Goal: Use online tool/utility: Use online tool/utility

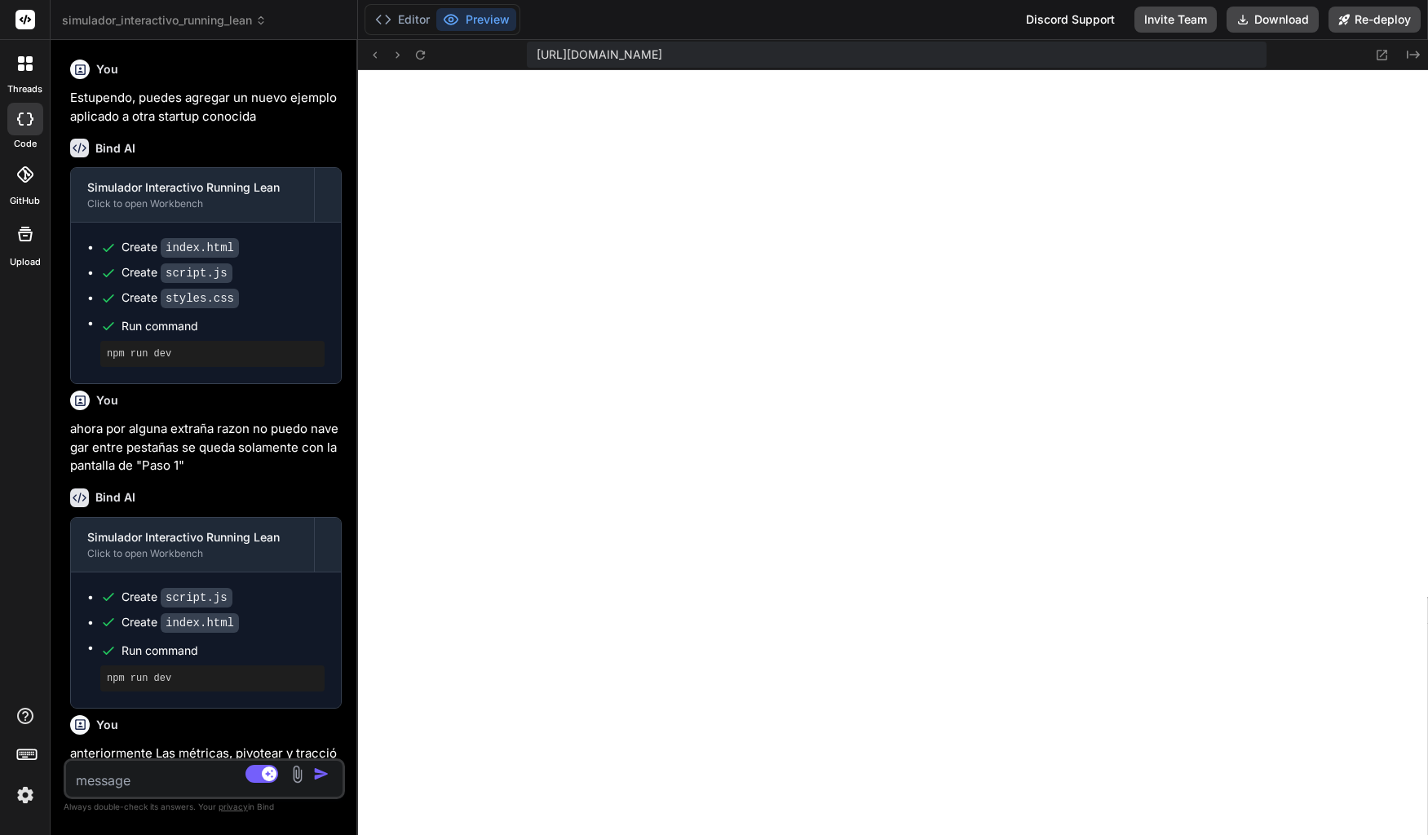
scroll to position [558, 0]
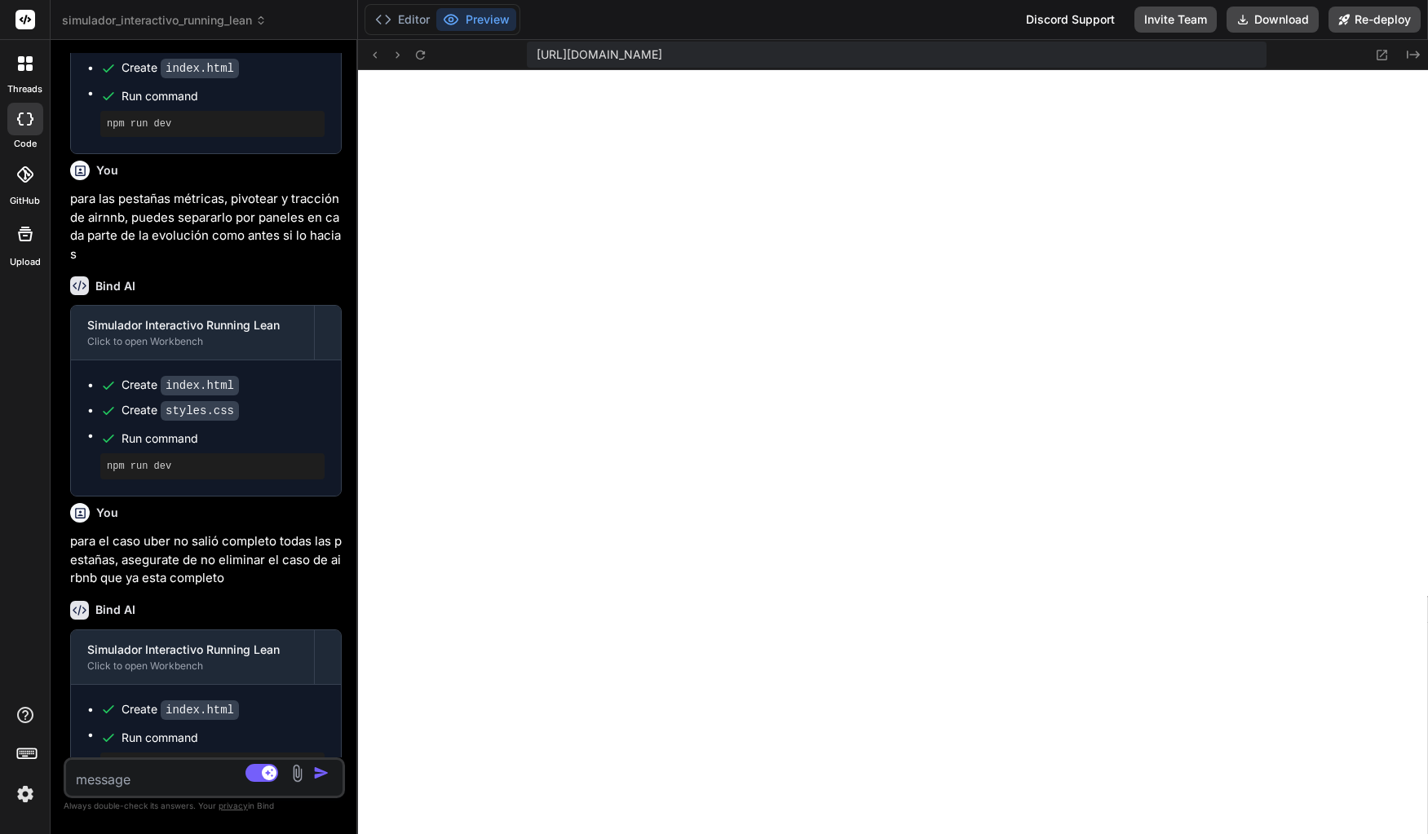
type textarea "x"
click at [36, 76] on div at bounding box center [25, 63] width 34 height 34
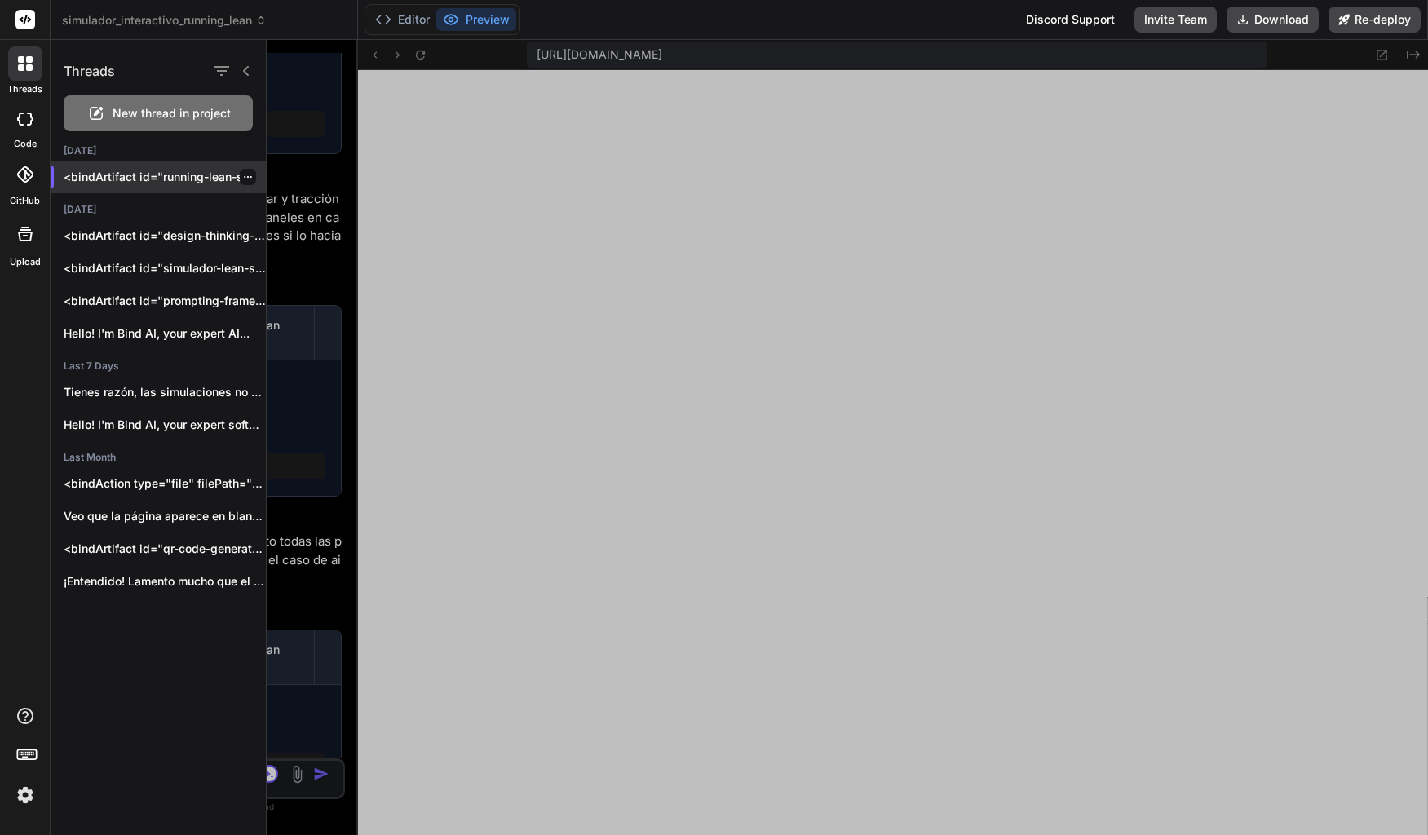
click at [139, 178] on p "<bindArtifact id="running-lean-simulator" title="Simulador Interactivo Running …" at bounding box center [165, 177] width 202 height 16
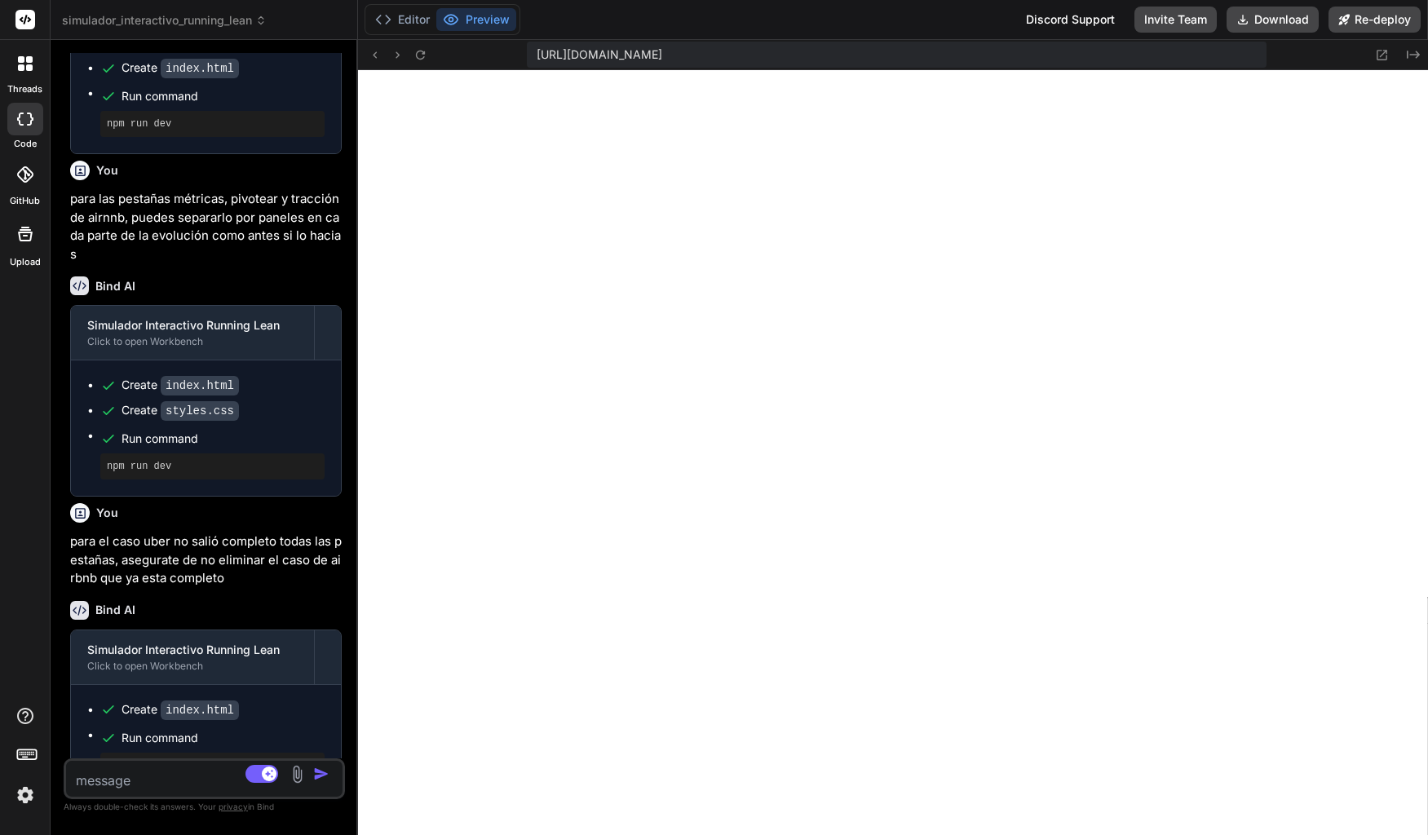
click at [30, 72] on div at bounding box center [25, 63] width 34 height 34
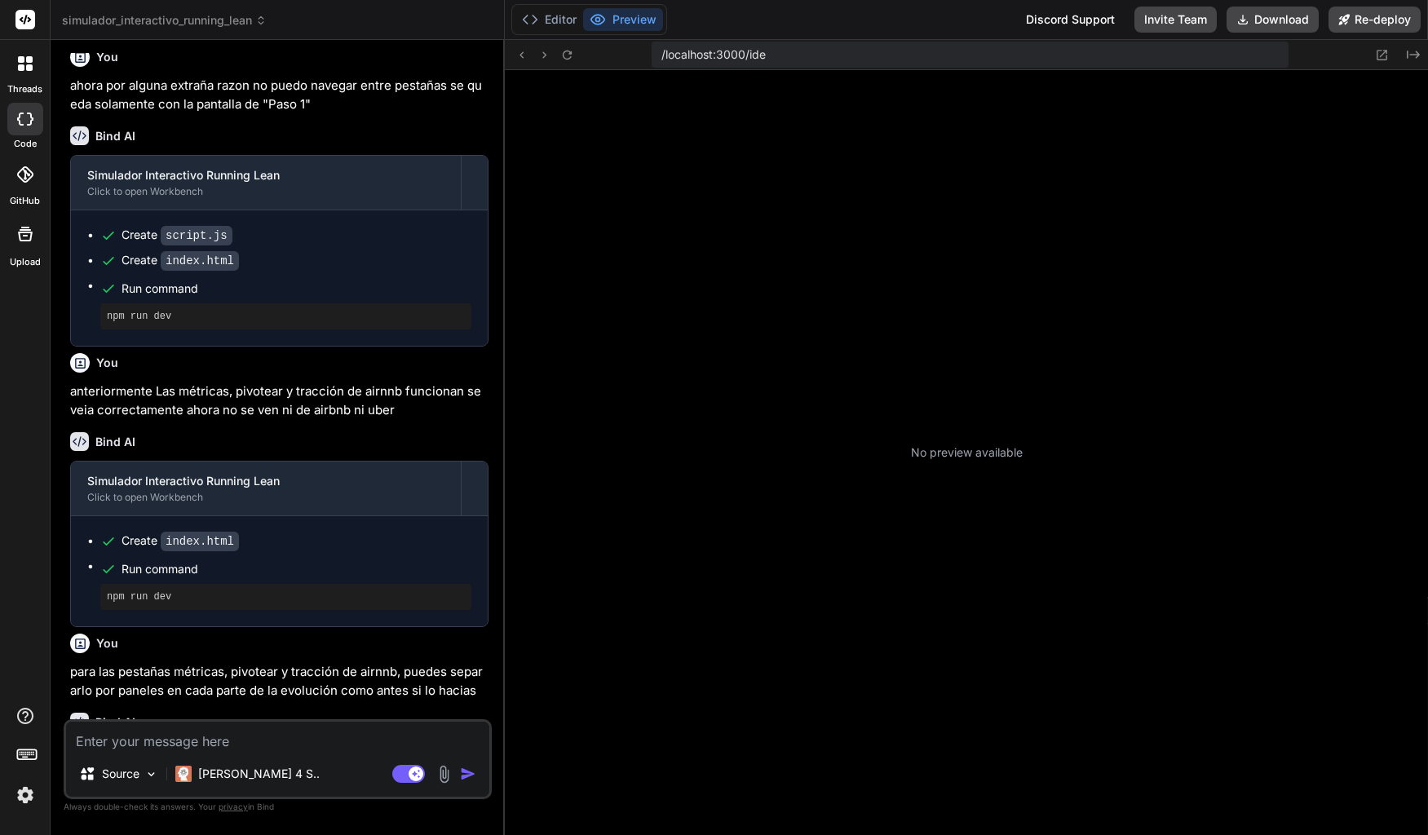
scroll to position [496, 0]
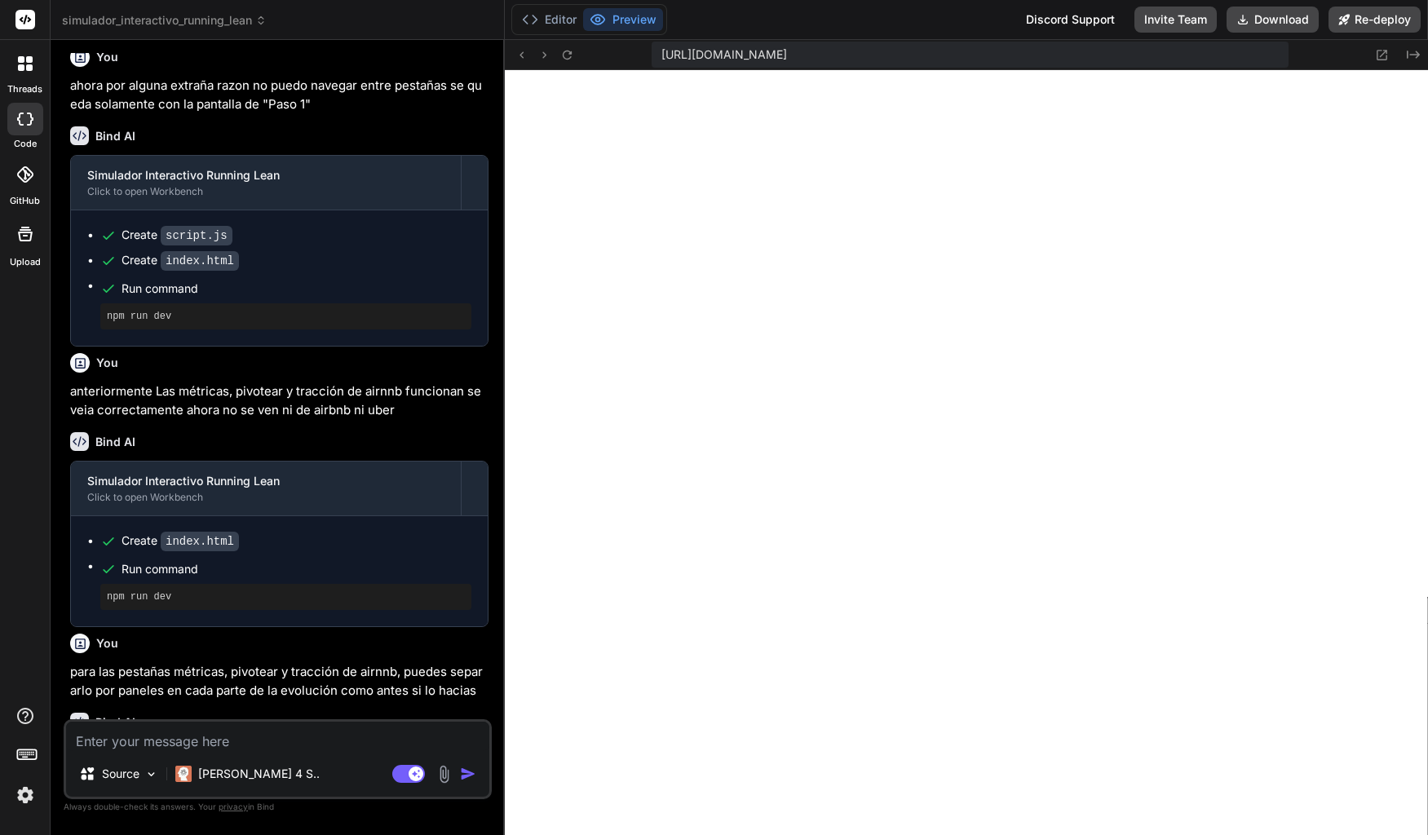
click at [24, 70] on icon at bounding box center [21, 67] width 7 height 7
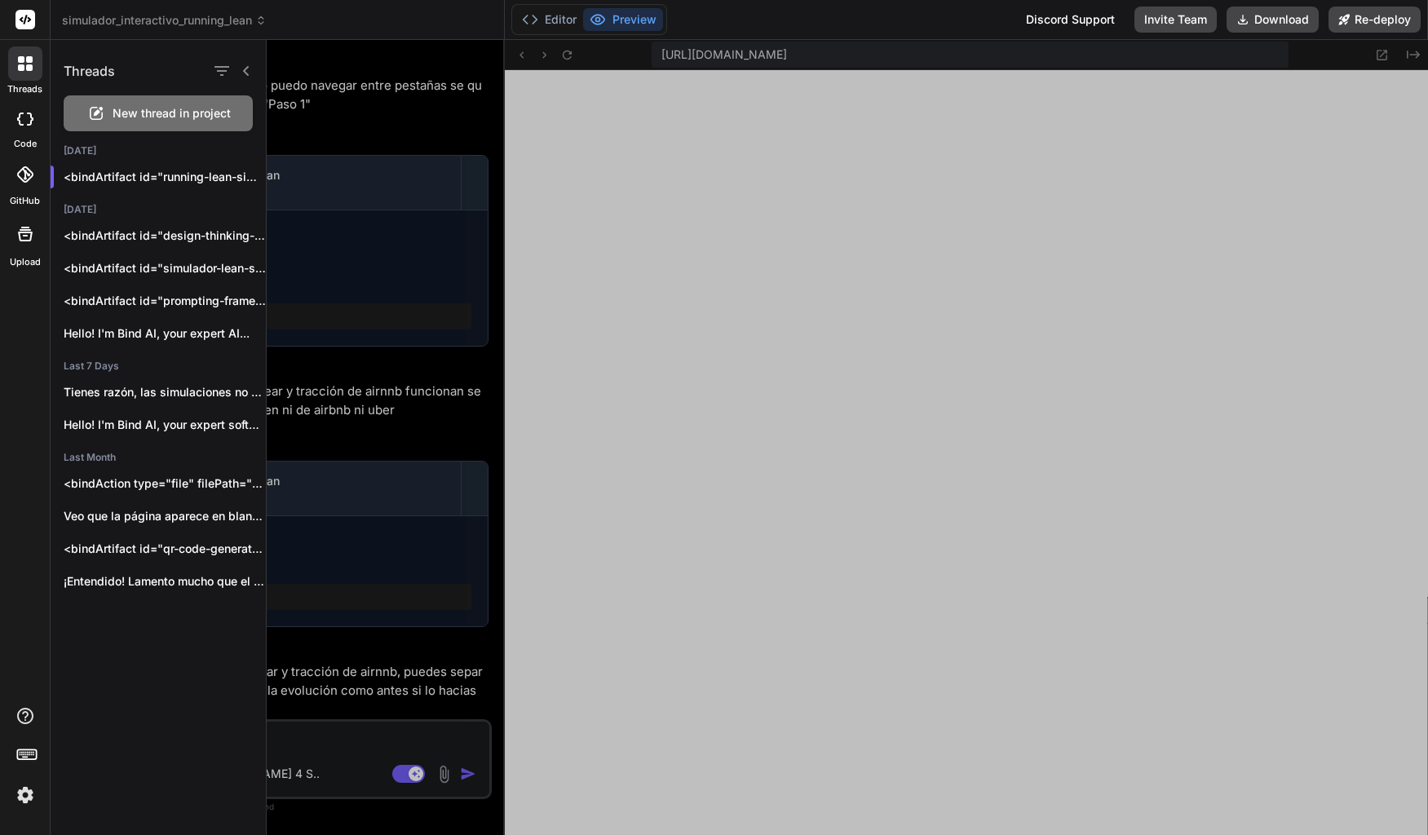
click at [30, 228] on icon at bounding box center [25, 234] width 20 height 20
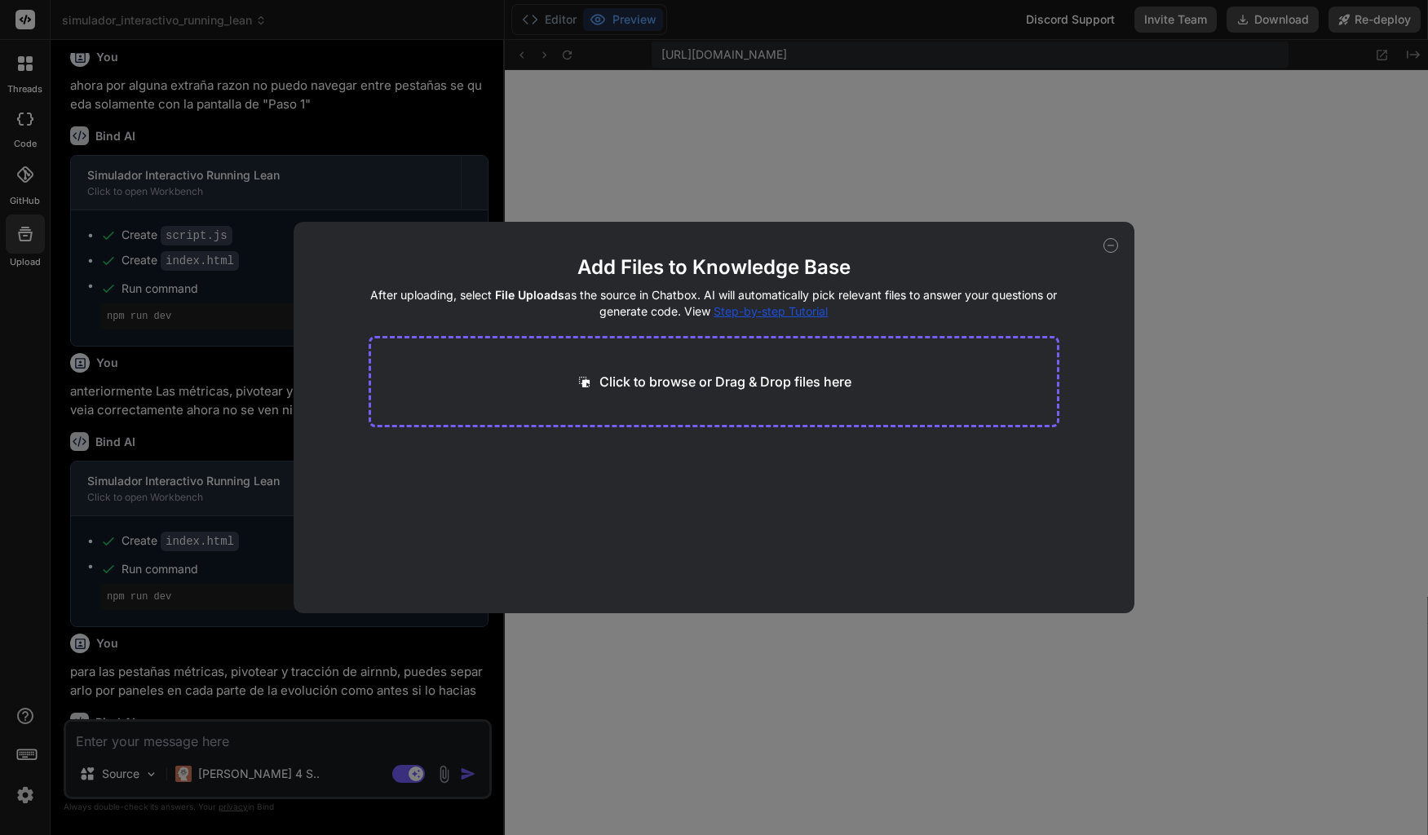
click at [580, 149] on div "Add Files to Knowledge Base After uploading, select File Uploads as the source …" at bounding box center [714, 417] width 1428 height 835
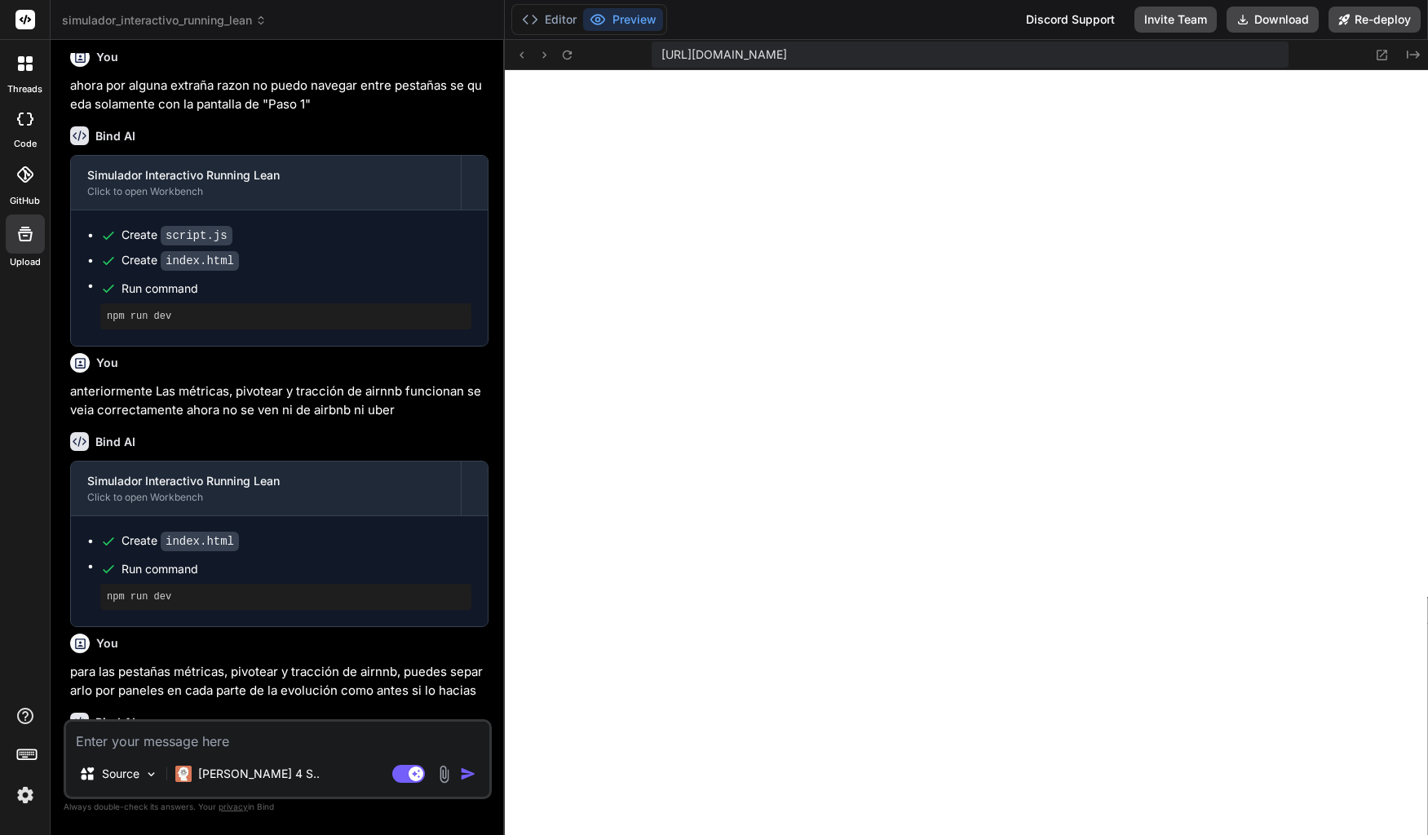
click at [26, 70] on icon at bounding box center [25, 63] width 15 height 15
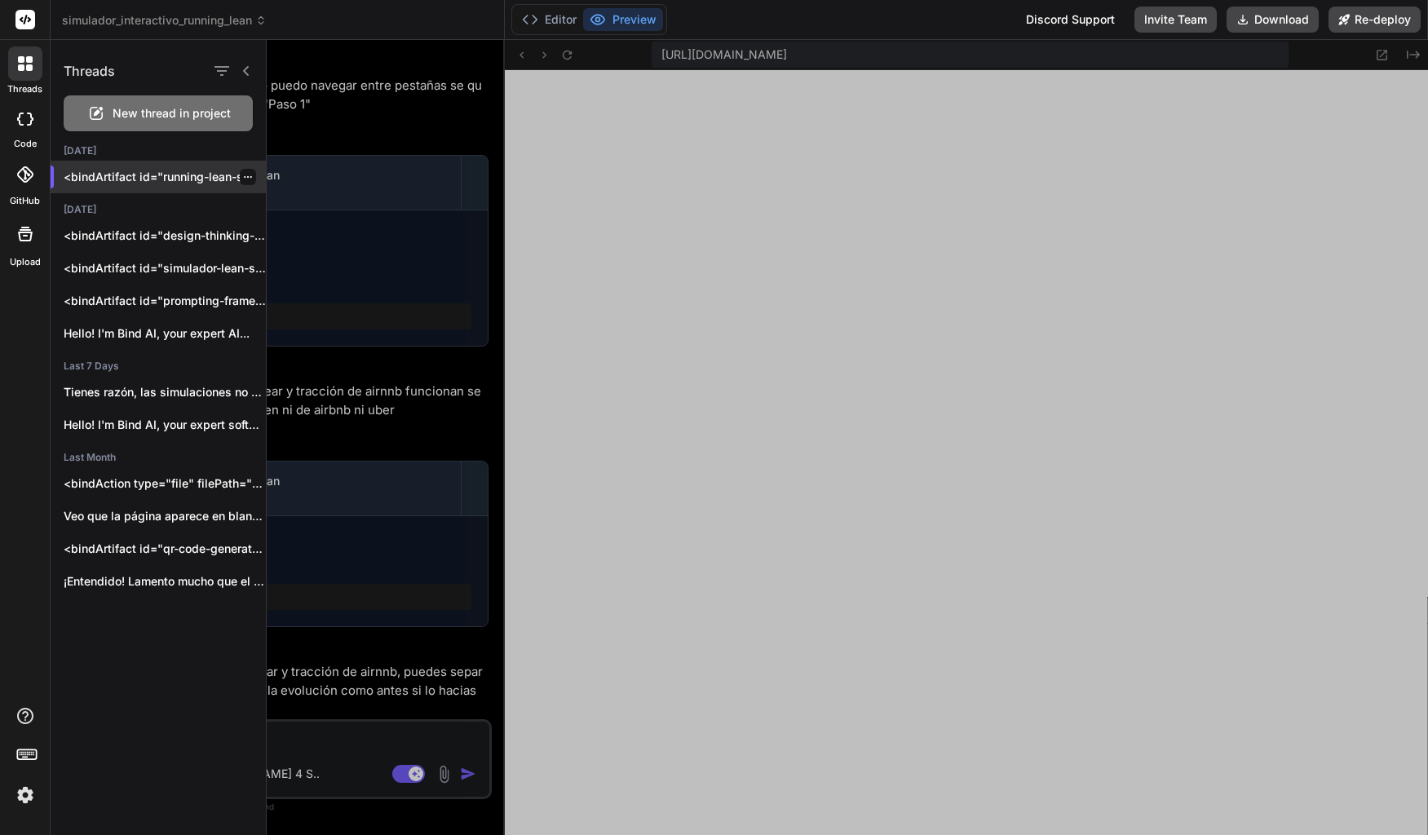
click at [134, 172] on p "<bindArtifact id="running-lean-simulator" title="Simulador Interactivo Running …" at bounding box center [165, 177] width 202 height 16
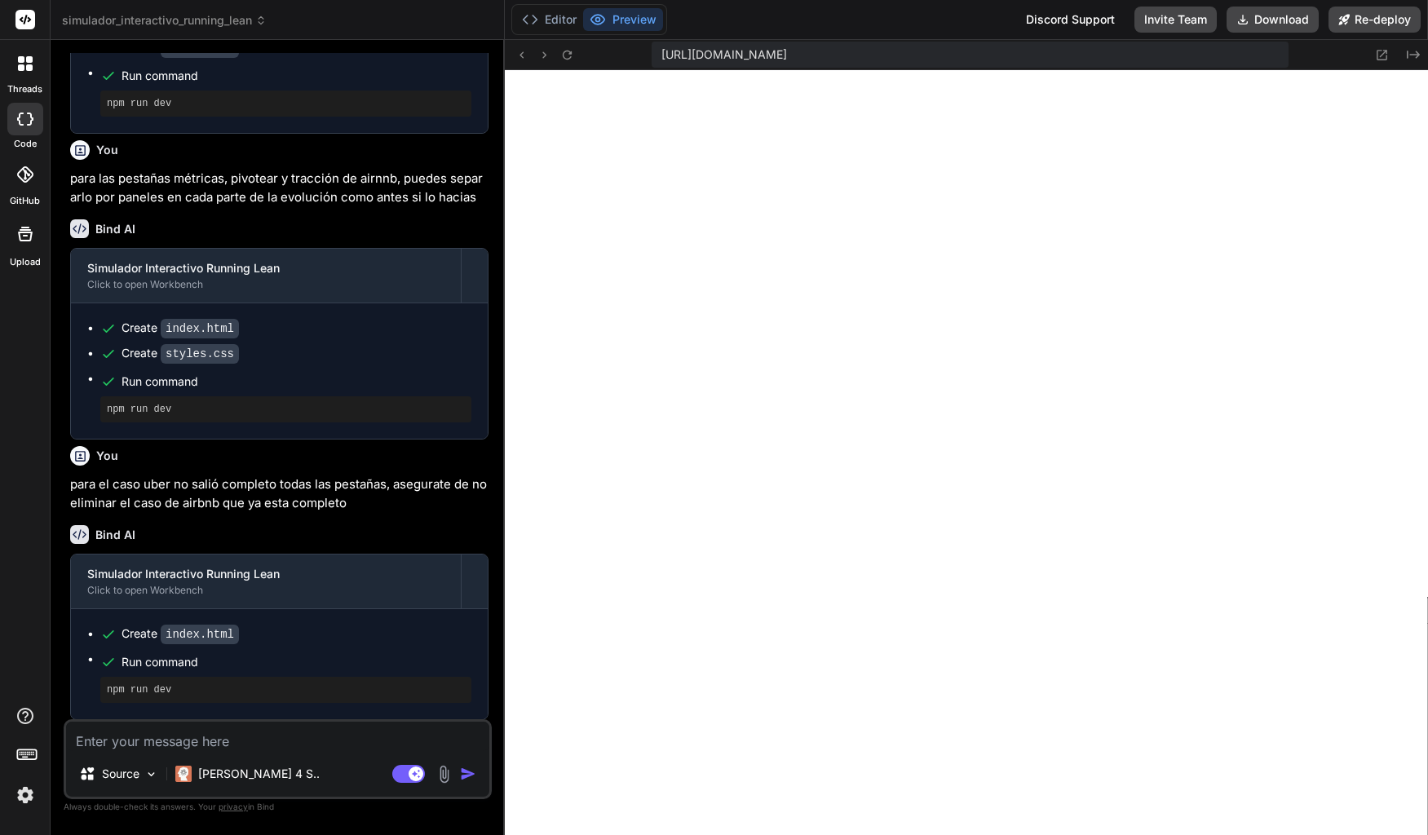
scroll to position [838, 0]
click at [33, 182] on div at bounding box center [25, 175] width 36 height 36
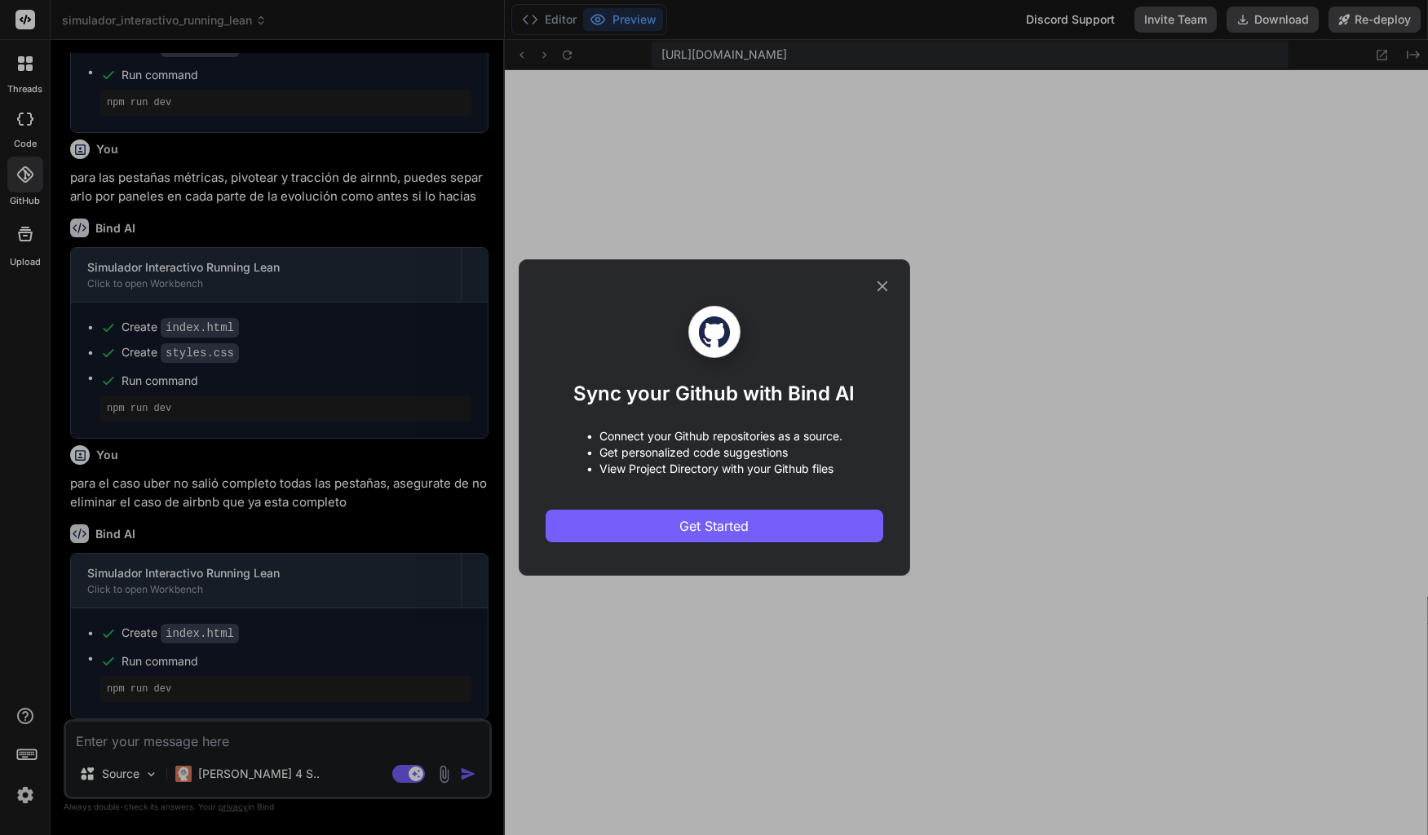
click at [878, 290] on icon at bounding box center [882, 286] width 11 height 11
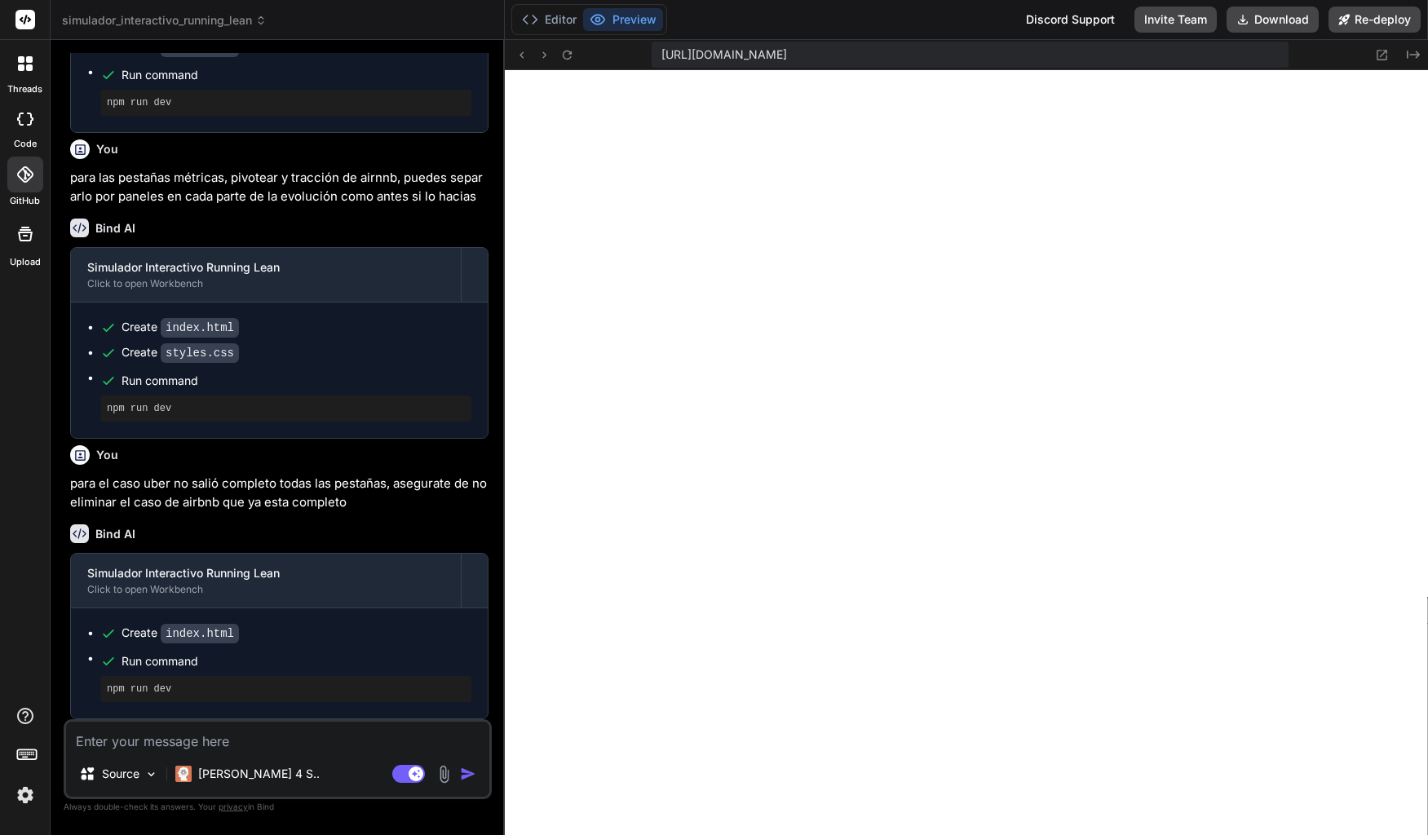
click at [26, 241] on icon at bounding box center [25, 234] width 15 height 15
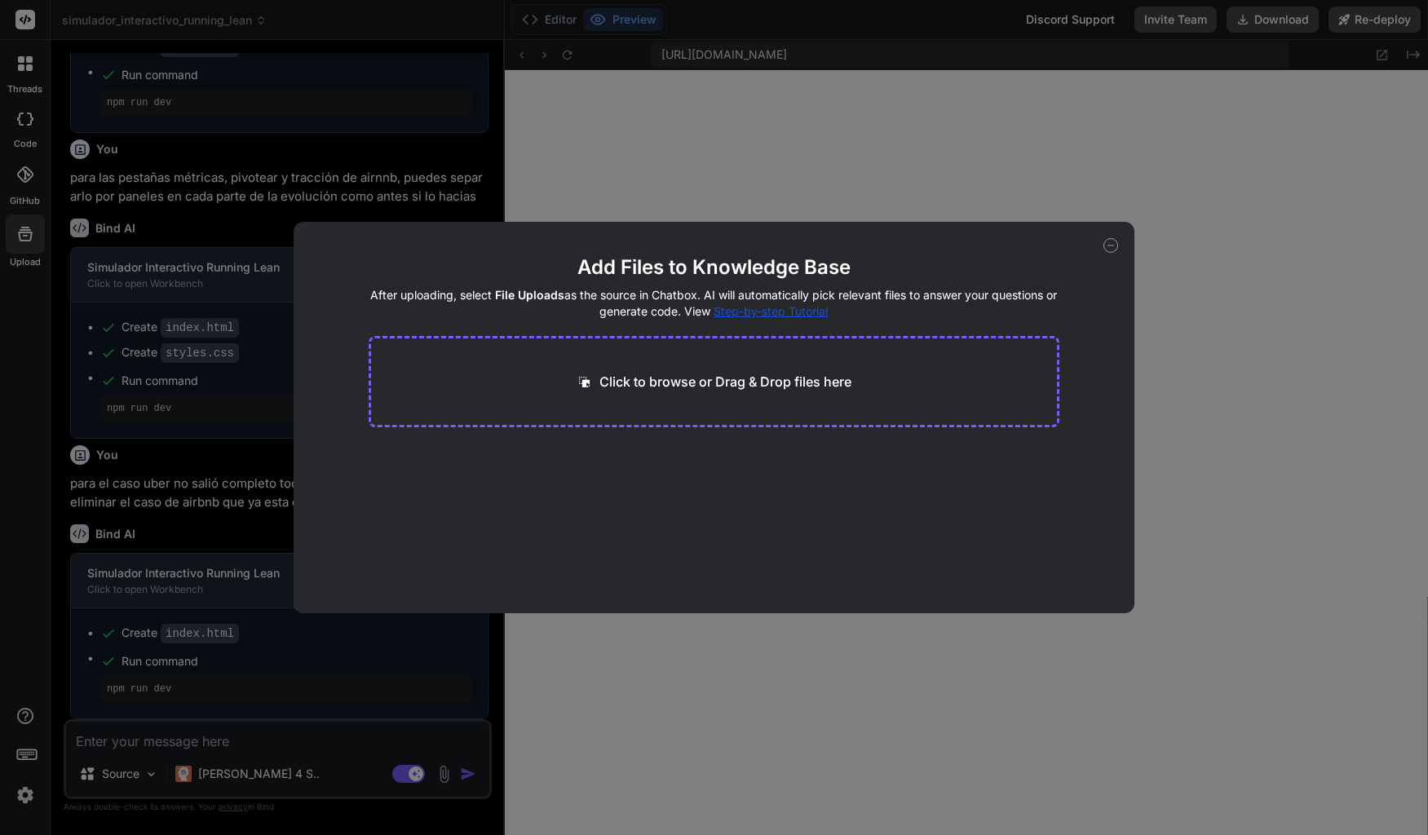
click at [1115, 252] on div "Add Files to Knowledge Base After uploading, select File Uploads as the source …" at bounding box center [714, 417] width 841 height 391
click at [1114, 245] on icon at bounding box center [1110, 245] width 15 height 15
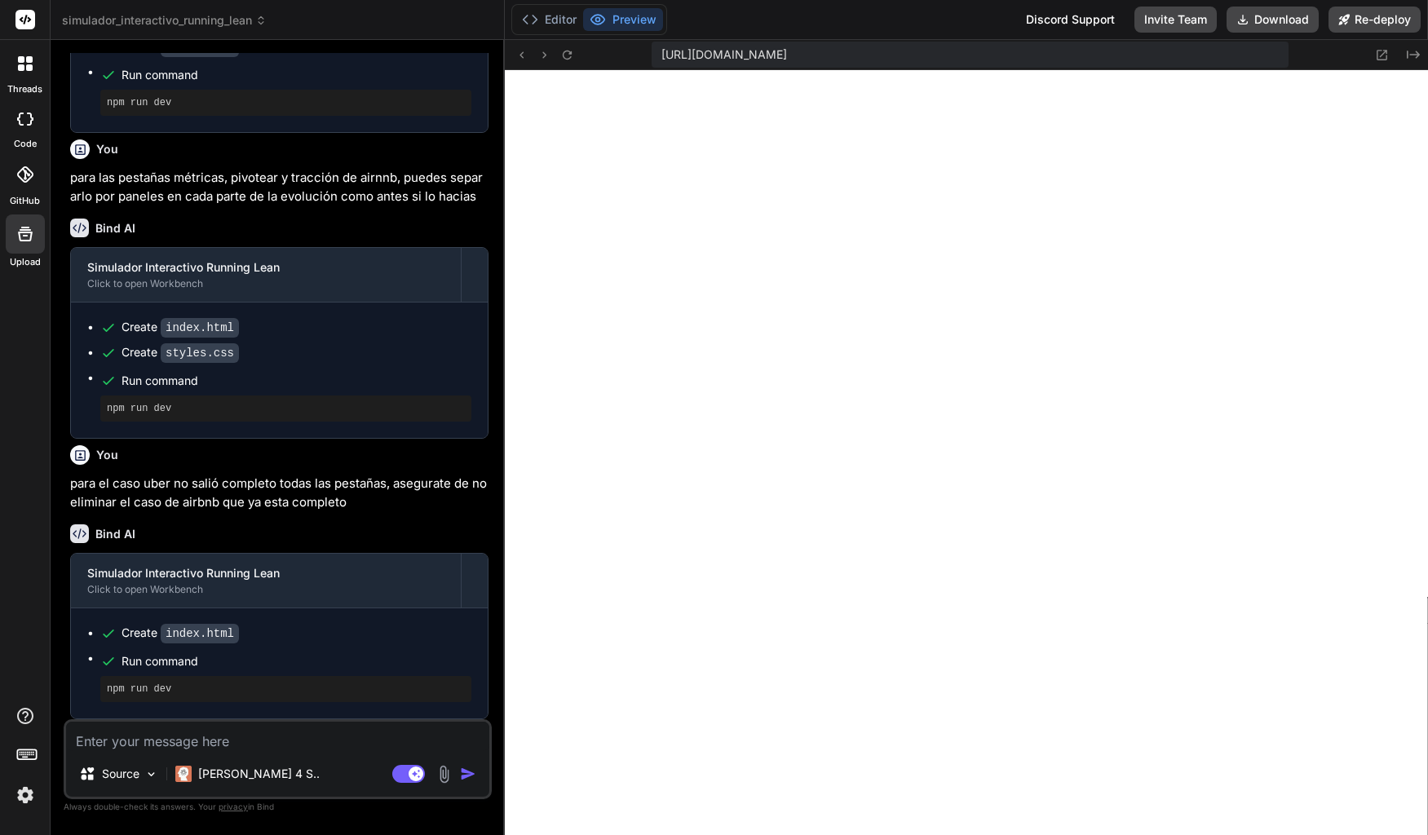
click at [16, 67] on div at bounding box center [25, 63] width 34 height 34
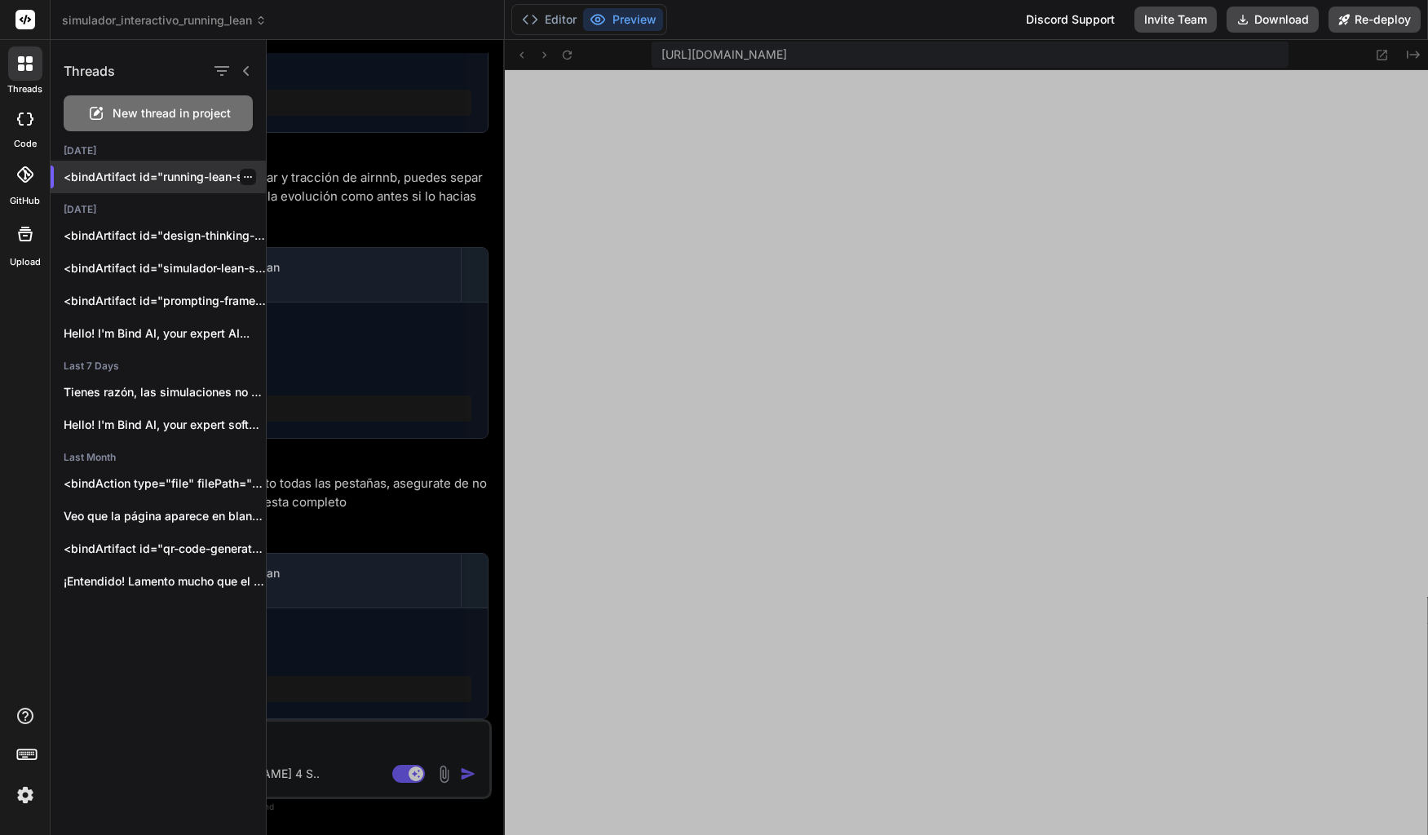
click at [108, 175] on p "<bindArtifact id="running-lean-simulator" title="Simulador Interactivo Running …" at bounding box center [165, 177] width 202 height 16
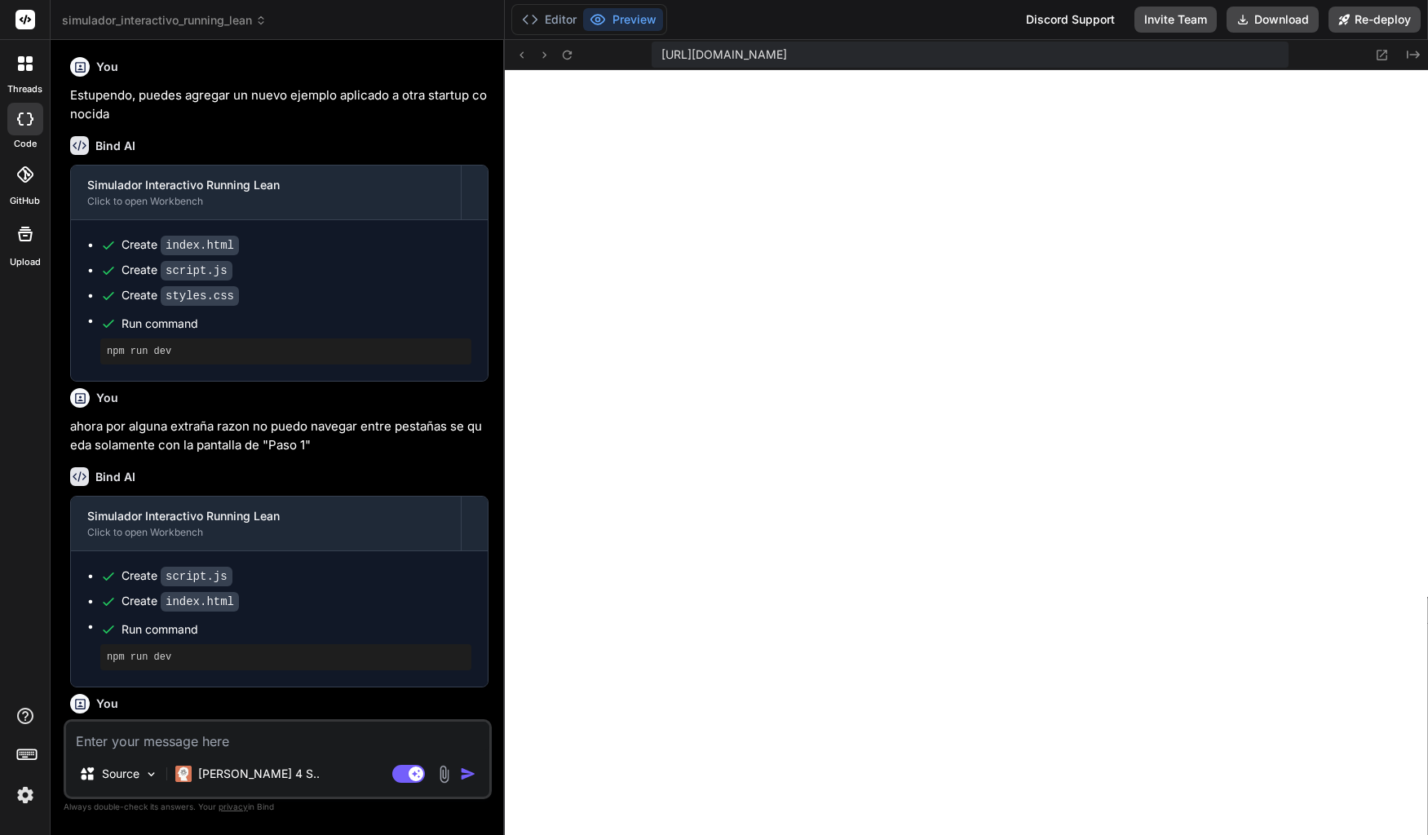
scroll to position [0, 0]
click at [23, 169] on icon at bounding box center [24, 174] width 16 height 16
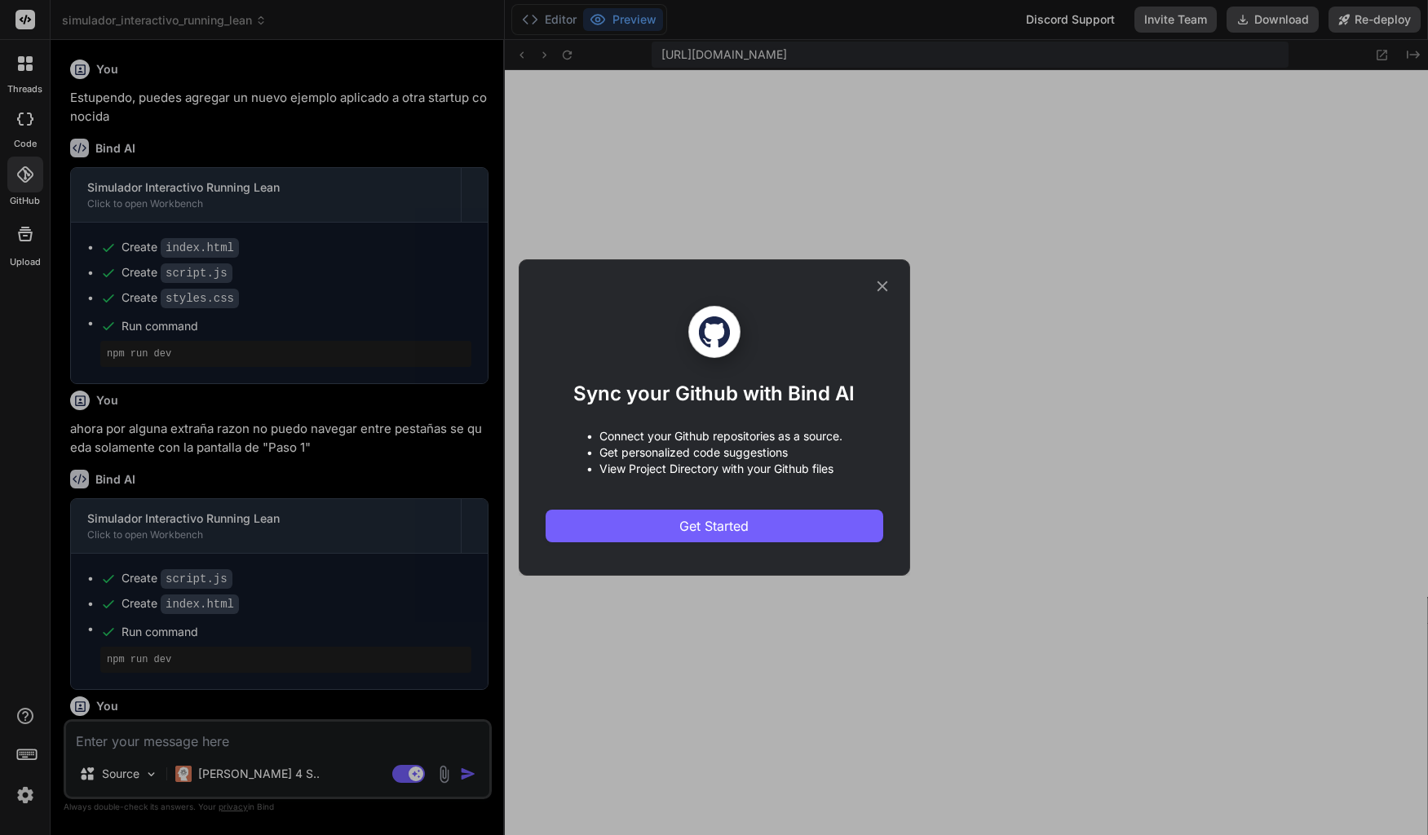
click at [887, 289] on icon at bounding box center [882, 286] width 18 height 18
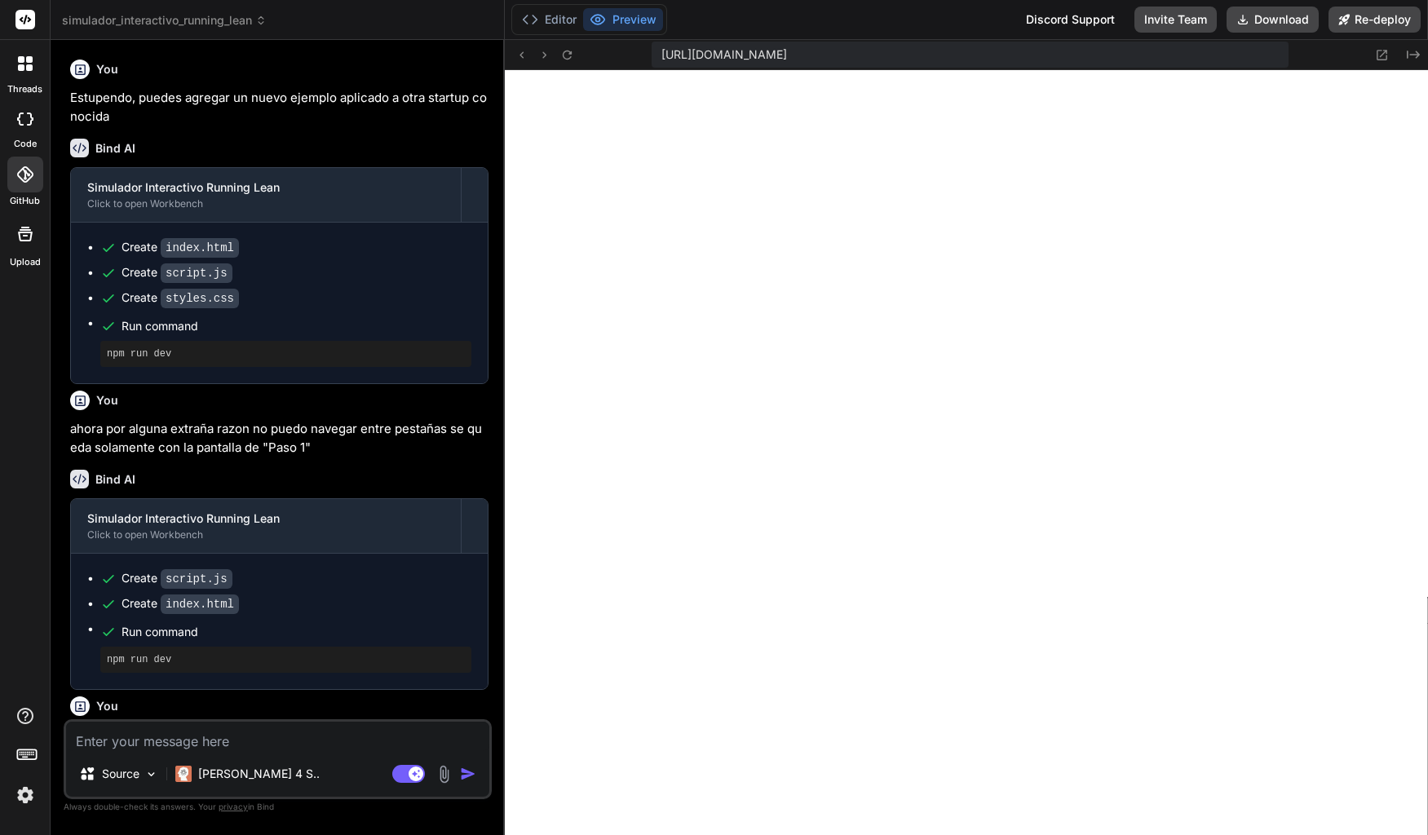
click at [16, 248] on div at bounding box center [25, 233] width 39 height 39
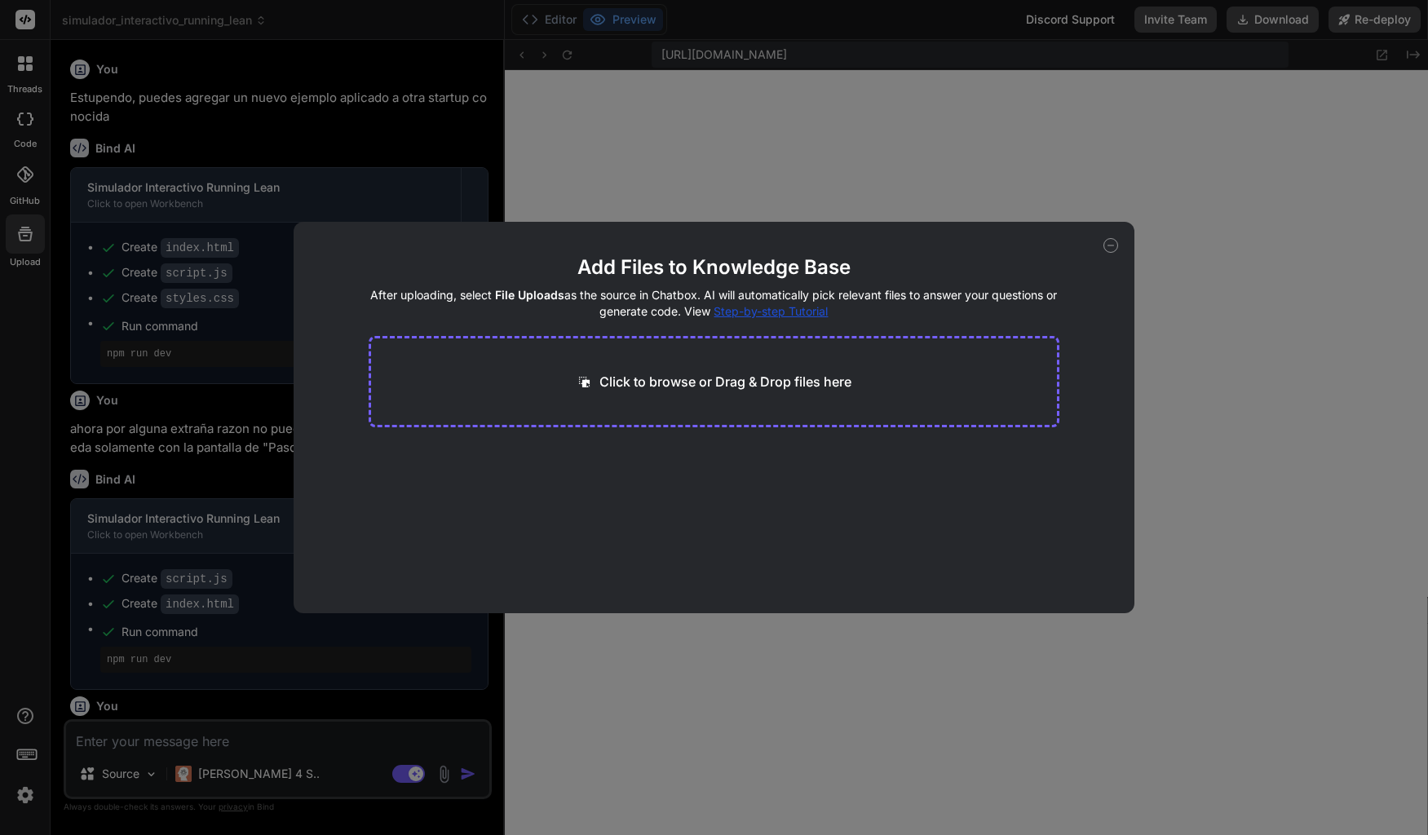
click at [1107, 248] on icon at bounding box center [1110, 245] width 15 height 15
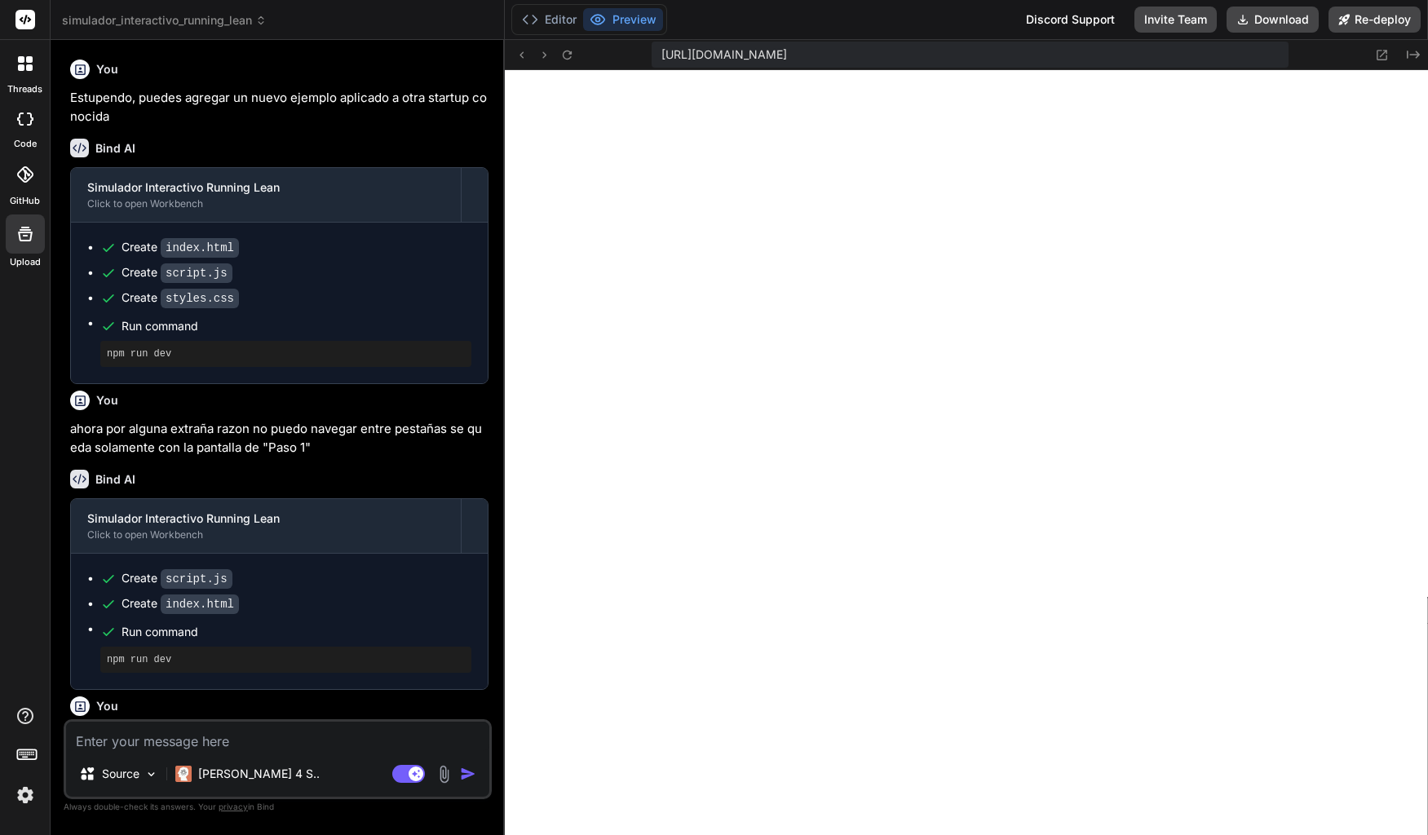
click at [22, 64] on icon at bounding box center [21, 67] width 7 height 7
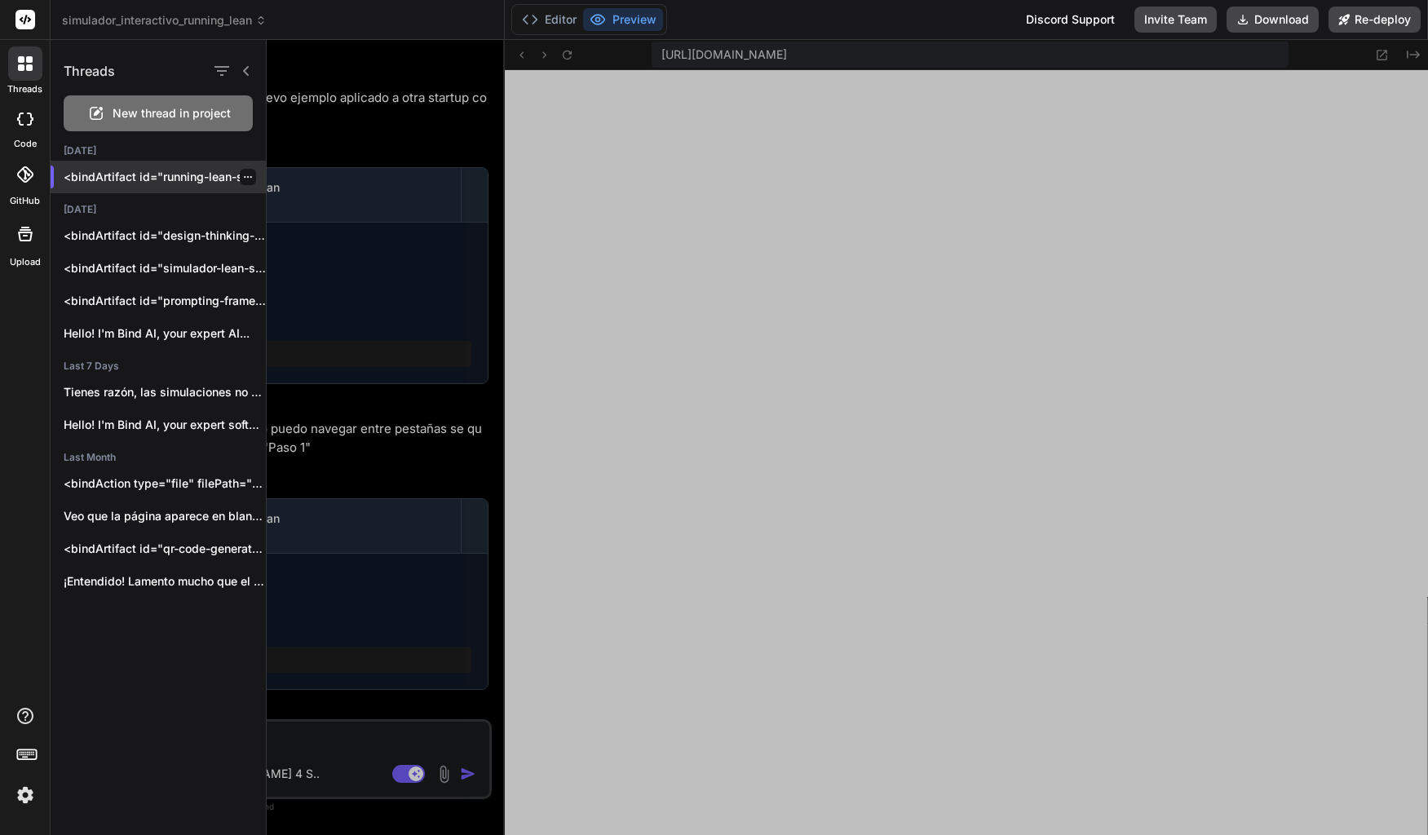
click at [112, 175] on p "<bindArtifact id="running-lean-simulator" title="Simulador Interactivo Running …" at bounding box center [165, 177] width 202 height 16
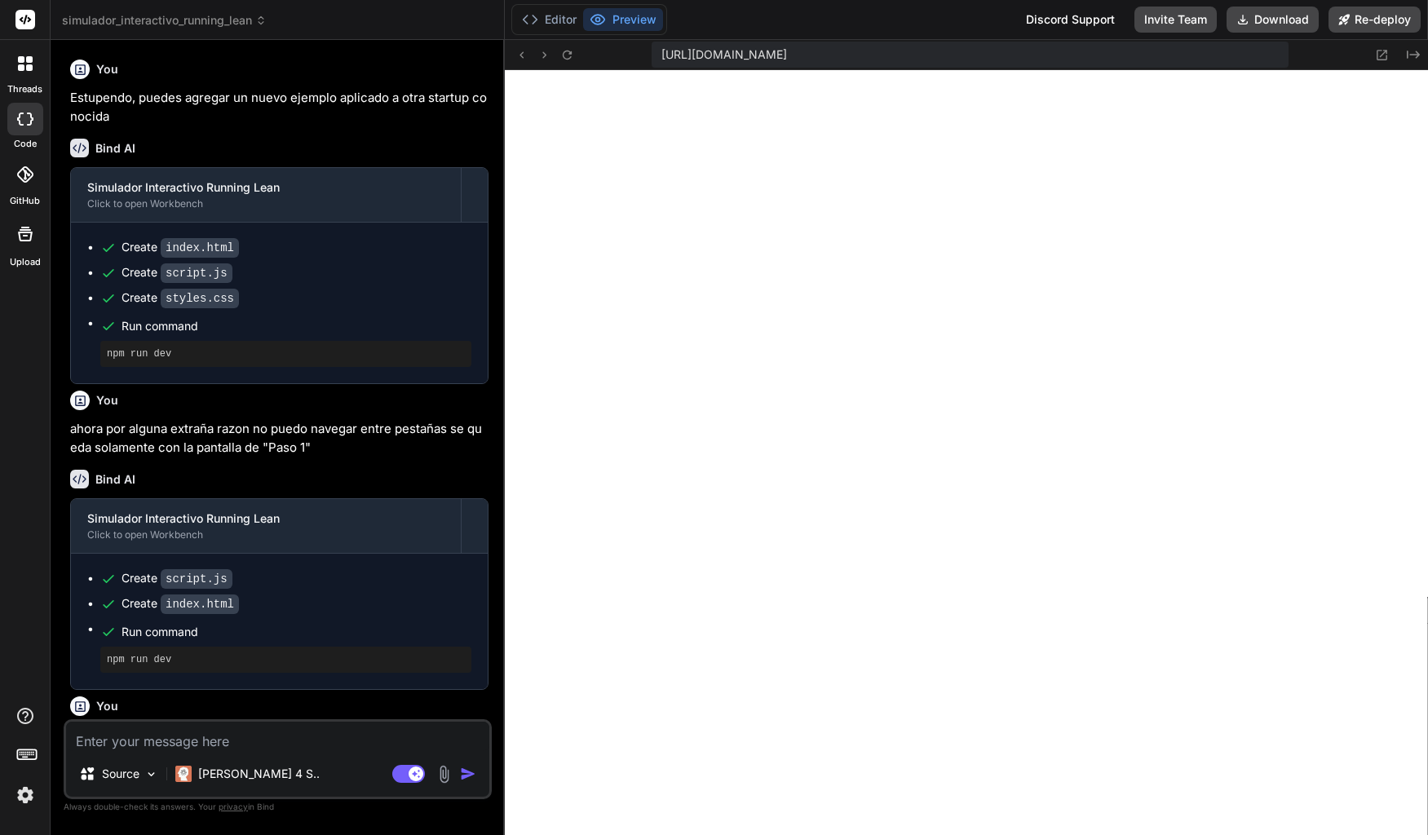
click at [29, 76] on div at bounding box center [25, 63] width 34 height 34
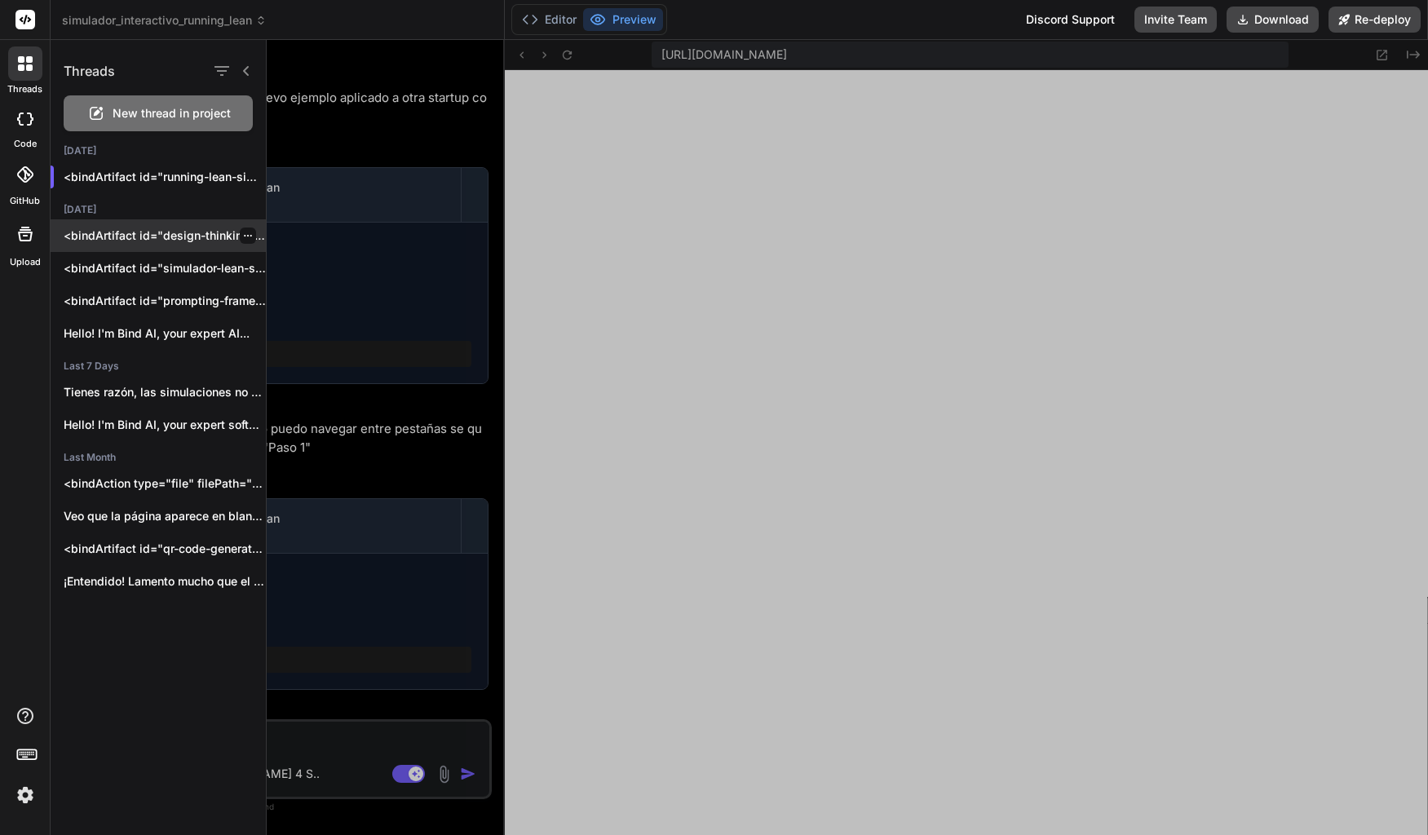
click at [128, 237] on p "<bindArtifact id="design-thinking-simulator" title="Simulador Interactivo de De…" at bounding box center [165, 236] width 202 height 16
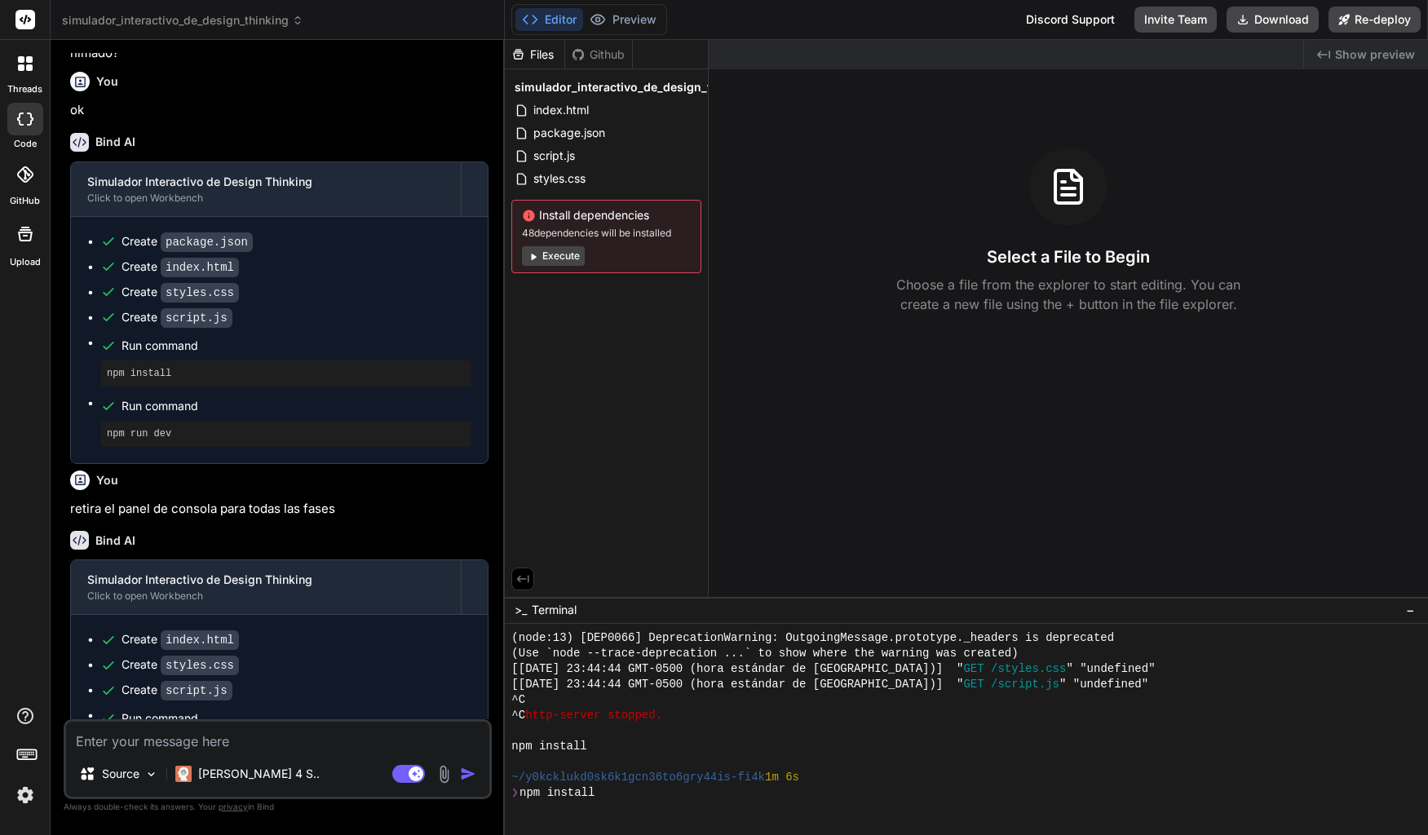
scroll to position [713, 0]
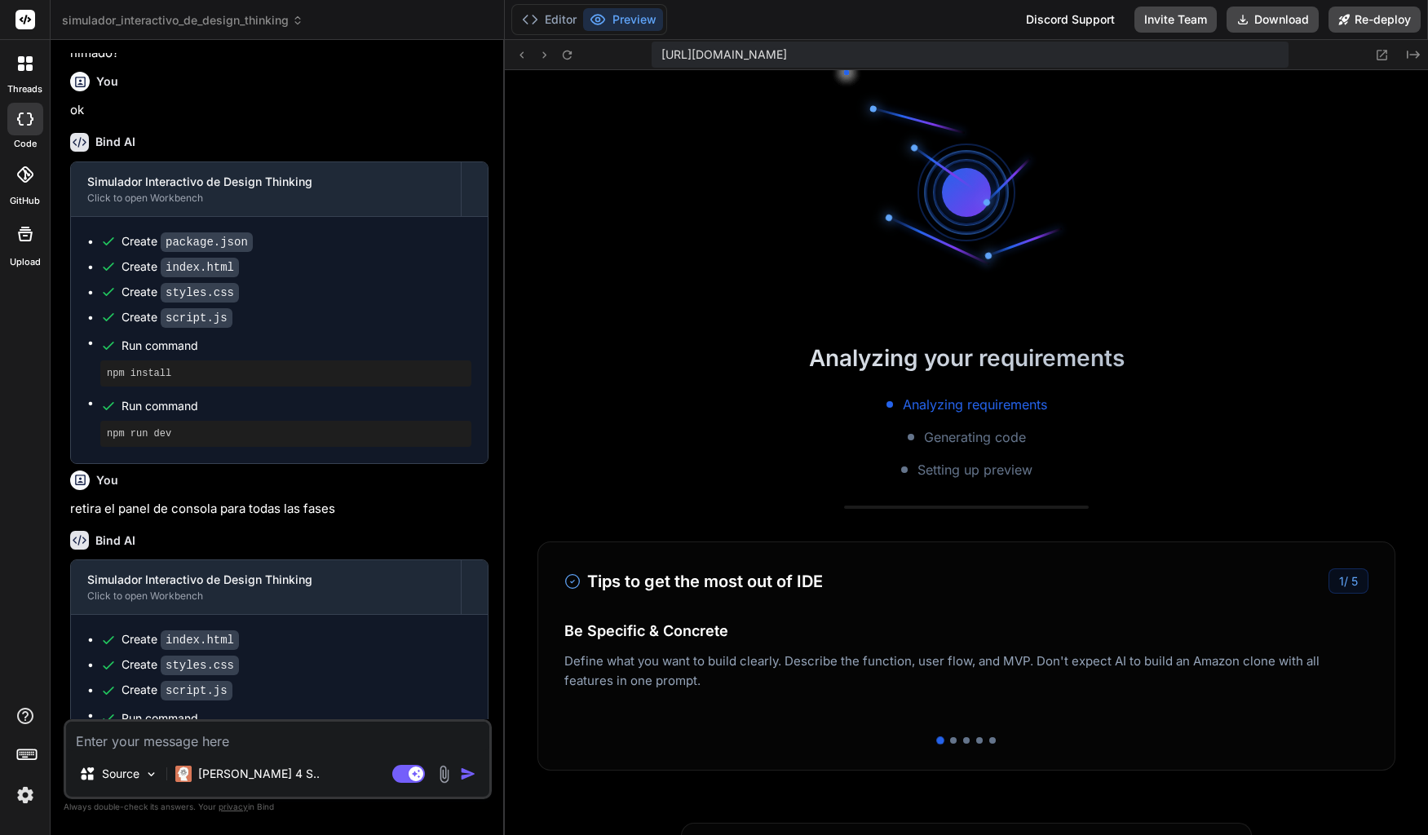
click at [29, 70] on icon at bounding box center [29, 67] width 7 height 7
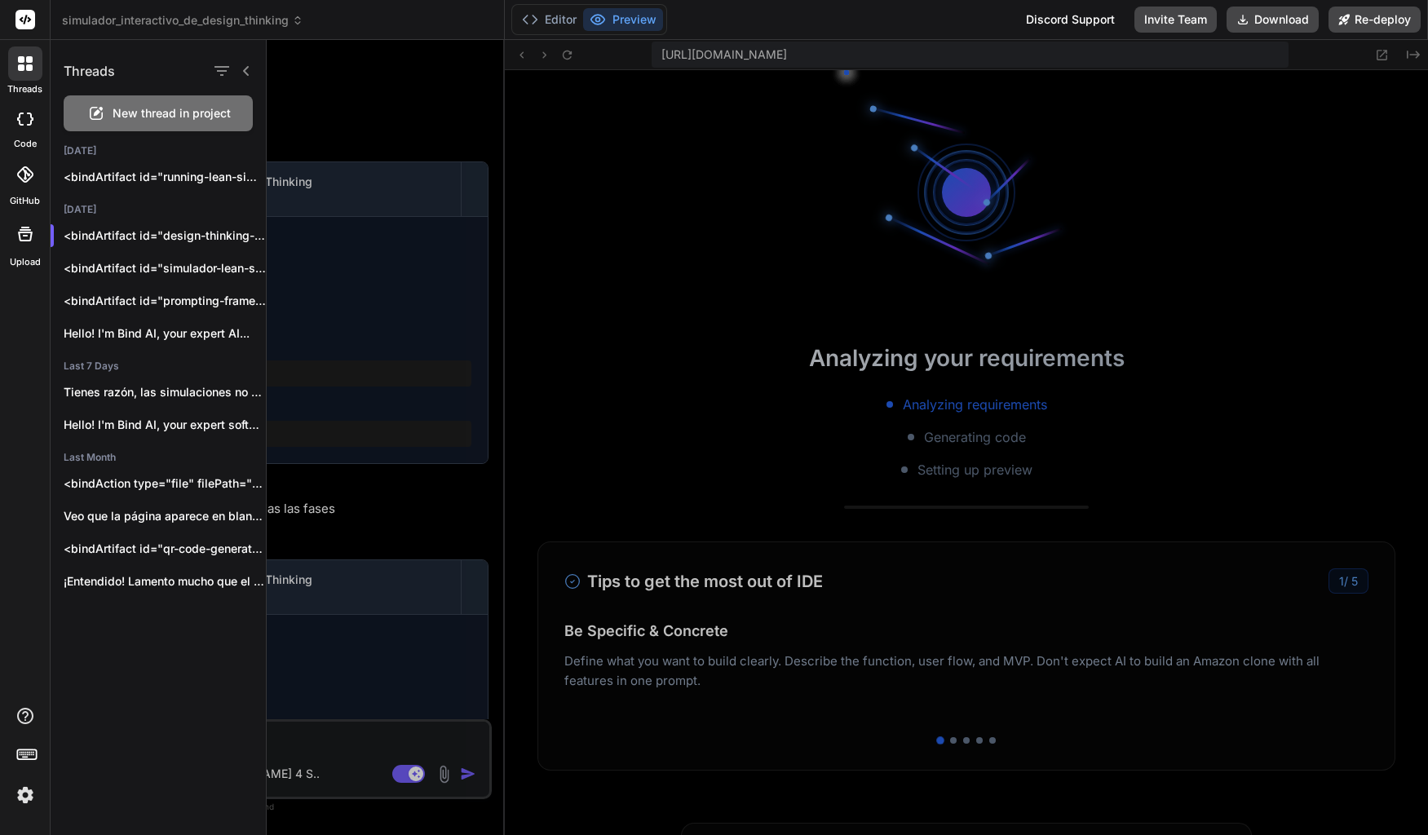
type textarea "x"
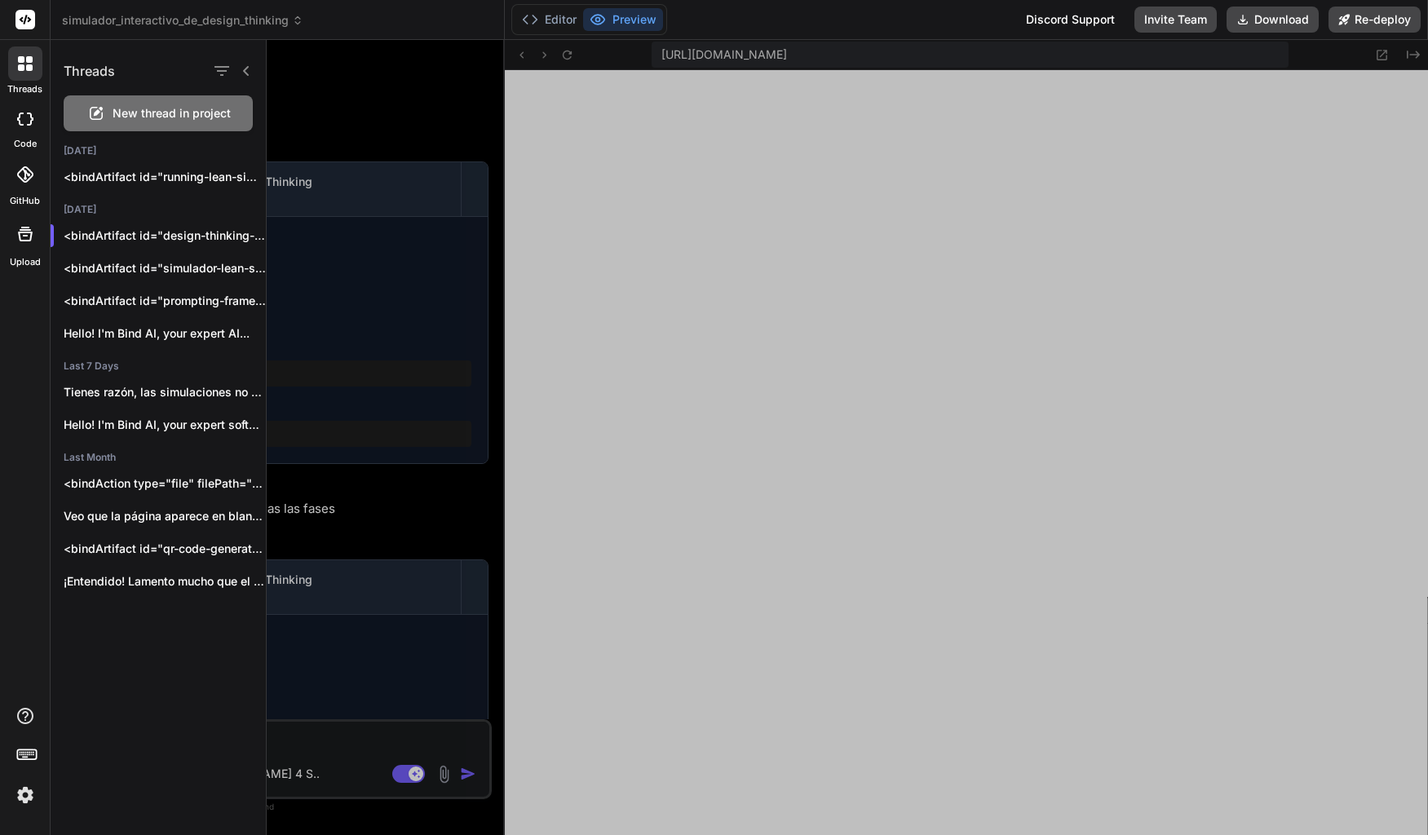
click at [1408, 506] on div at bounding box center [847, 437] width 1161 height 795
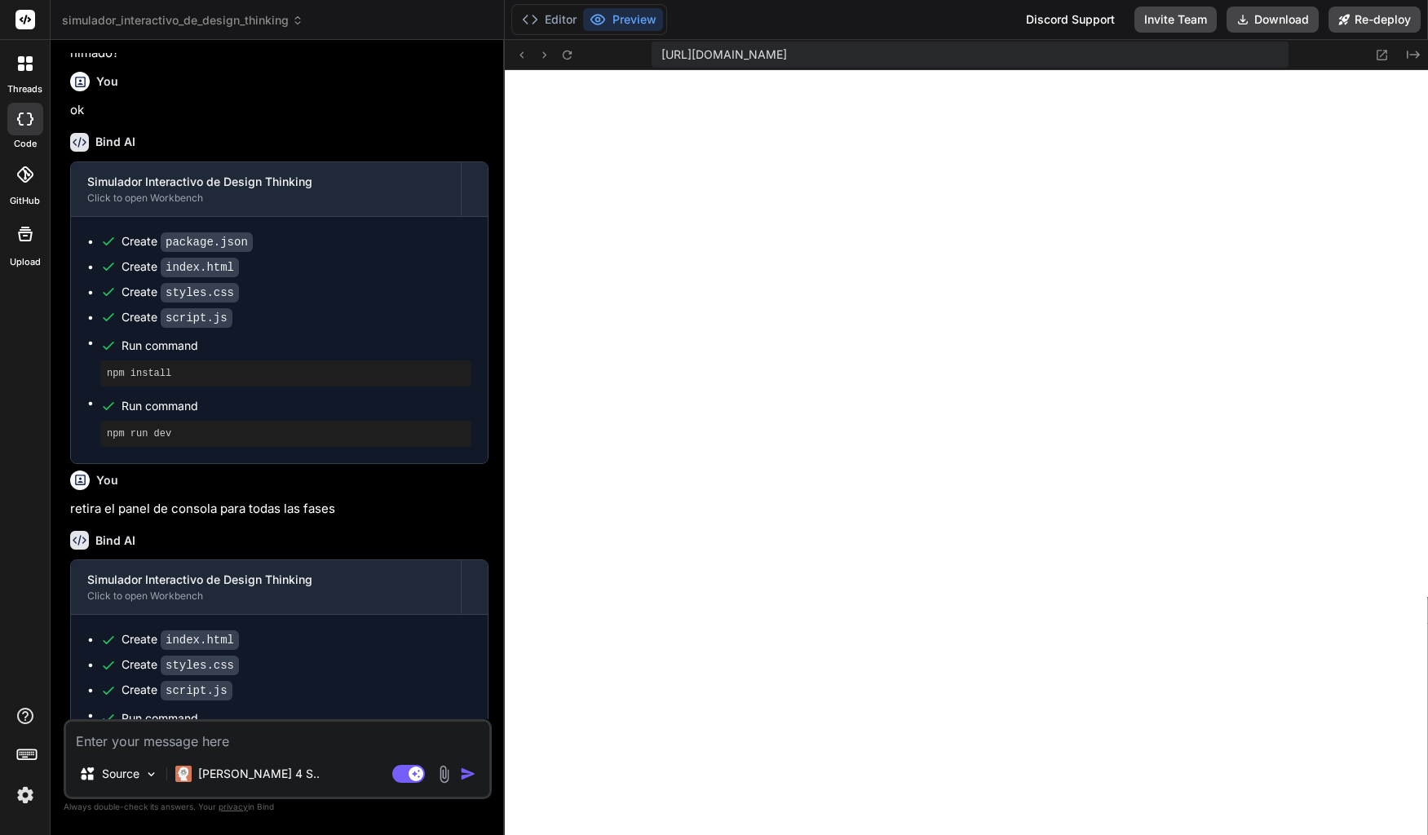
click at [285, 744] on textarea at bounding box center [277, 736] width 423 height 29
type textarea "L"
type textarea "x"
type textarea "La"
type textarea "x"
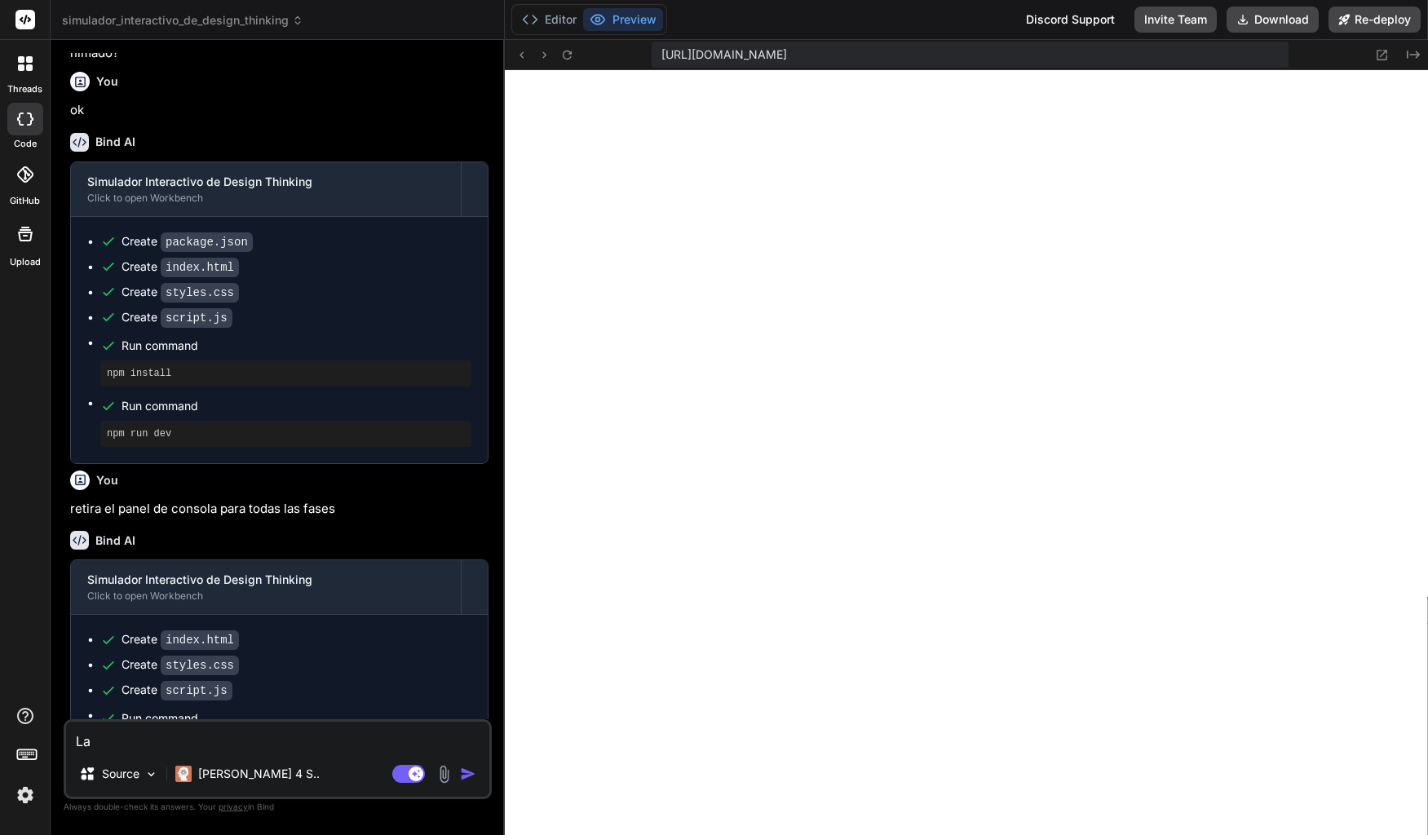
type textarea "La"
type textarea "x"
type textarea "La s"
type textarea "x"
type textarea "La si"
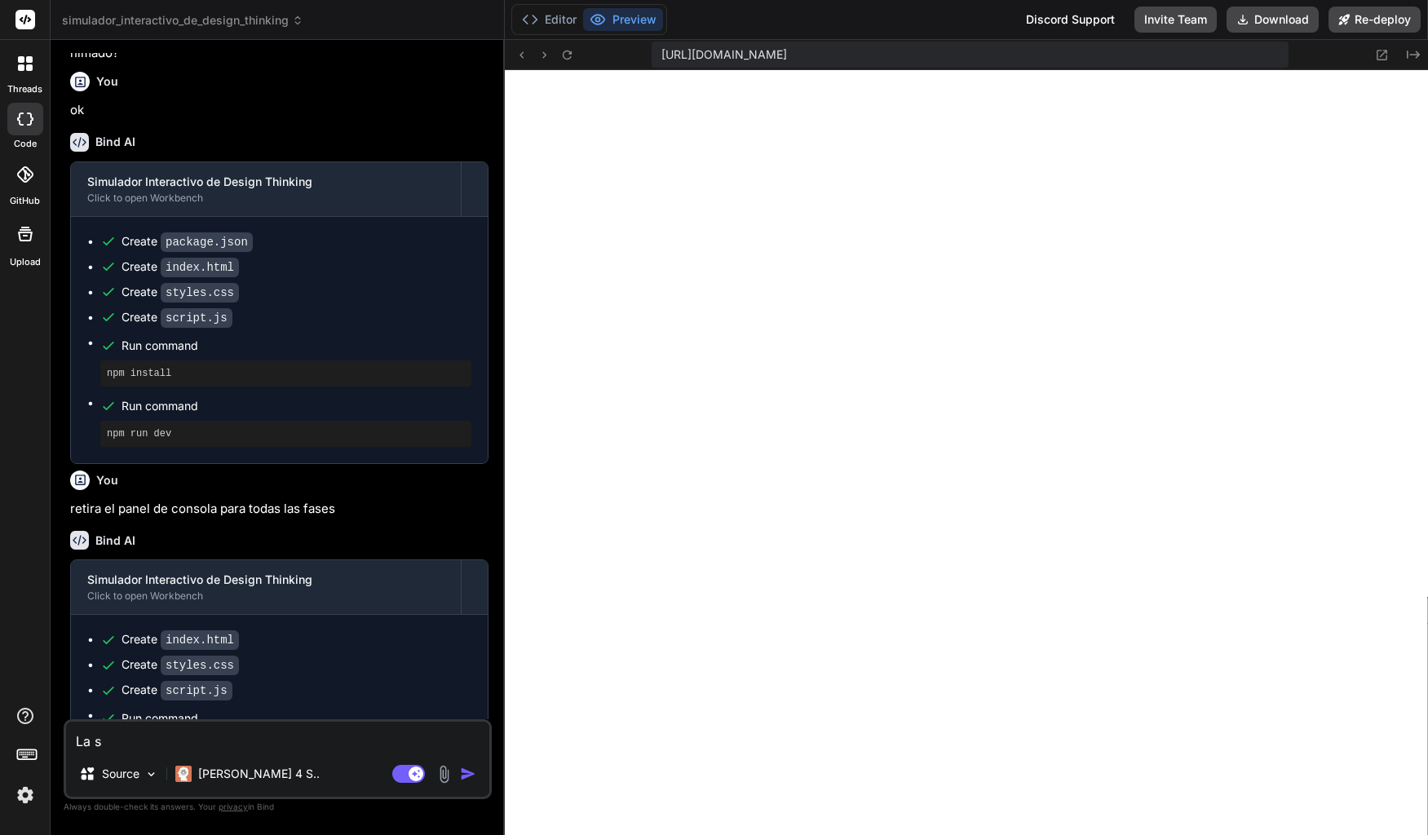
type textarea "x"
type textarea "La sim"
type textarea "x"
type textarea "La simu"
type textarea "x"
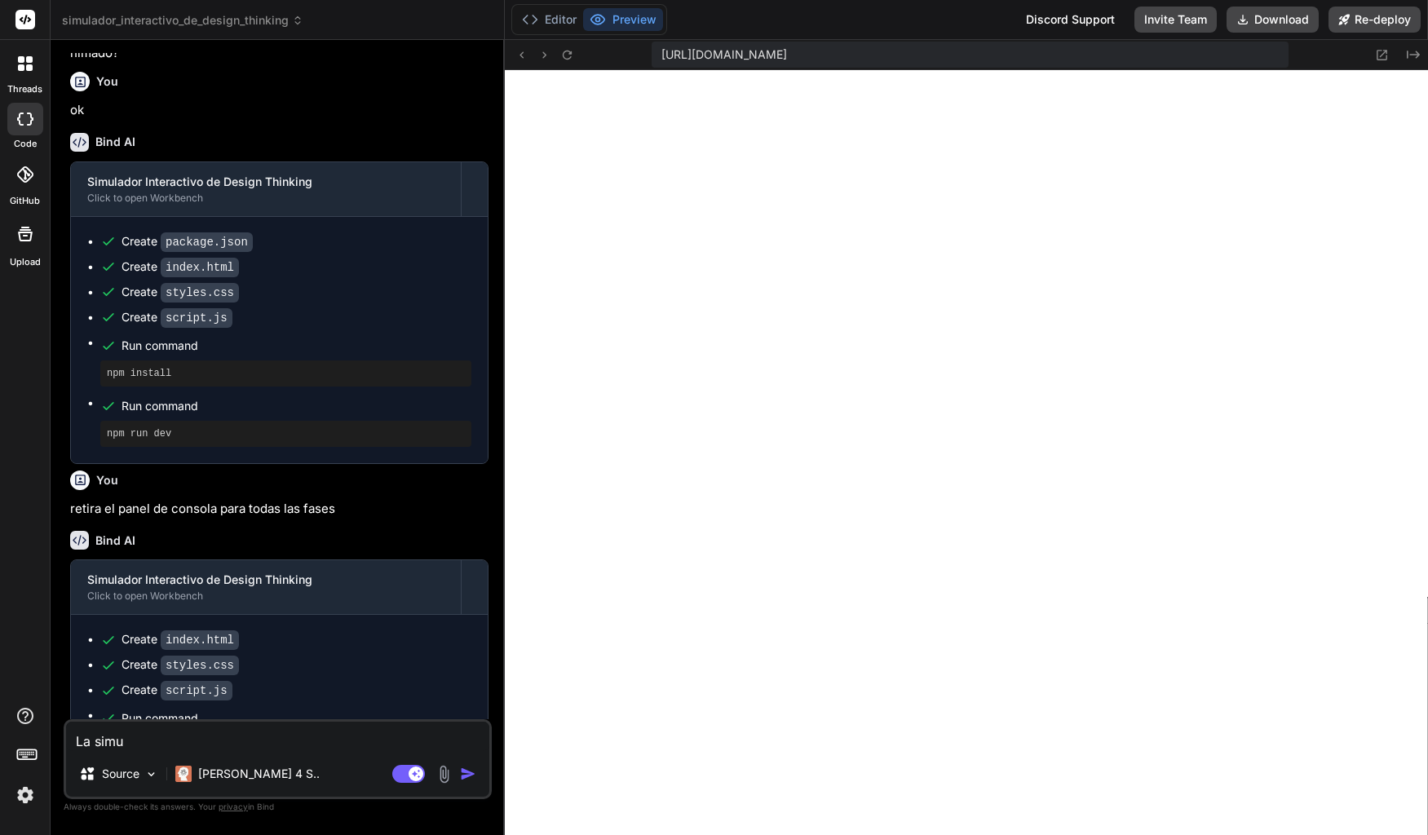
type textarea "La simul"
type textarea "x"
type textarea "La simula"
type textarea "x"
type textarea "La simulac"
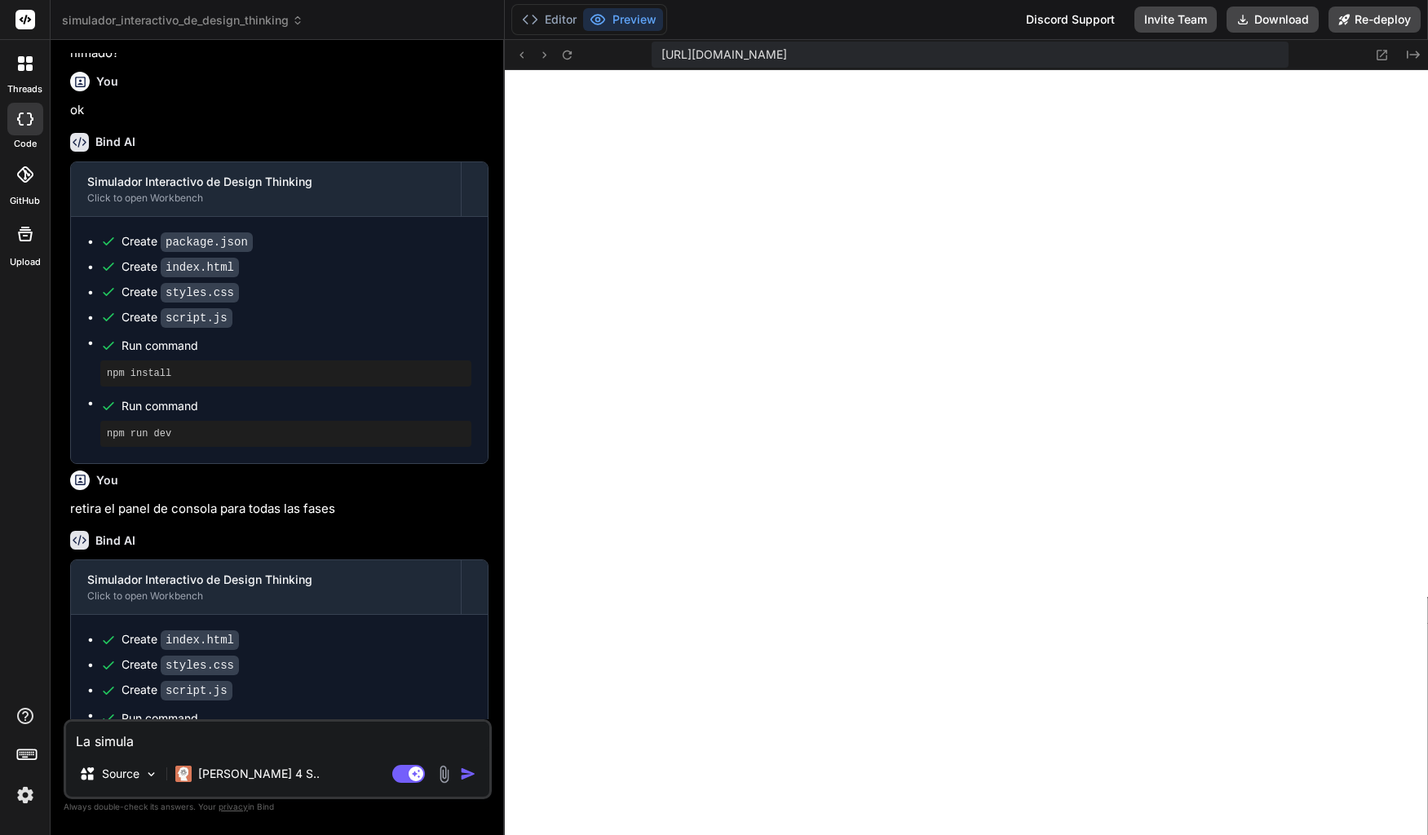
type textarea "x"
type textarea "La simulaci"
type textarea "x"
type textarea "La simulació"
type textarea "x"
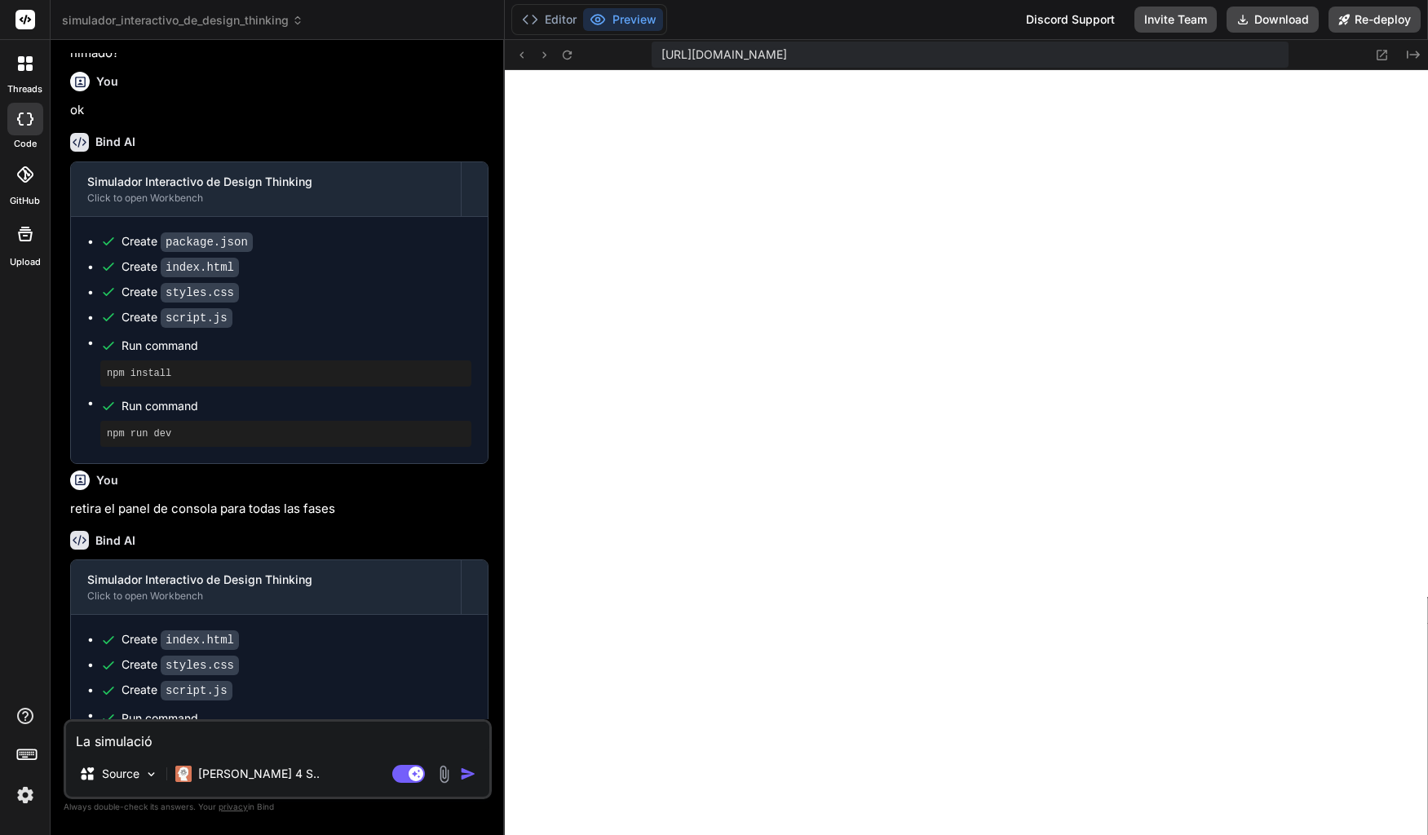
type textarea "La simulación"
type textarea "x"
type textarea "La simulación"
type textarea "x"
type textarea "La simulación"
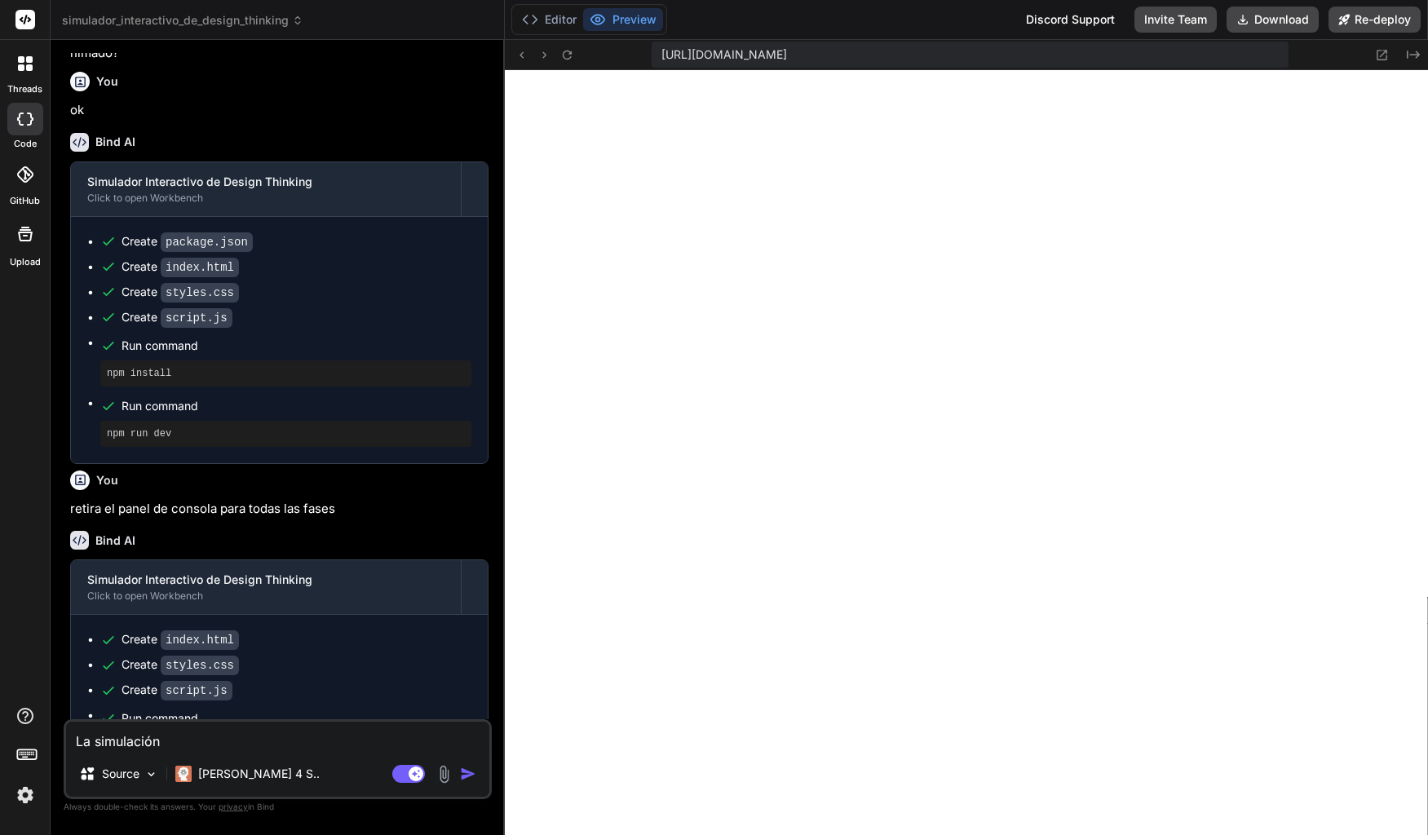
type textarea "x"
type textarea "La simulación"
type textarea "x"
type textarea "La simulación d"
type textarea "x"
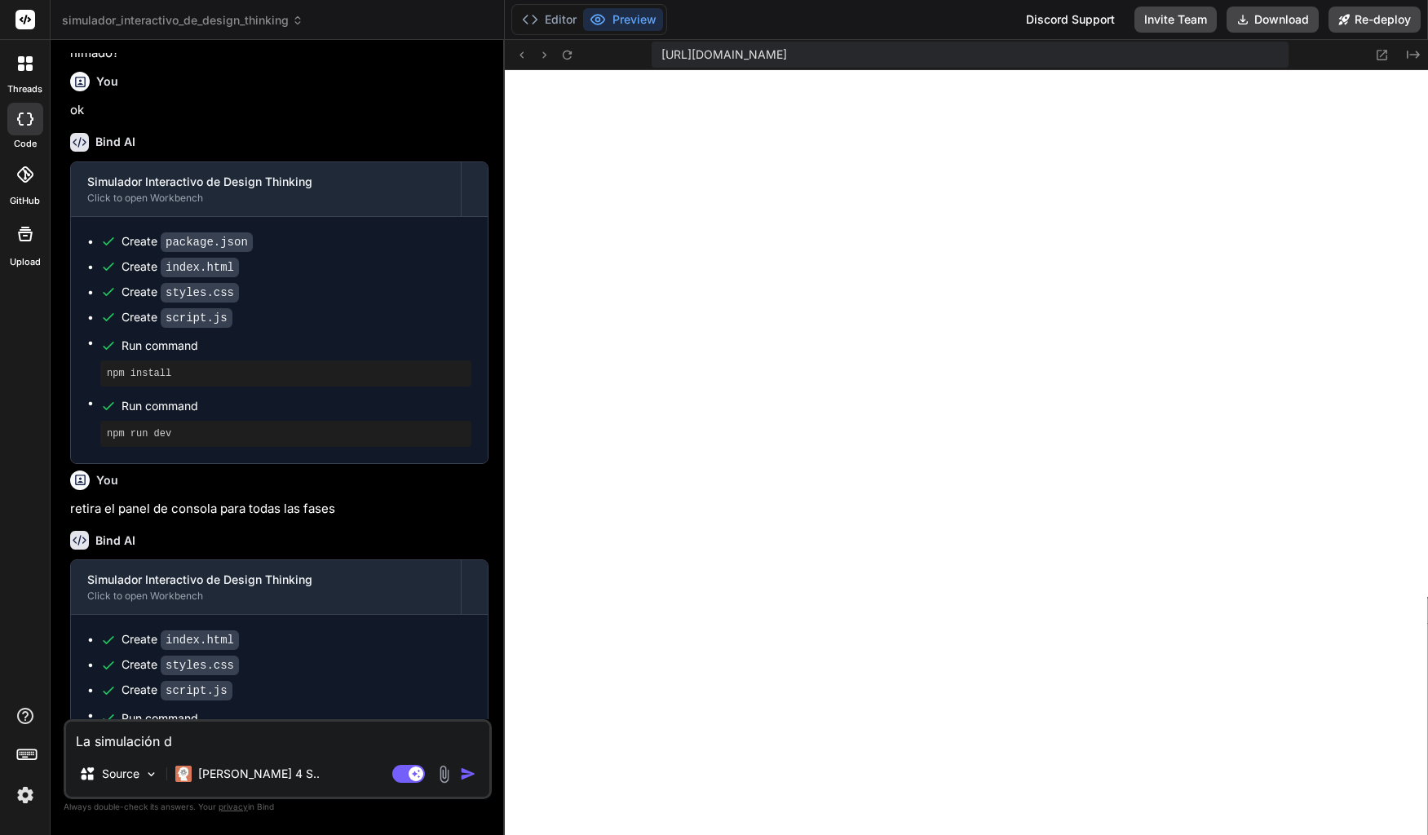
type textarea "La simulación de"
type textarea "x"
type textarea "La simulación de"
type textarea "x"
type textarea "La simulación de o"
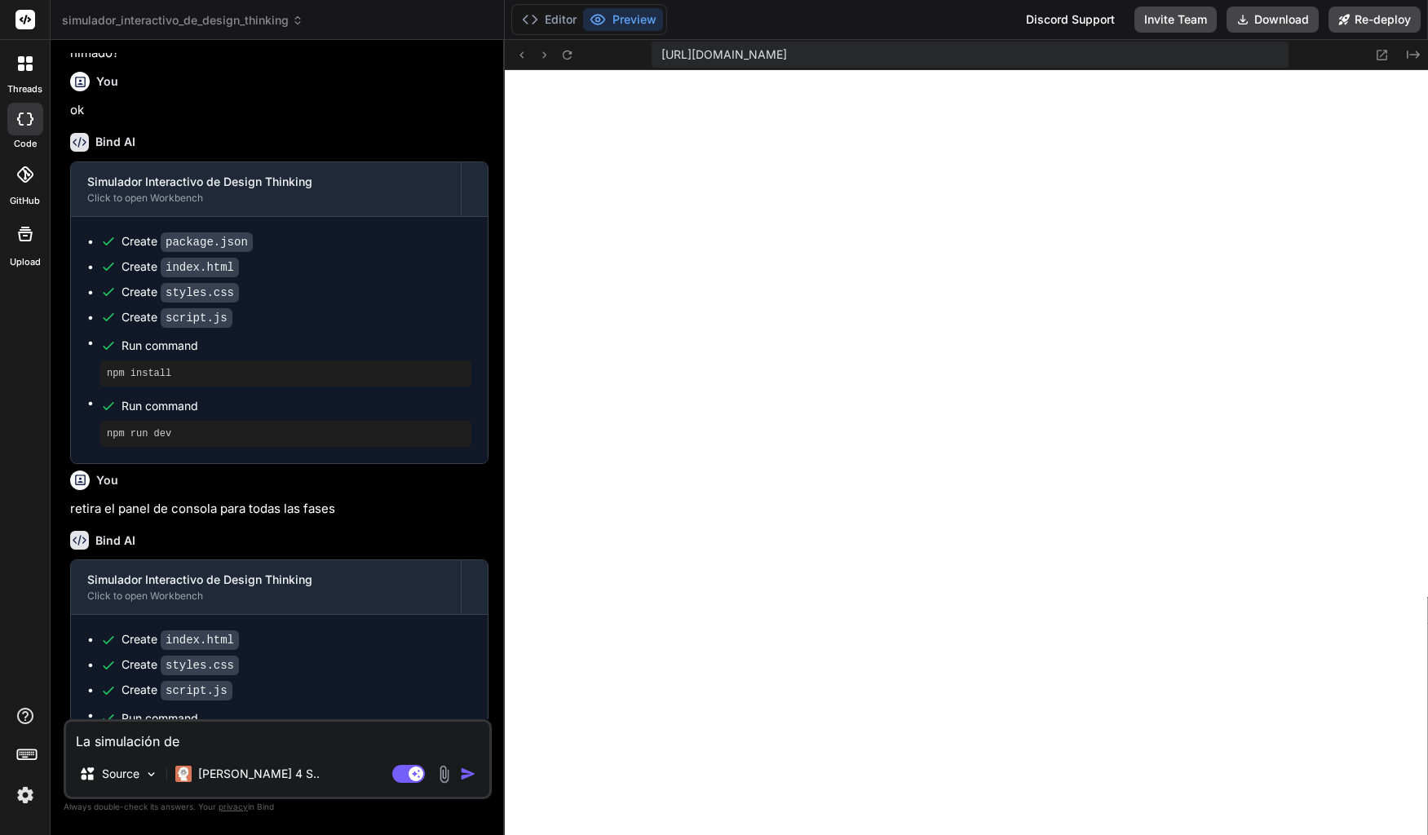
type textarea "x"
type textarea "La simulación de ob"
type textarea "x"
type textarea "La simulación de obs"
type textarea "x"
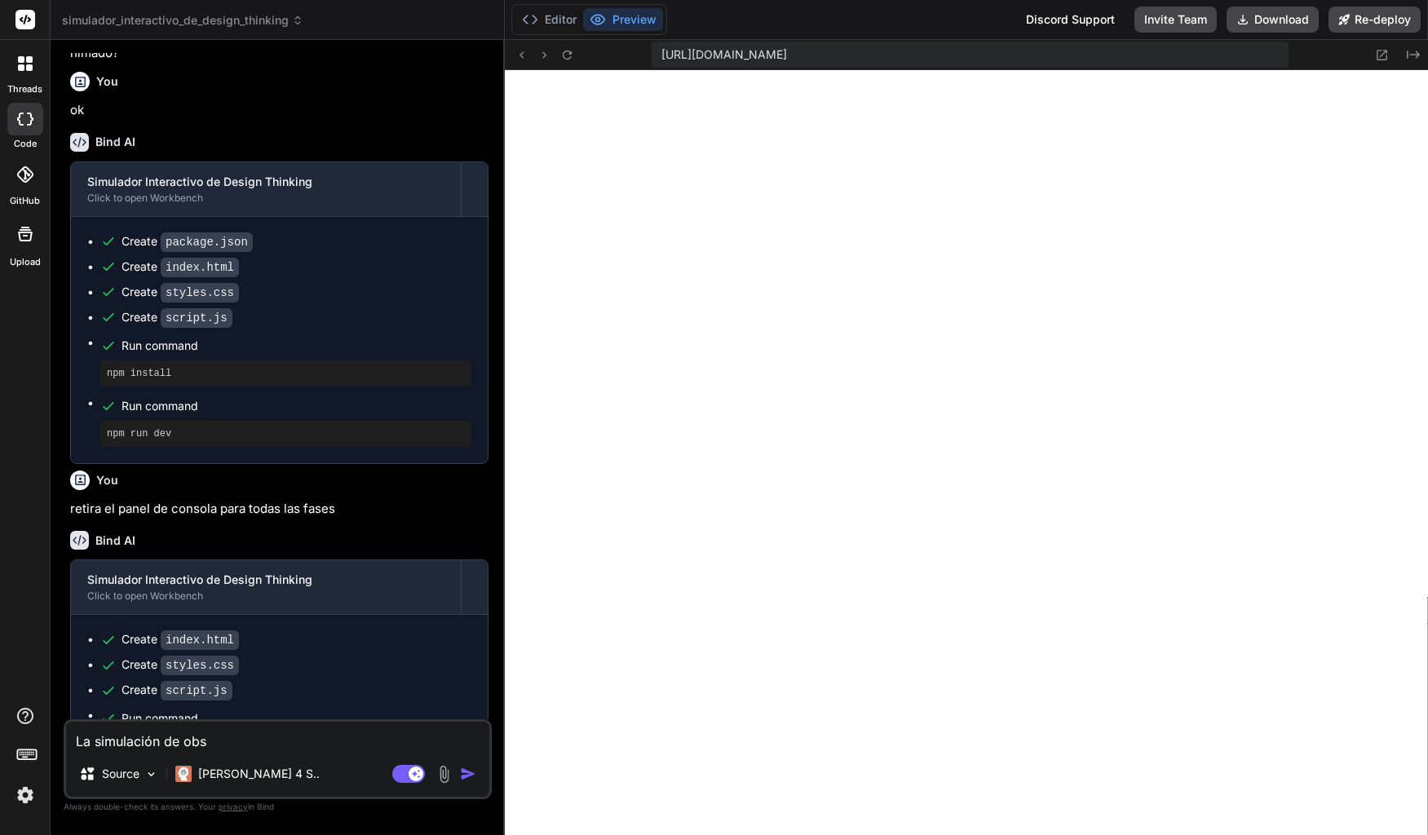
type textarea "La simulación de obse"
type textarea "x"
type textarea "La simulación de obser"
type textarea "x"
type textarea "La simulación de observ"
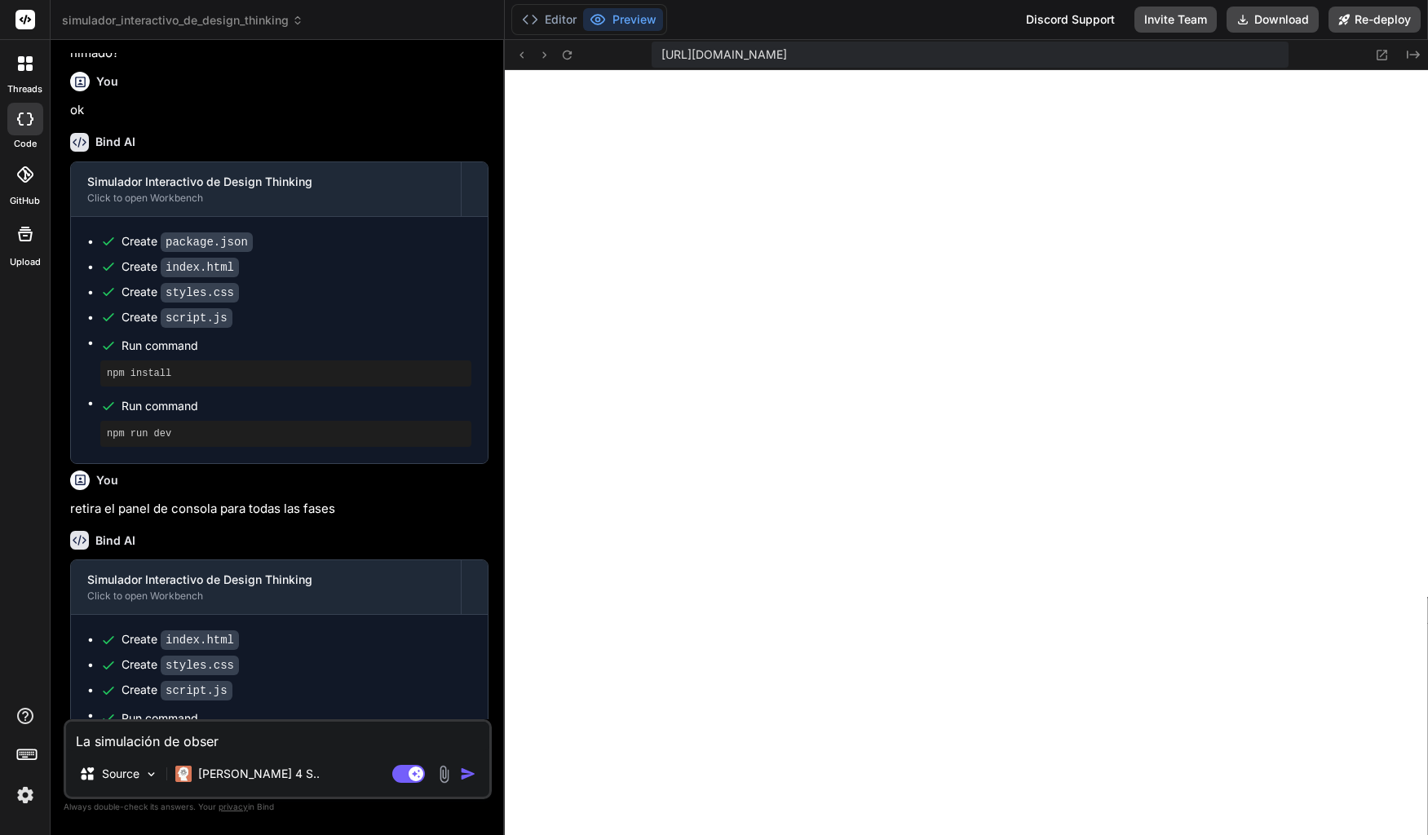
type textarea "x"
type textarea "La simulación de observa"
type textarea "x"
type textarea "La simulación de observar"
type textarea "x"
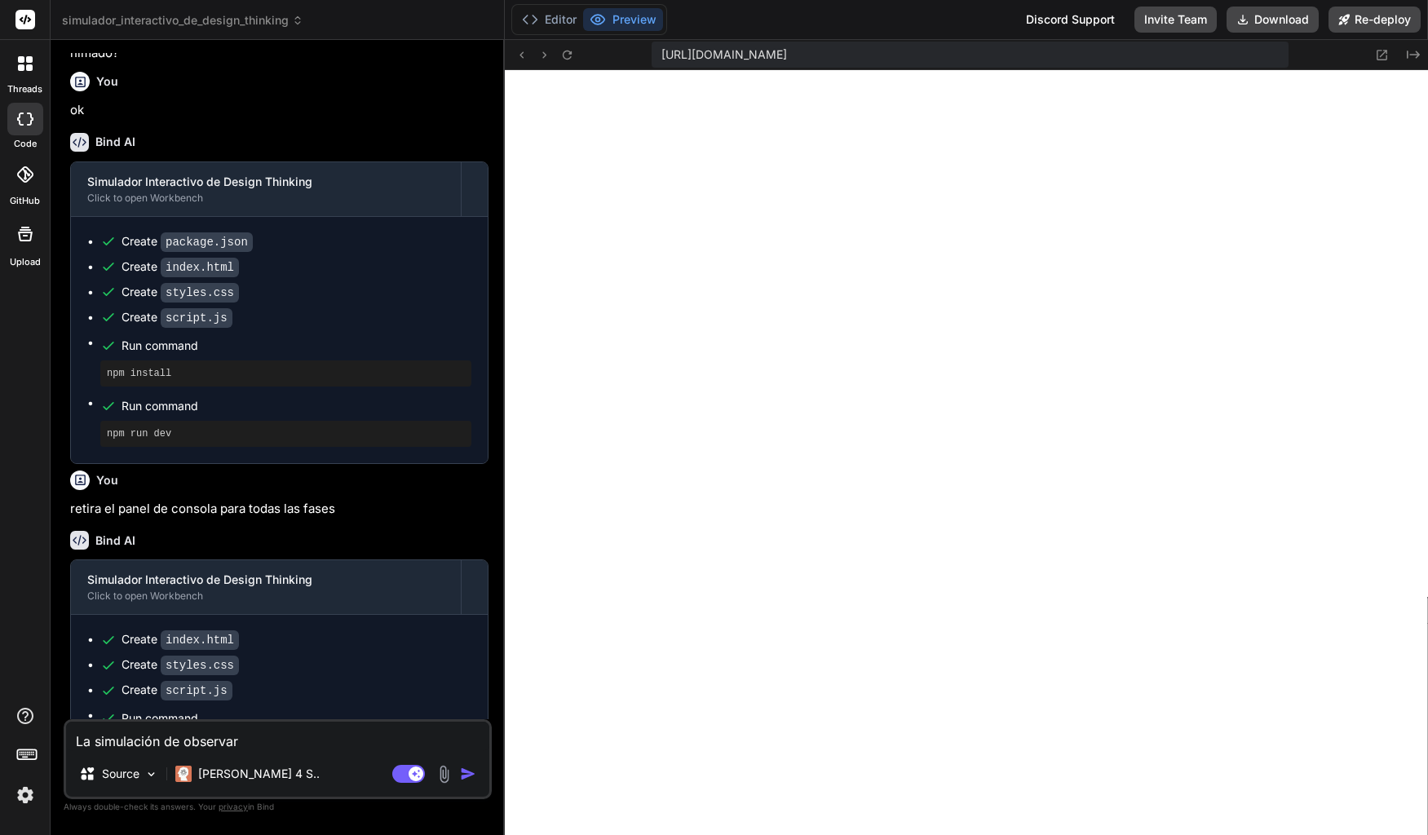
type textarea "La simulación de observar"
type textarea "x"
type textarea "La simulación de observar y"
type textarea "x"
type textarea "La simulación de observar y"
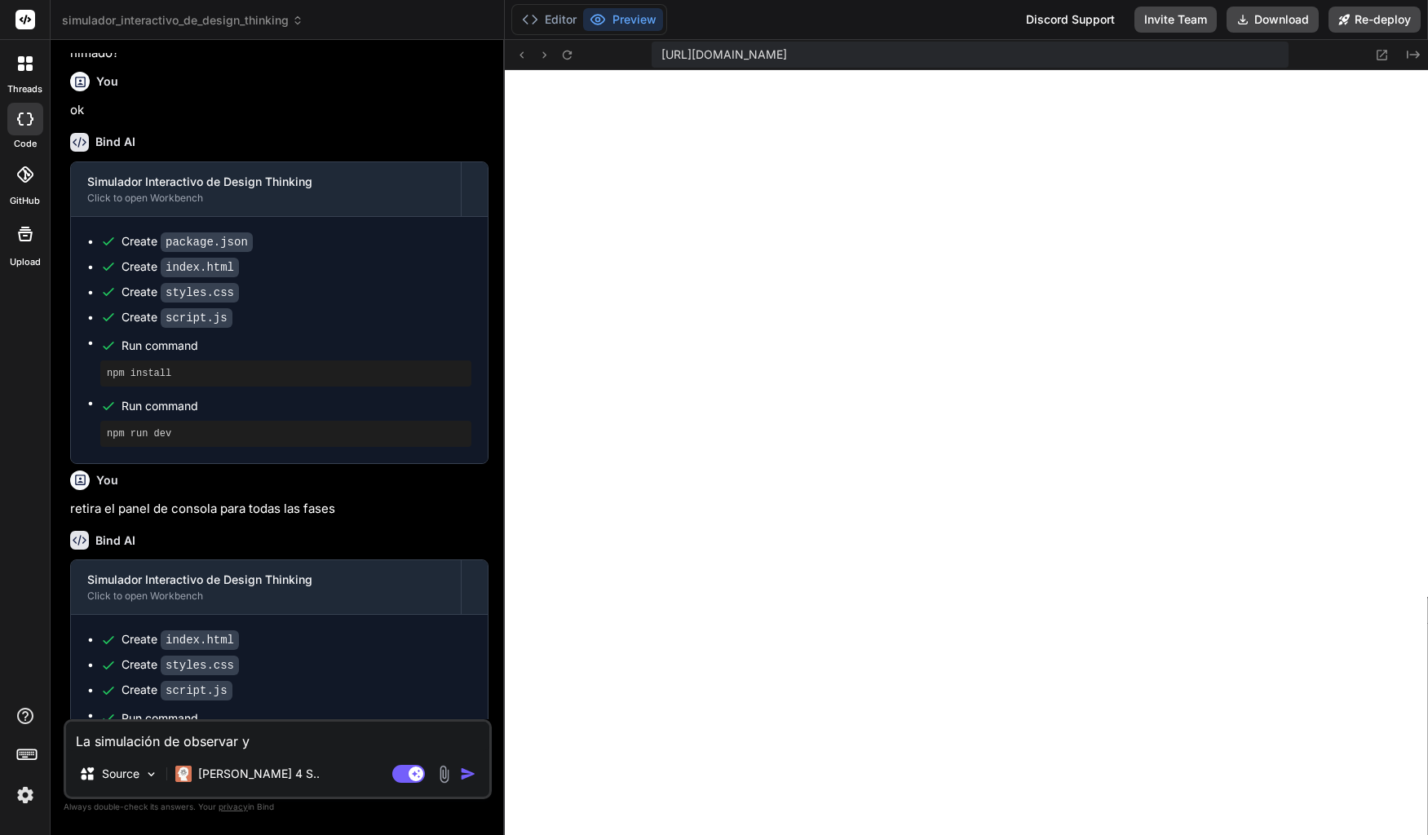
type textarea "x"
type textarea "La simulación de observar y c"
type textarea "x"
type textarea "La simulación de observar y cr"
type textarea "x"
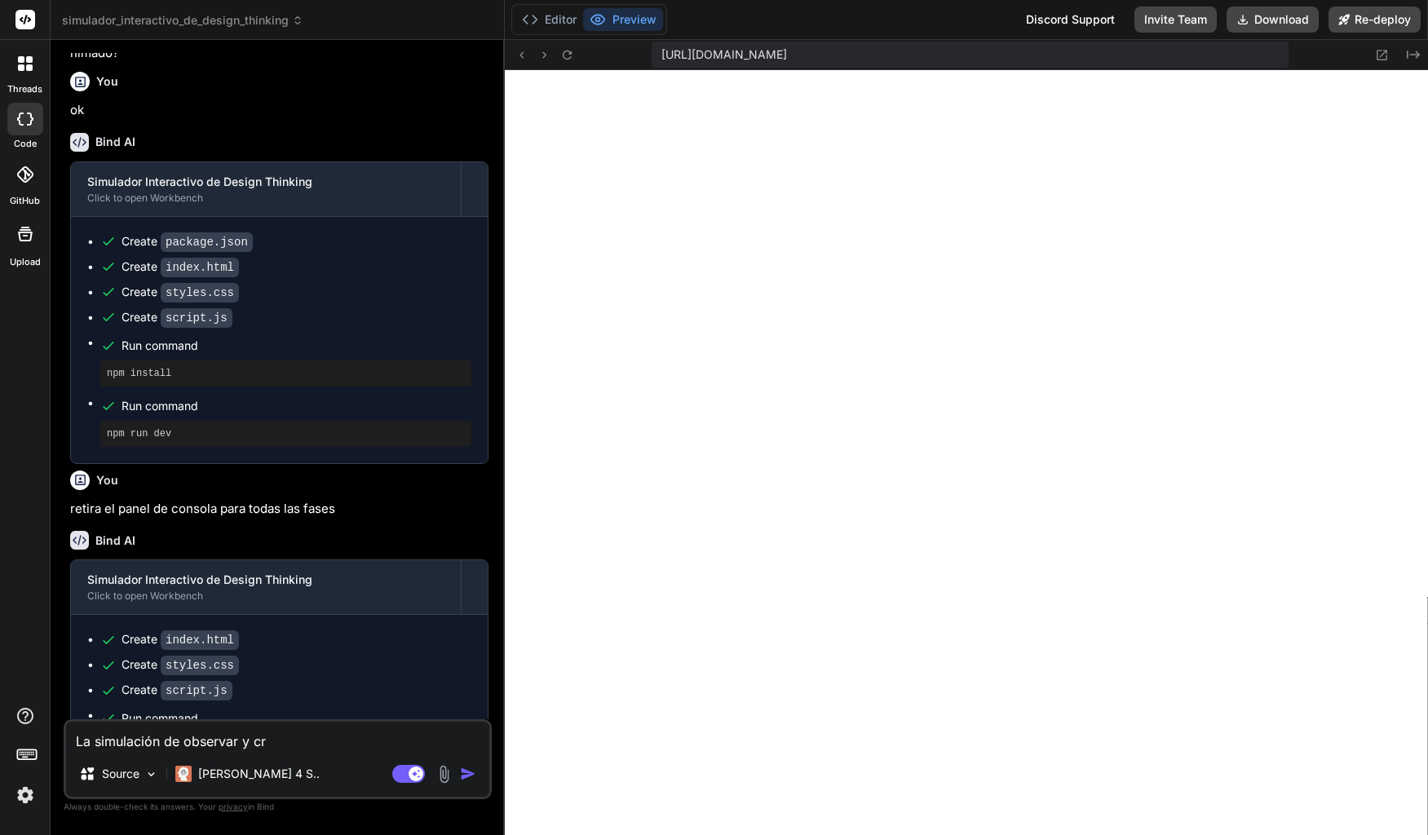
type textarea "La simulación de observar y cre"
type textarea "x"
type textarea "La simulación de observar y crea"
type textarea "x"
type textarea "La simulación de observar y crear"
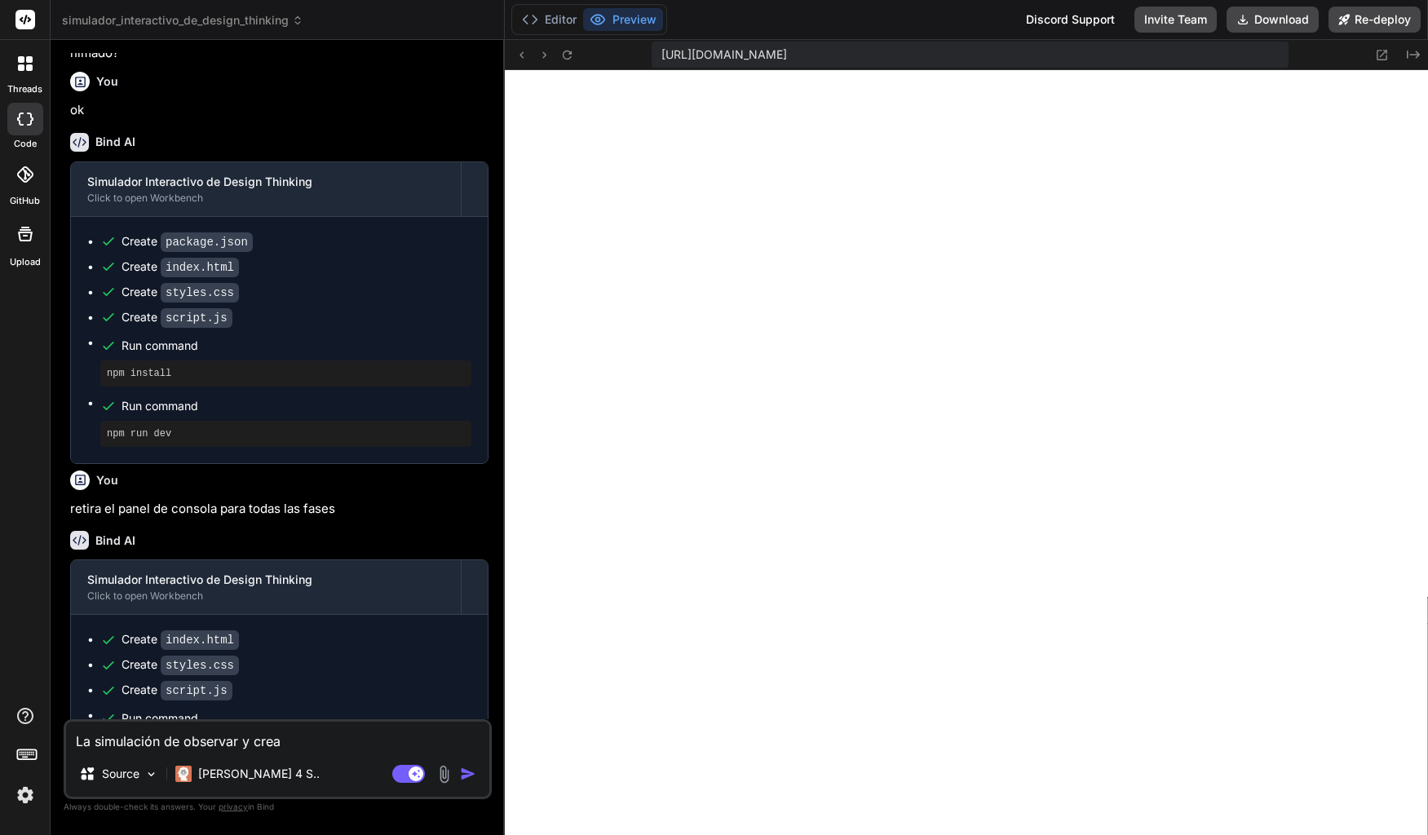
type textarea "x"
type textarea "La simulación de observar y crear"
type textarea "x"
type textarea "La simulación de observar y crear m"
type textarea "x"
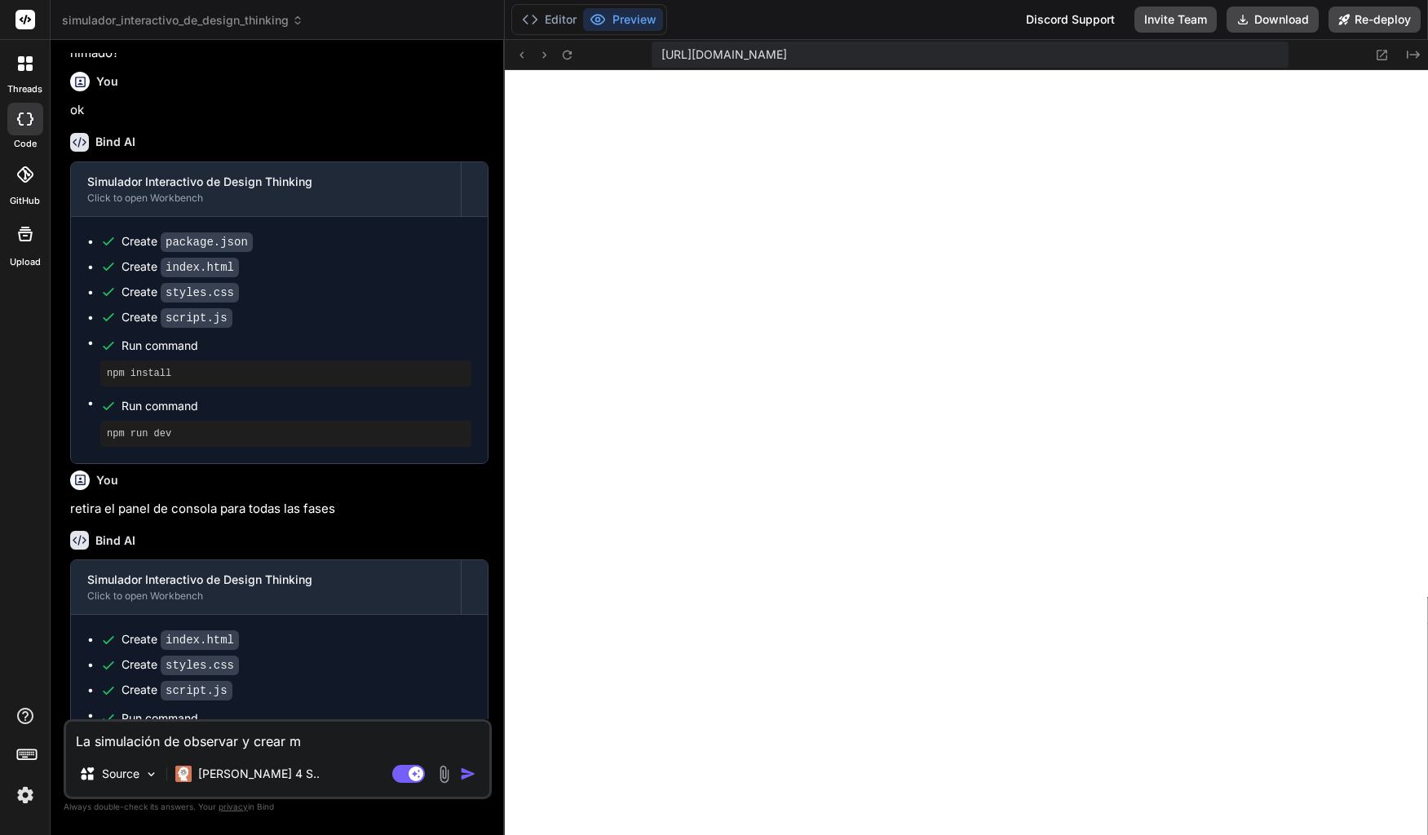
type textarea "La simulación de observar y crear mp"
type textarea "x"
type textarea "La simulación de observar y crear mpa"
type textarea "x"
type textarea "La simulación de observar y crear mp"
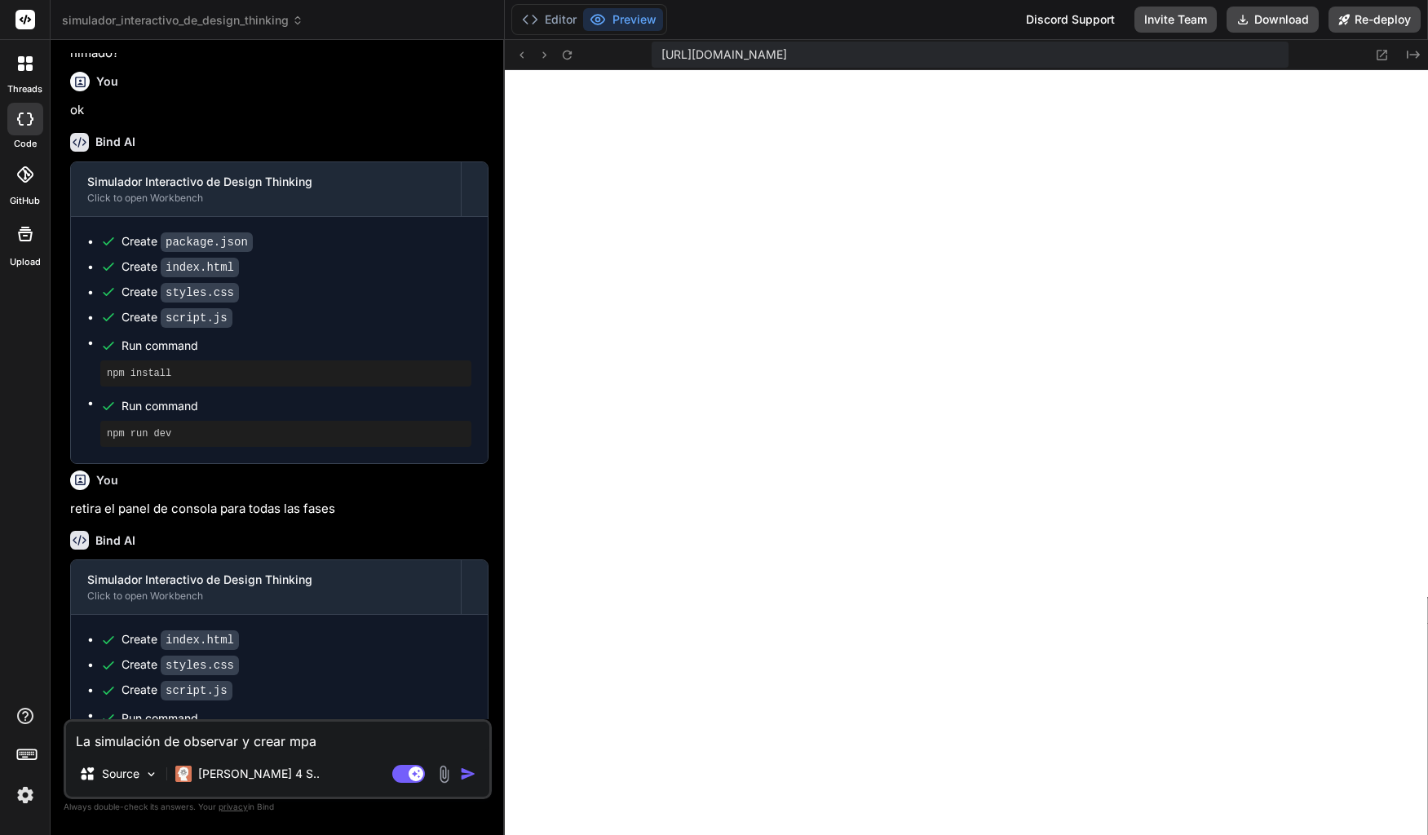
type textarea "x"
type textarea "La simulación de observar y crear m"
type textarea "x"
type textarea "La simulación de observar y crear ma"
type textarea "x"
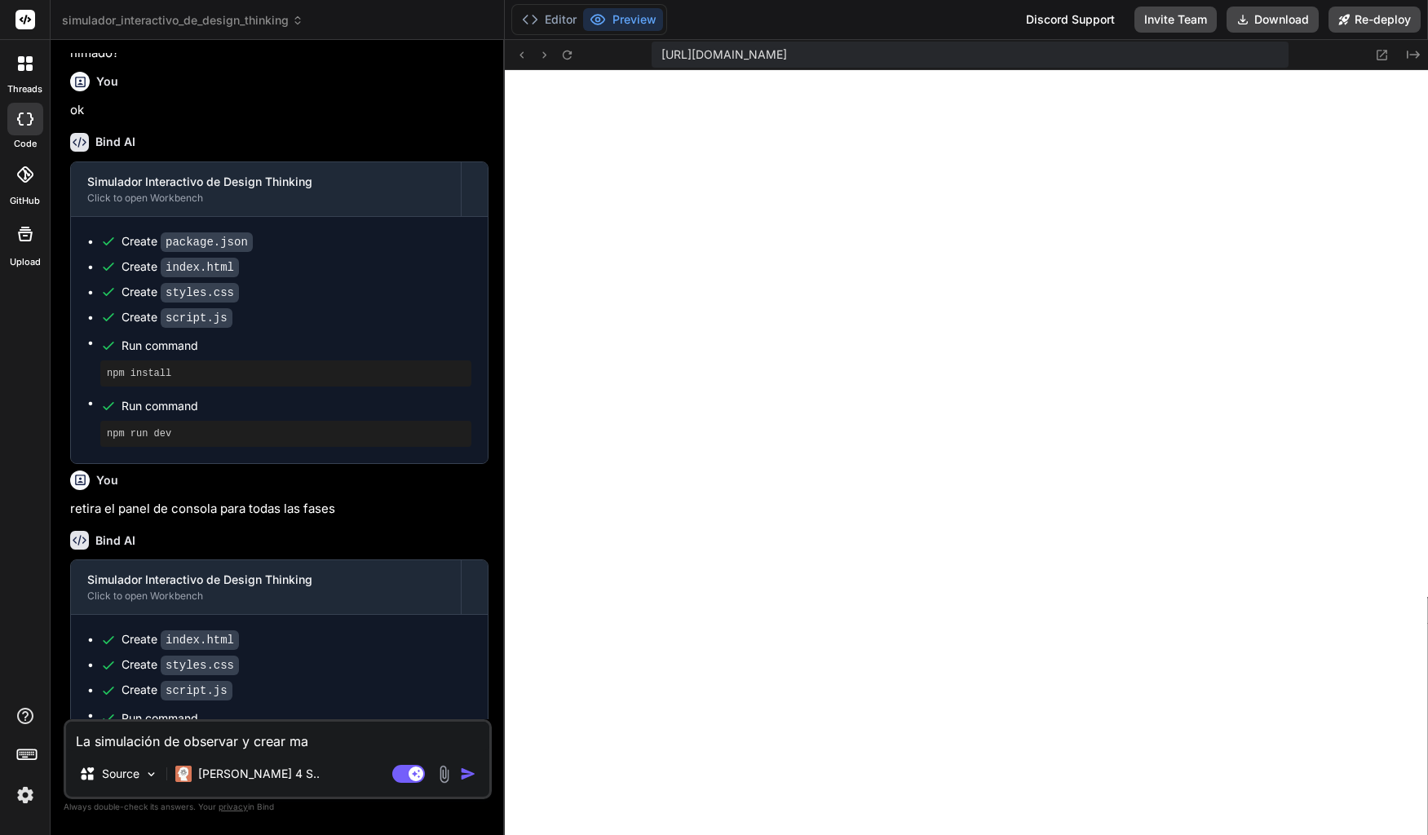
type textarea "La simulación de observar y crear map"
type textarea "x"
type textarea "La simulación de observar y crear mapa"
type textarea "x"
type textarea "La simulación de observar y crear mapa"
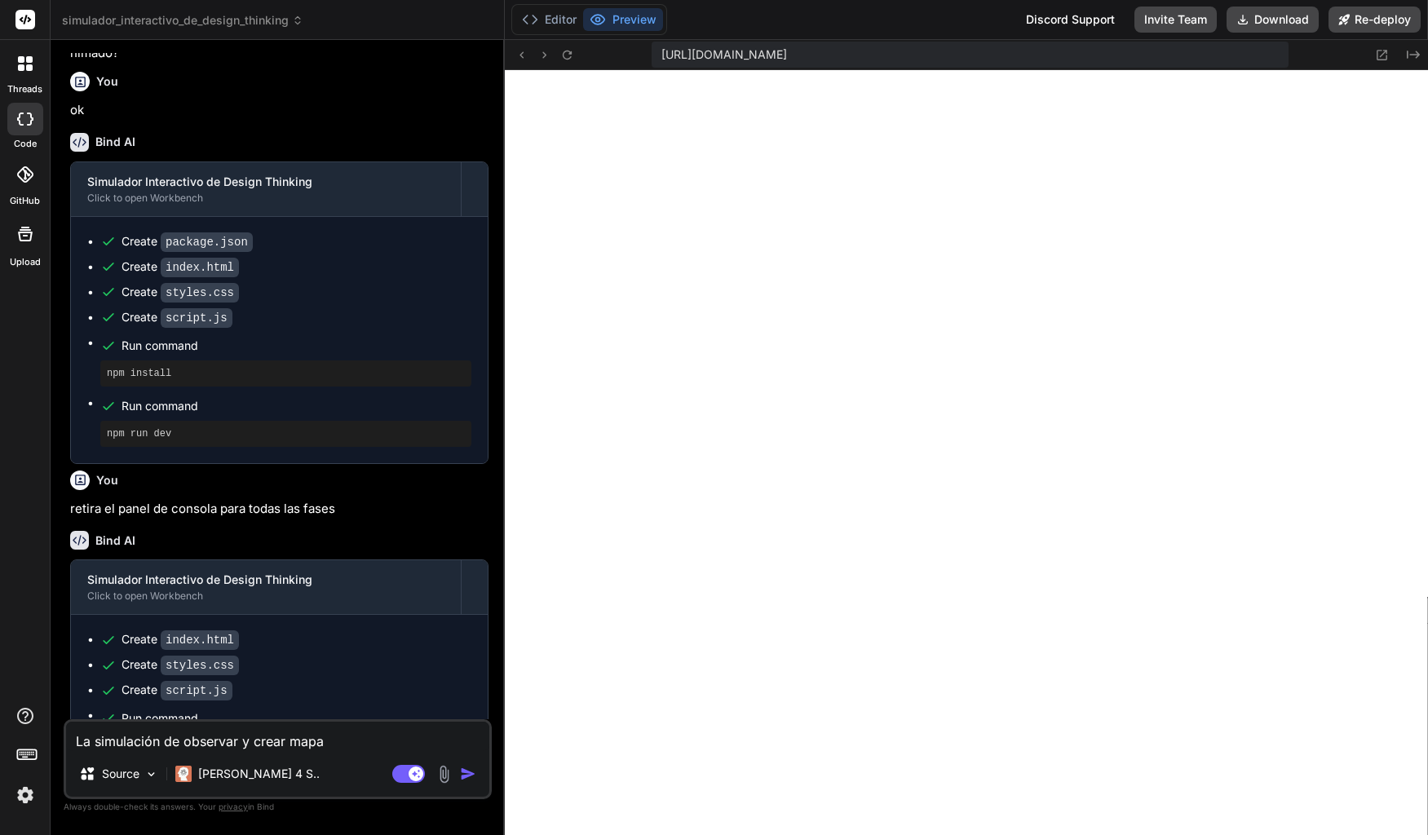
type textarea "x"
type textarea "La simulación de observar y crear mapa d"
type textarea "x"
type textarea "La simulación de observar y crear mapa de"
type textarea "x"
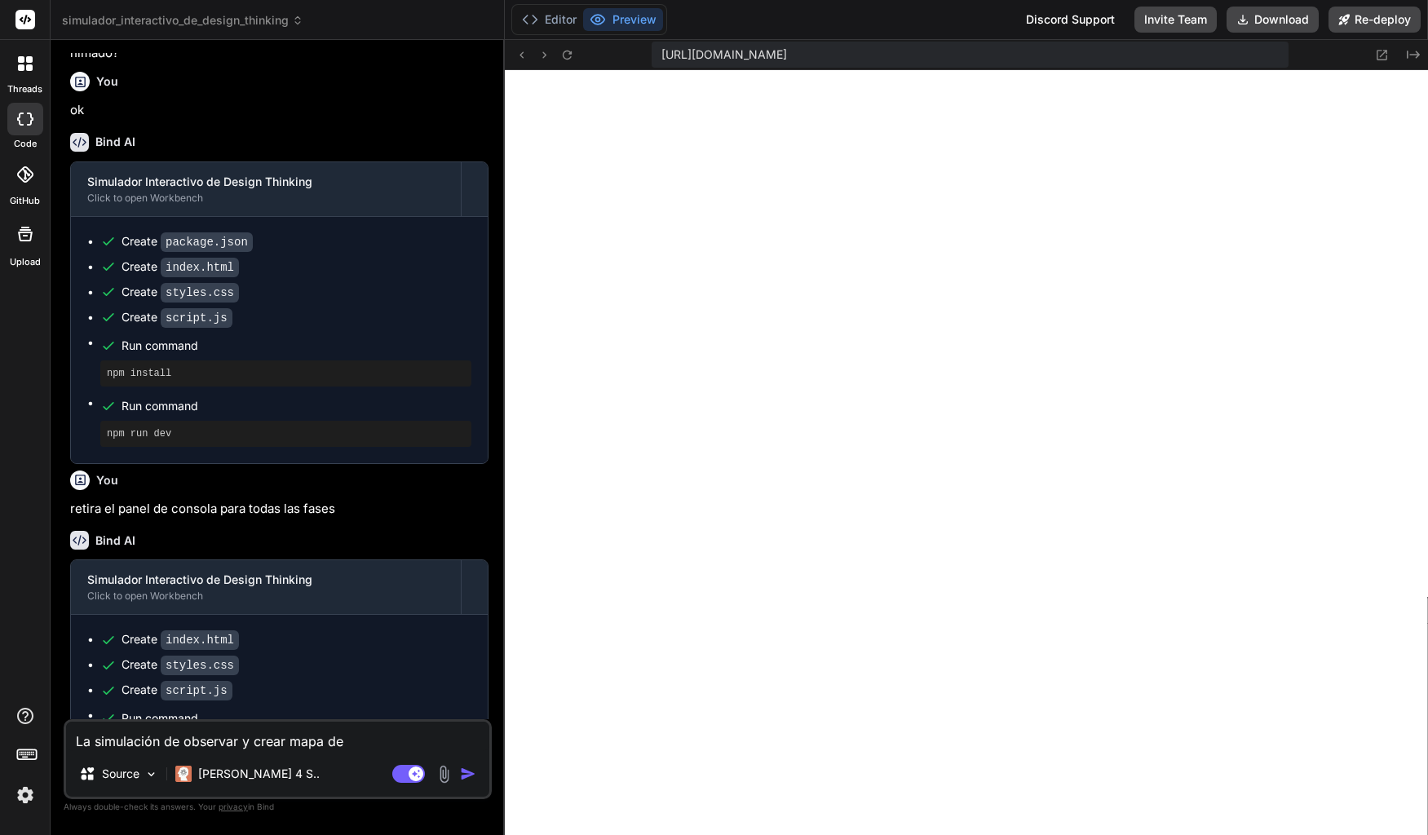
type textarea "La simulación de observar y crear mapa de"
type textarea "x"
type textarea "La simulación de observar y crear mapa de e"
type textarea "x"
type textarea "La simulación de observar y crear mapa de em"
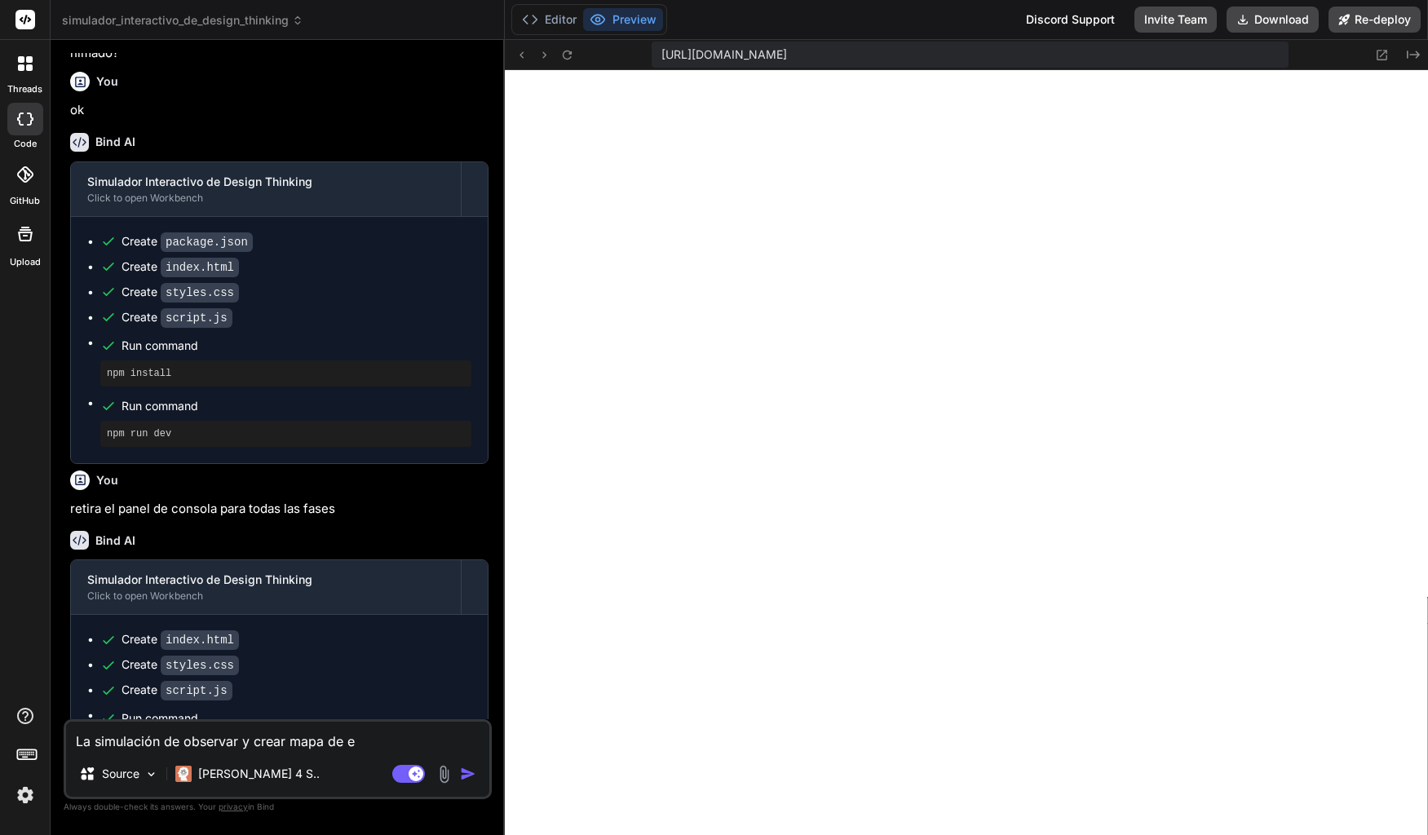
type textarea "x"
type textarea "La simulación de observar y crear mapa de emp"
type textarea "x"
type textarea "La simulación de observar y crear mapa de empa"
type textarea "x"
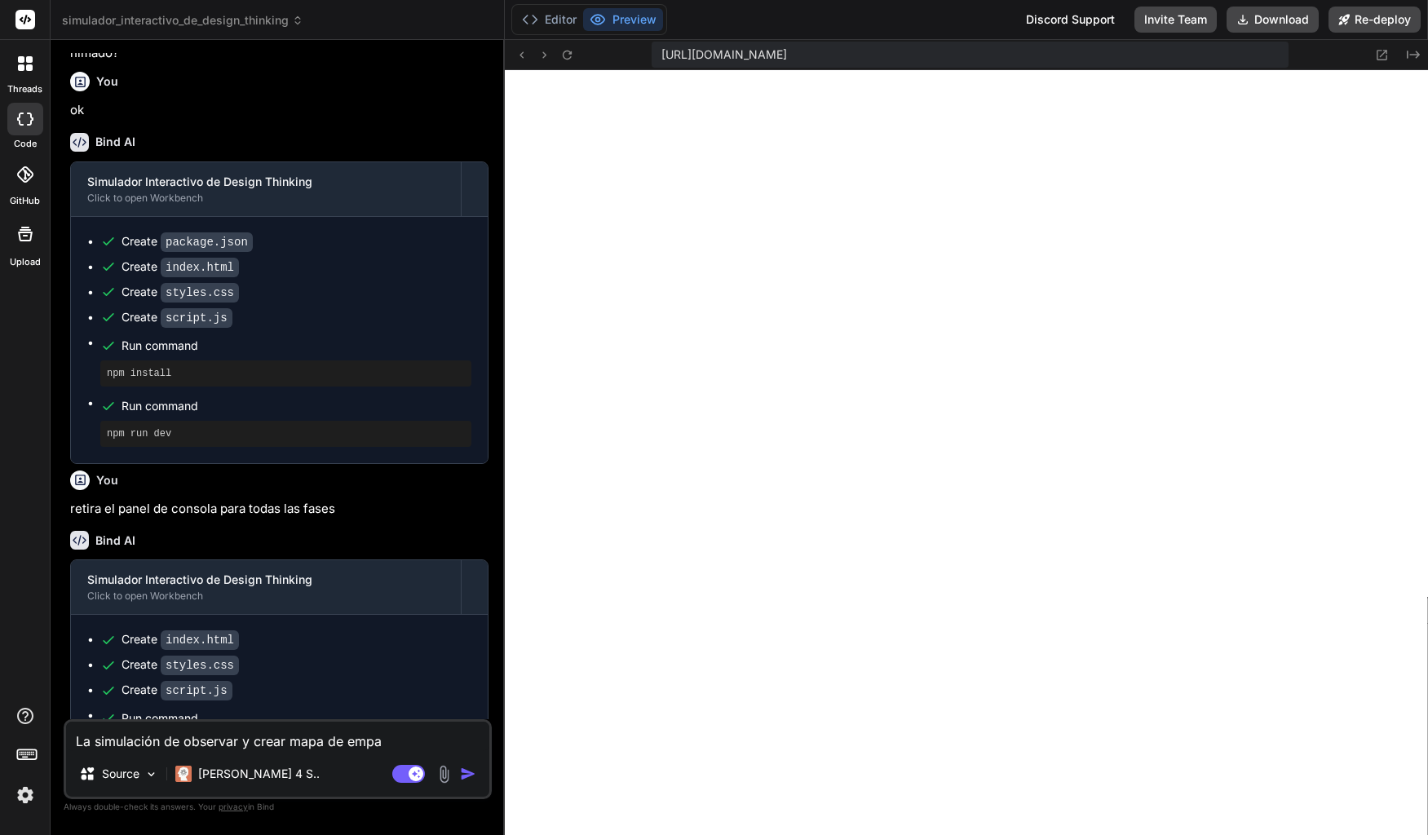
type textarea "La simulación de observar y crear mapa de empat"
type textarea "x"
type textarea "La simulación de observar y crear mapa de empatí"
type textarea "x"
type textarea "La simulación de observar y crear mapa de empatía"
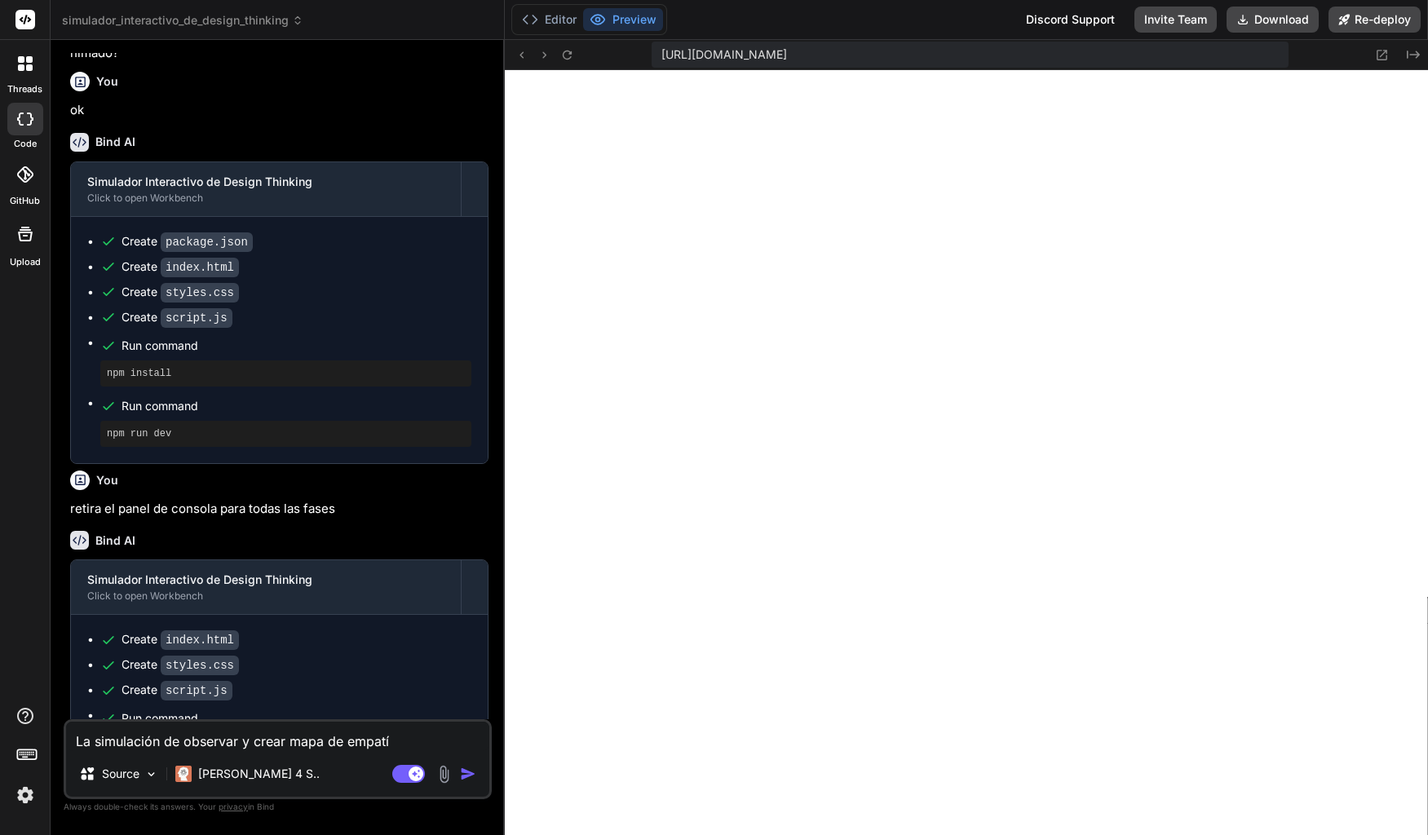
type textarea "x"
type textarea "La simulación de observar y crear mapa de empatía"
type textarea "x"
type textarea "La simulación de observar y crear mapa de empatía m"
type textarea "x"
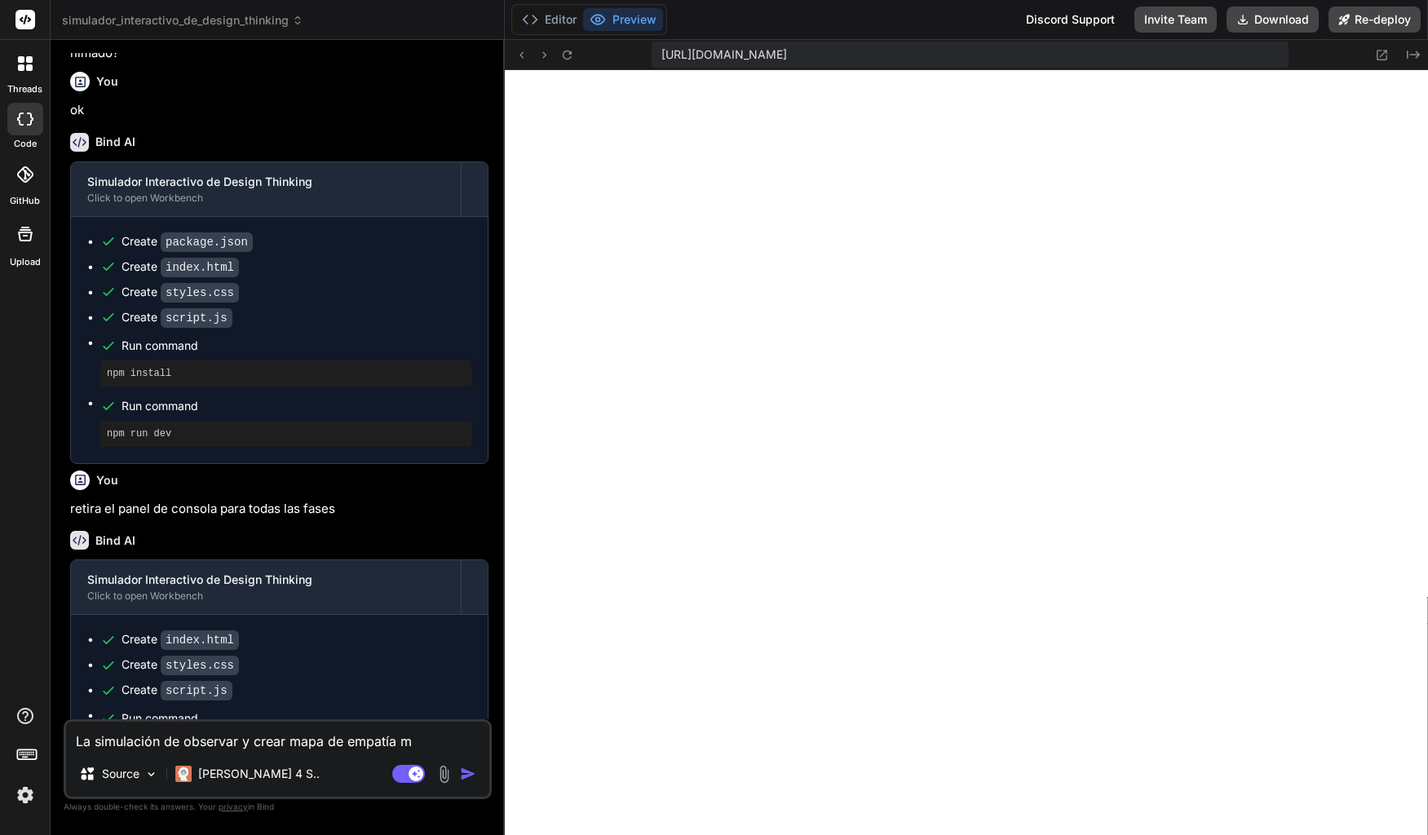
type textarea "La simulación de observar y crear mapa de empatía mu"
type textarea "x"
type textarea "La simulación de observar y crear mapa de empatía mue"
type textarea "x"
type textarea "La simulación de observar y crear mapa de empatía mues"
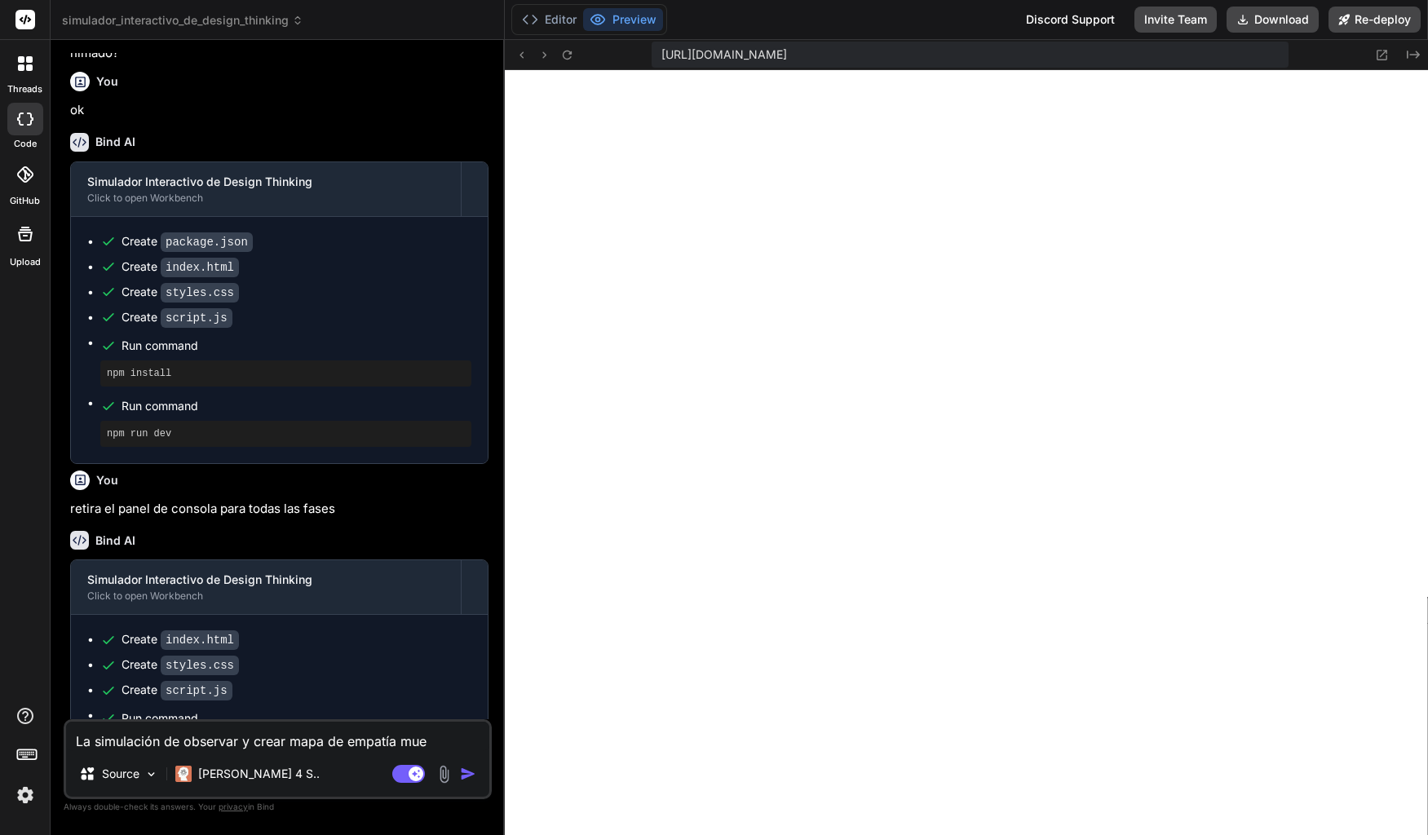
type textarea "x"
type textarea "La simulación de observar y crear mapa de empatía muest"
type textarea "x"
type textarea "La simulación de observar y crear mapa de empatía muestr"
type textarea "x"
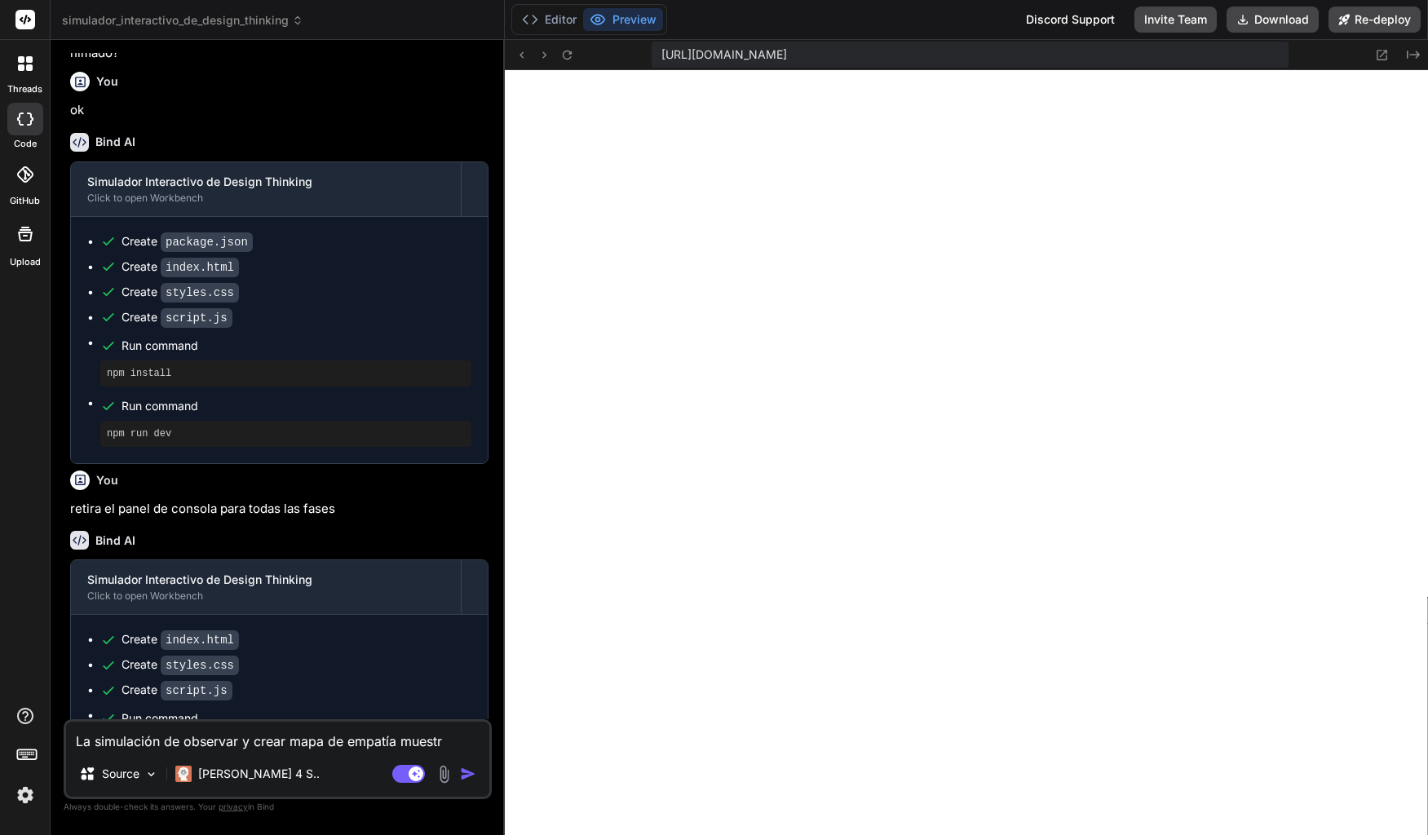
type textarea "La simulación de observar y crear mapa de empatía muestra"
type textarea "x"
type textarea "La simulación de observar y crear mapa de empatía muestra"
type textarea "x"
type textarea "La simulación de observar y crear mapa de empatía muestra a"
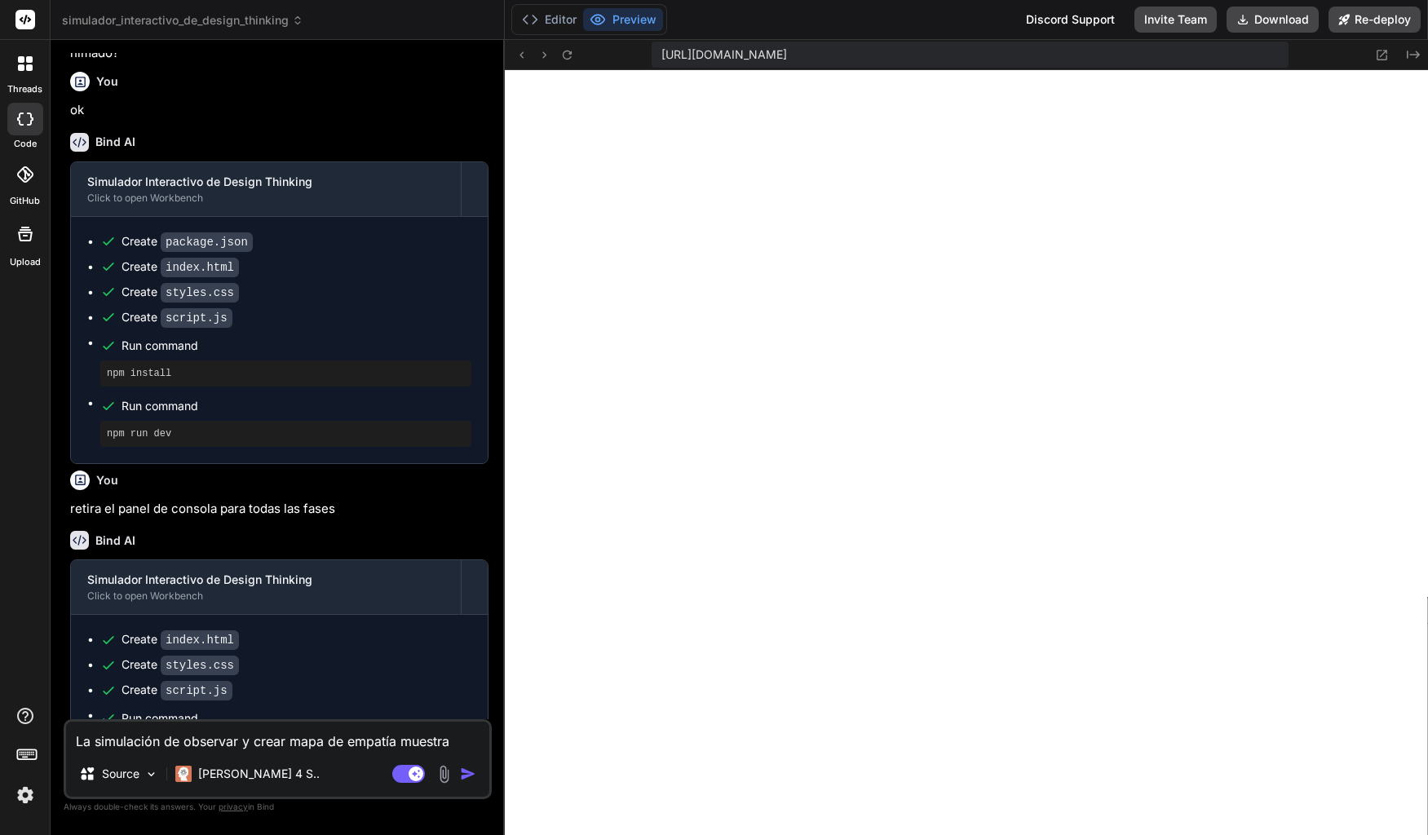
type textarea "x"
type textarea "La simulación de observar y crear mapa de empatía muestra al"
type textarea "x"
type textarea "La simulación de observar y crear mapa de empatía muestra alf"
type textarea "x"
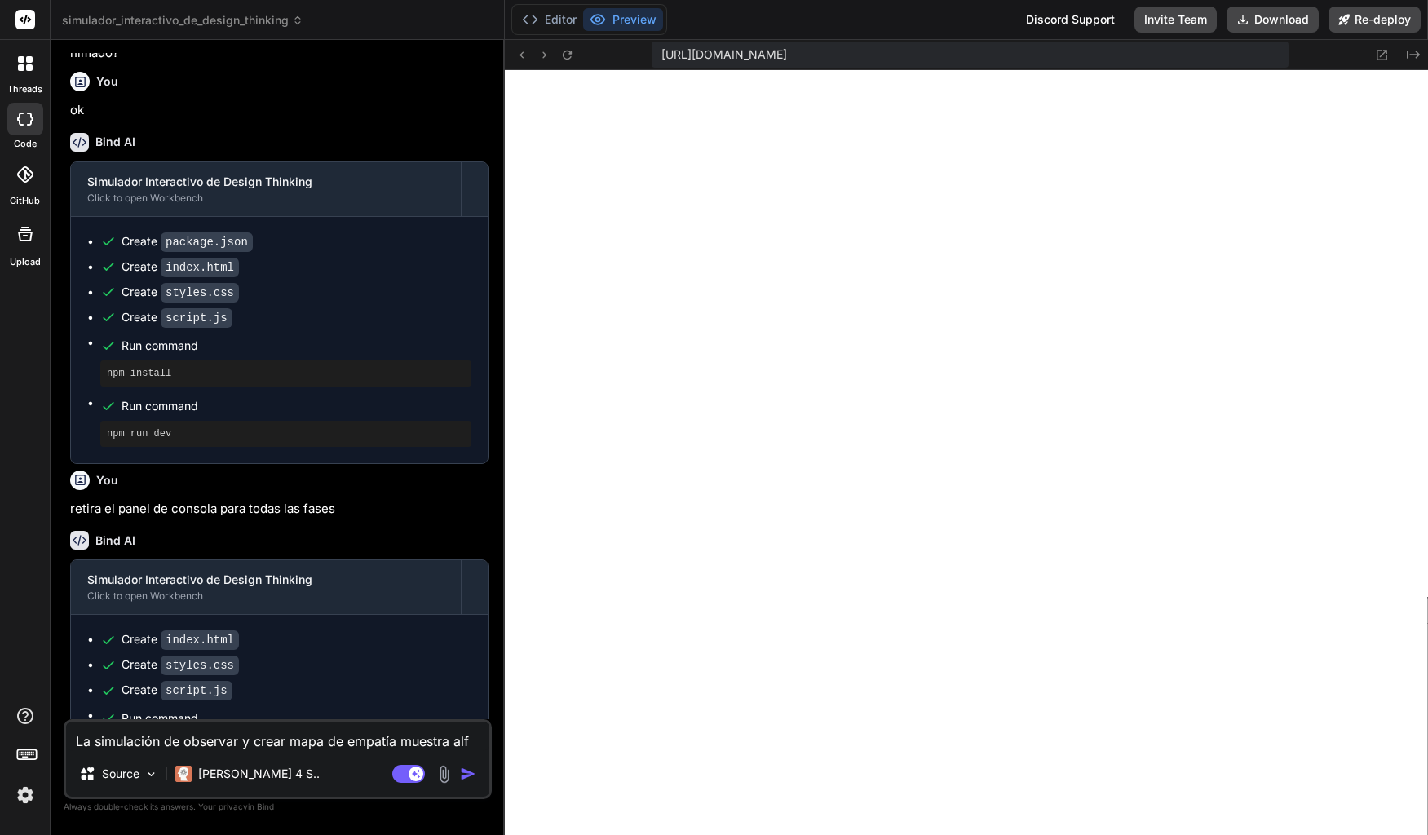
type textarea "La simulación de observar y crear mapa de empatía muestra alfa"
type textarea "x"
type textarea "La simulación de observar y crear mapa de empatía muestra alfan"
type textarea "x"
type textarea "La simulación de observar y crear mapa de empatía muestra alfanu"
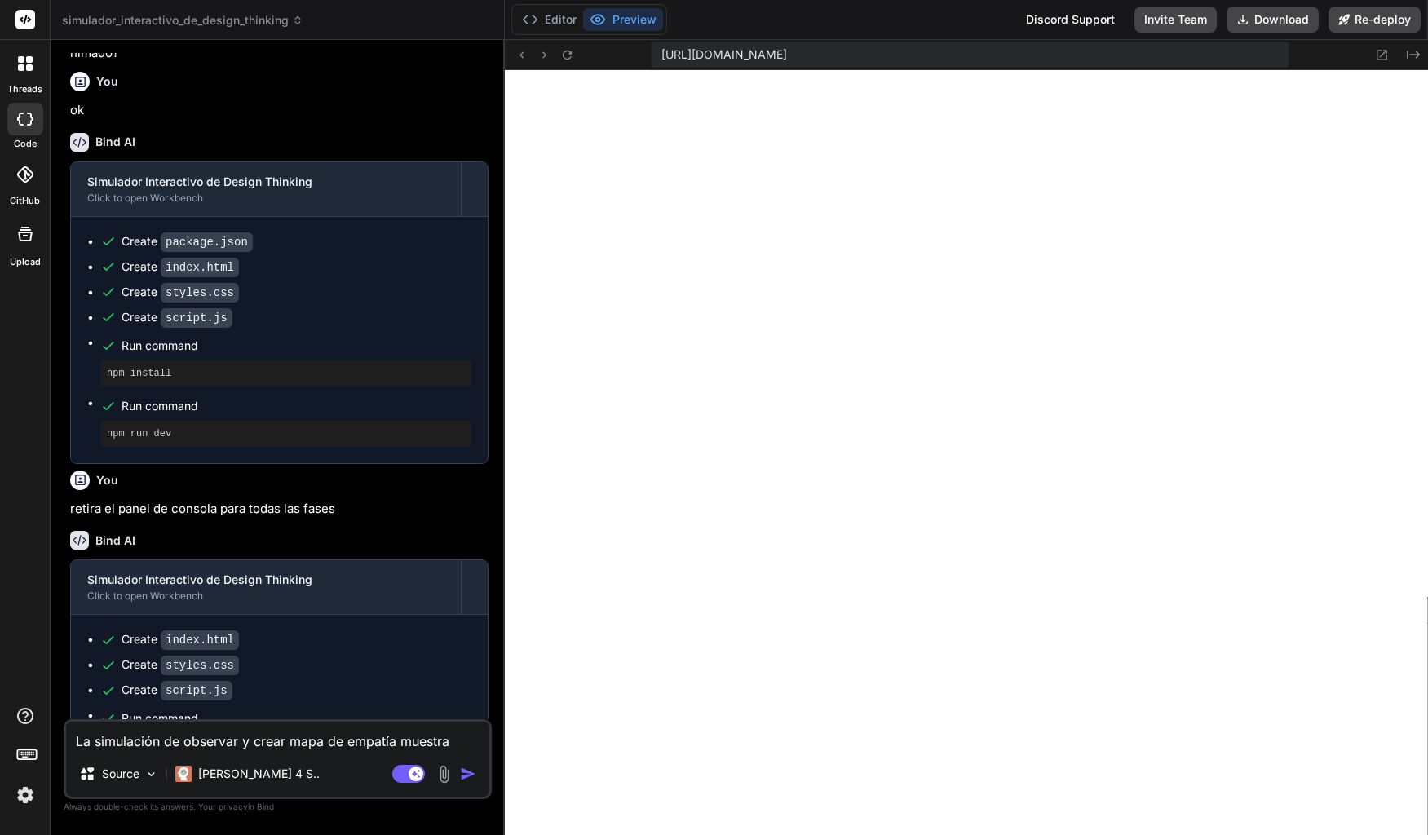
type textarea "x"
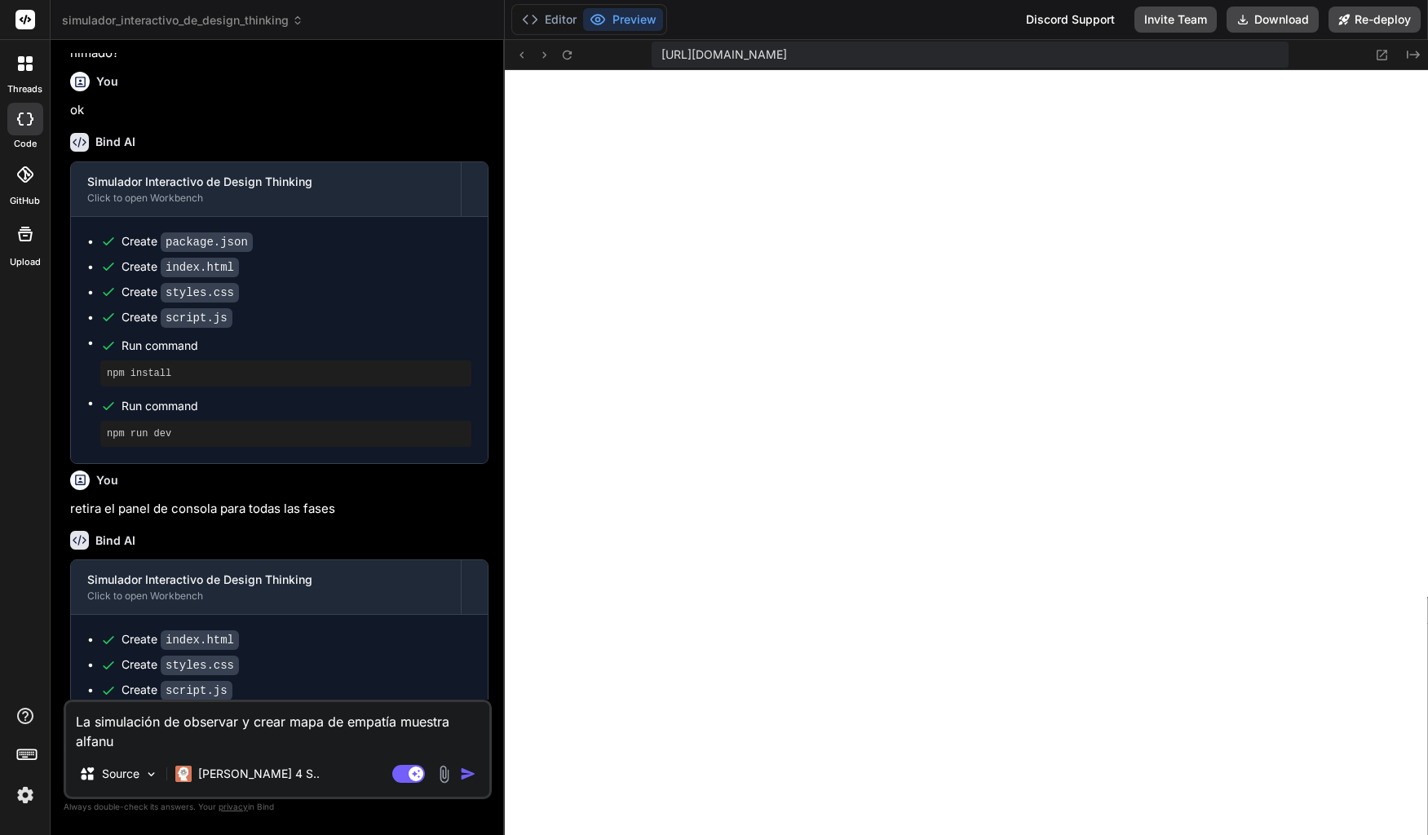
type textarea "La simulación de observar y crear mapa de empatía muestra alfanum"
type textarea "x"
type textarea "La simulación de observar y crear mapa de empatía muestra alfanumé"
type textarea "x"
type textarea "La simulación de observar y crear mapa de empatía muestra alfanumér"
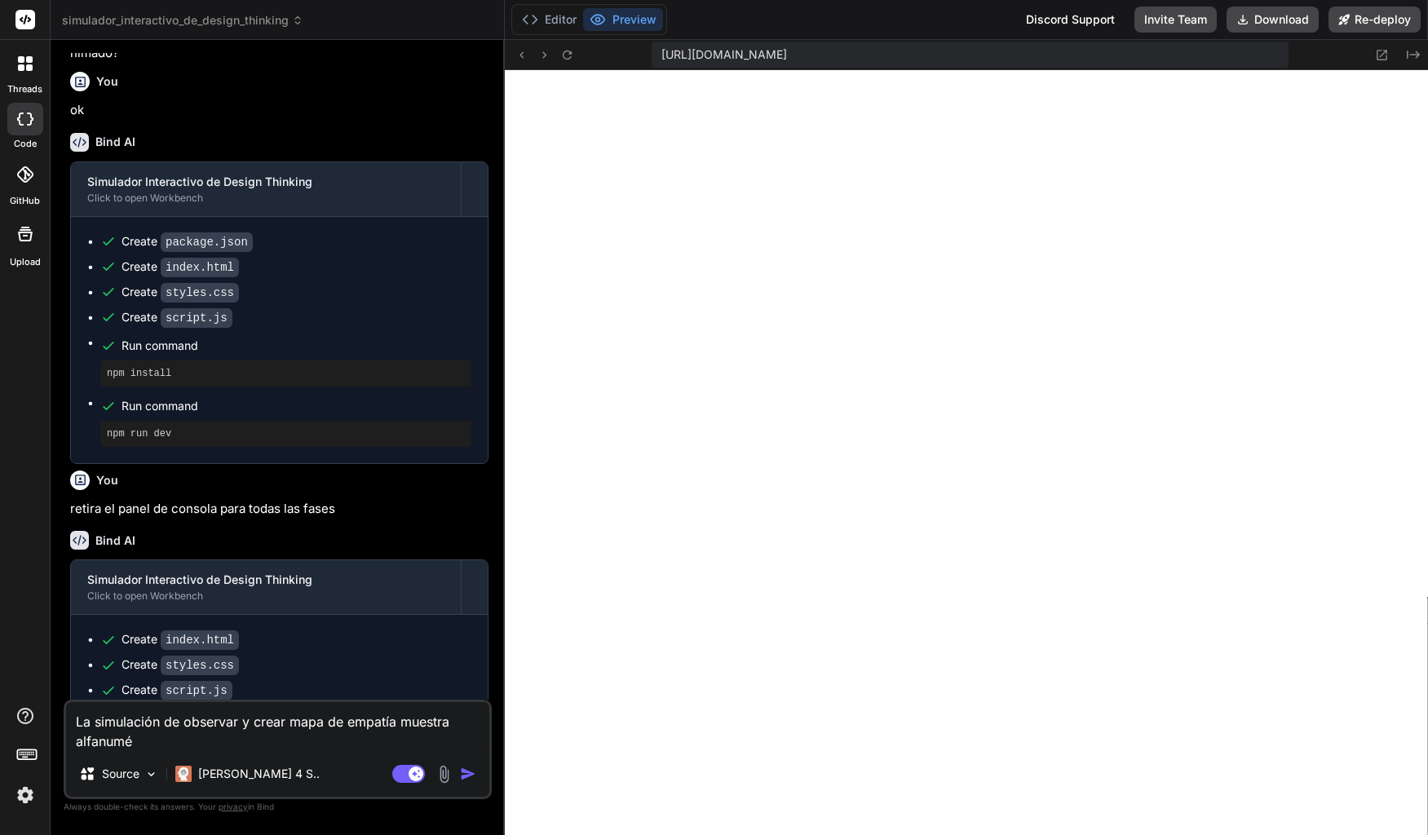
type textarea "x"
type textarea "La simulación de observar y crear mapa de empatía muestra alfanuméri"
type textarea "x"
type textarea "La simulación de observar y crear mapa de empatía muestra alfanuméric"
type textarea "x"
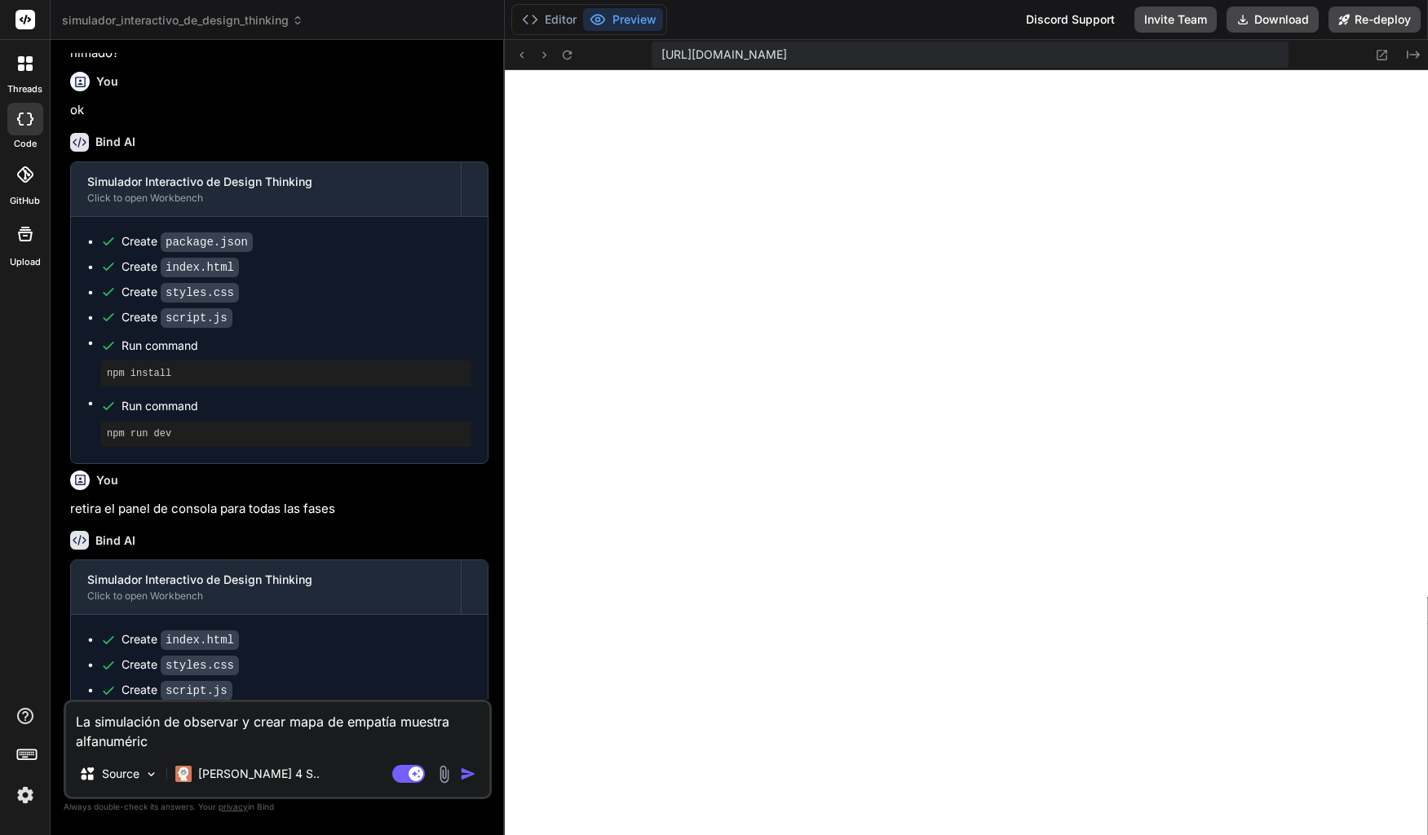
type textarea "La simulación de observar y crear mapa de empatía muestra alfanumérico"
type textarea "x"
type textarea "La simulación de observar y crear mapa de empatía muestra alfanuméricos"
type textarea "x"
type textarea "La simulación de observar y crear mapa de empatía muestra alfanuméricos"
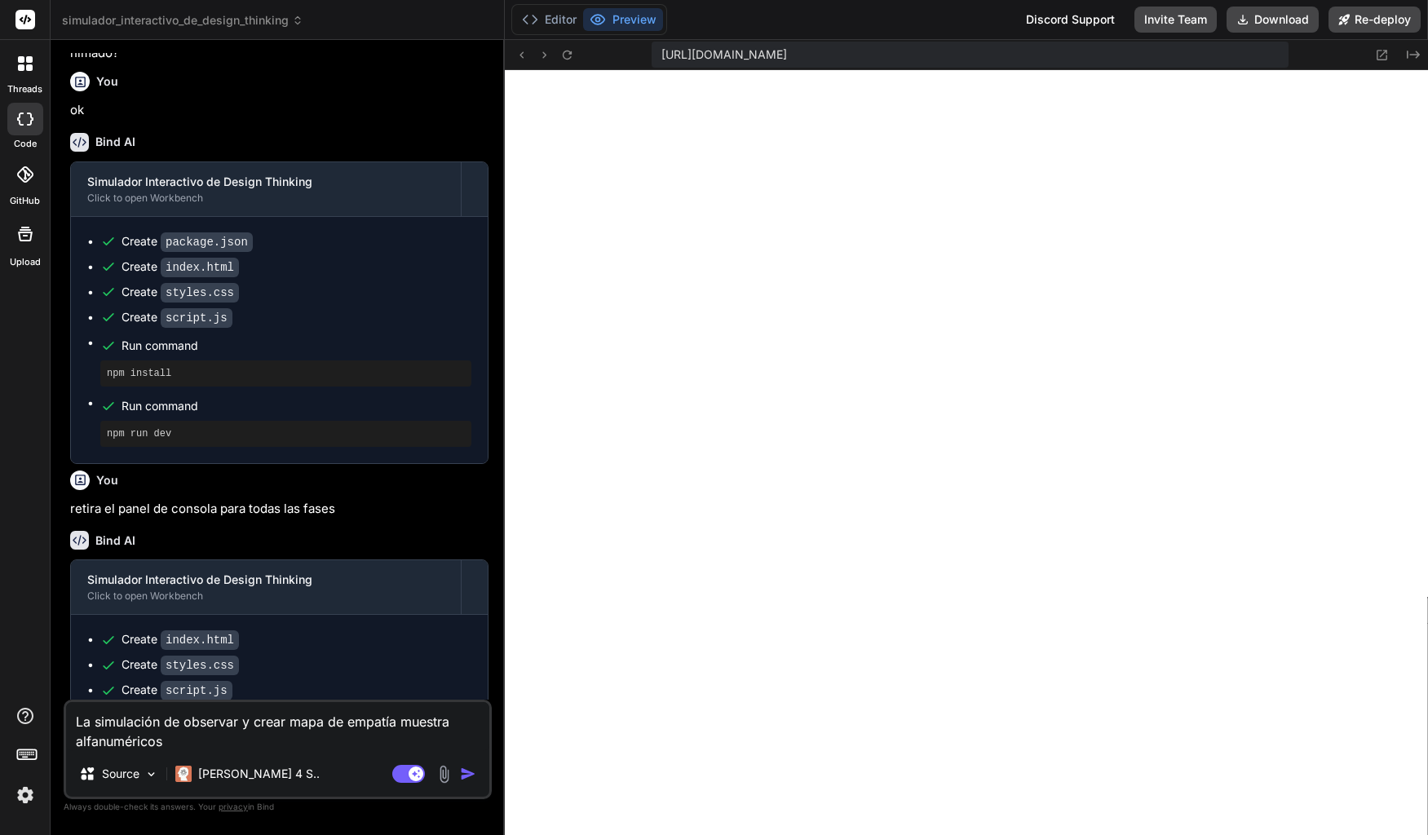
click at [470, 771] on img "button" at bounding box center [468, 774] width 16 height 16
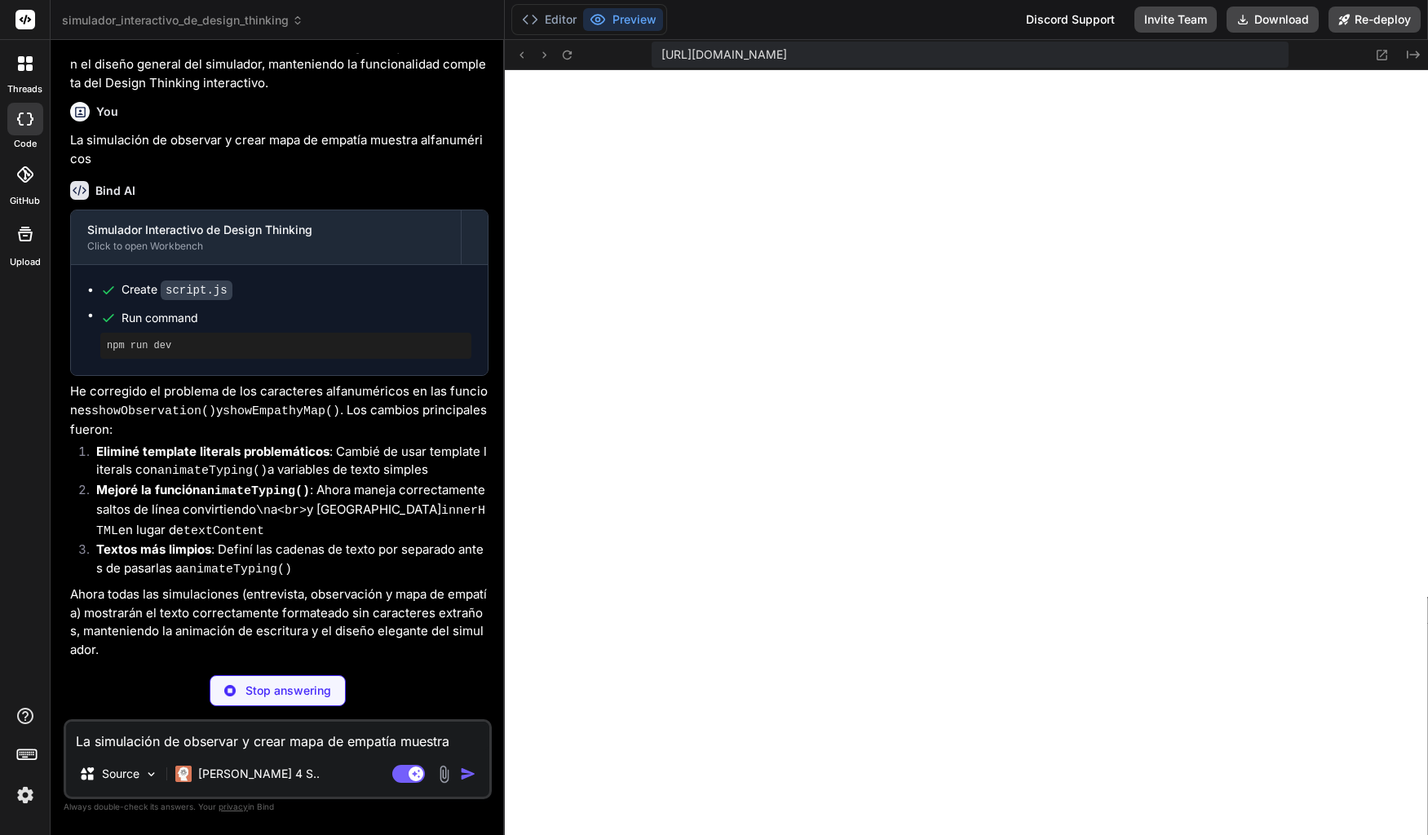
scroll to position [1576, 0]
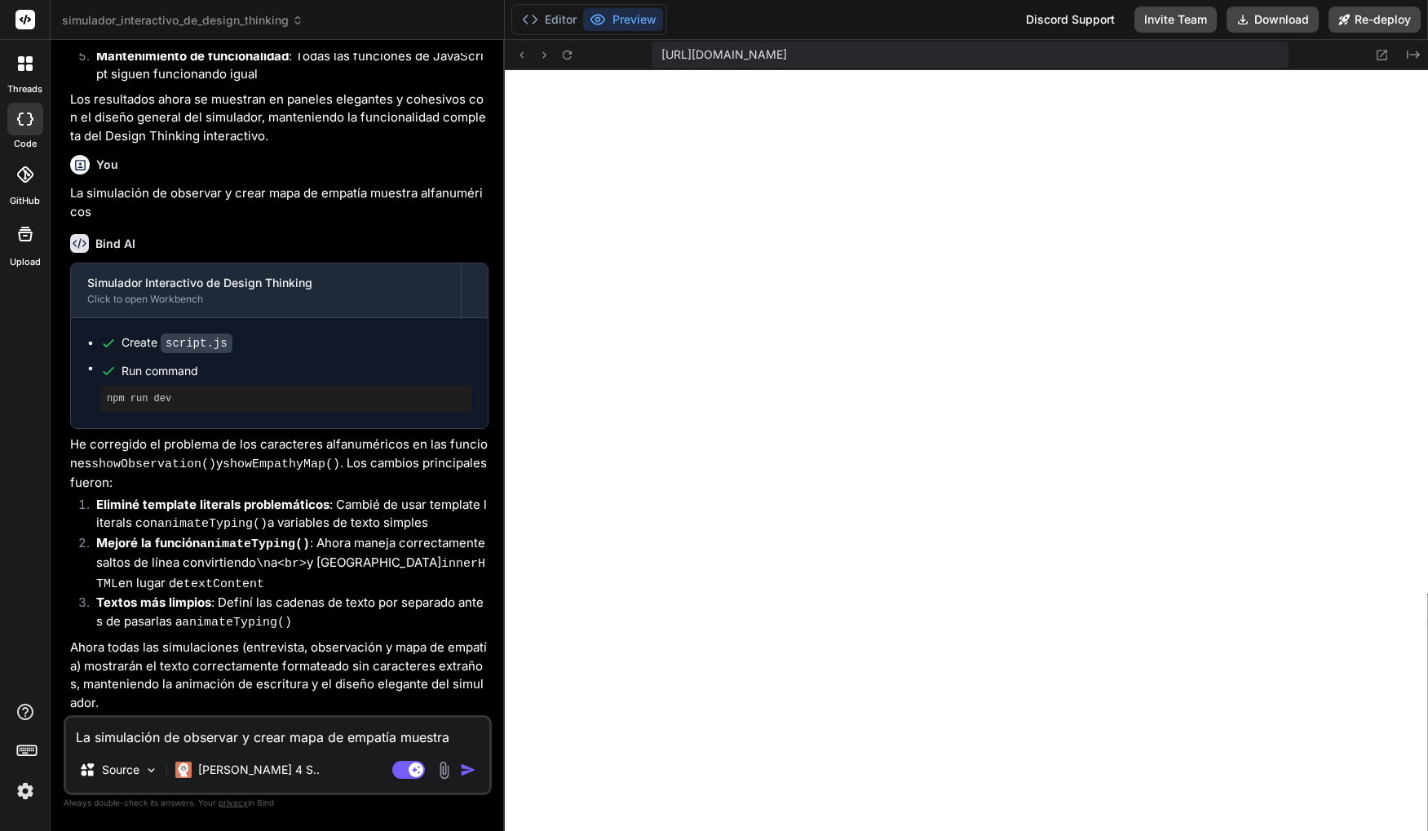
type textarea "x"
